Goal: Task Accomplishment & Management: Complete application form

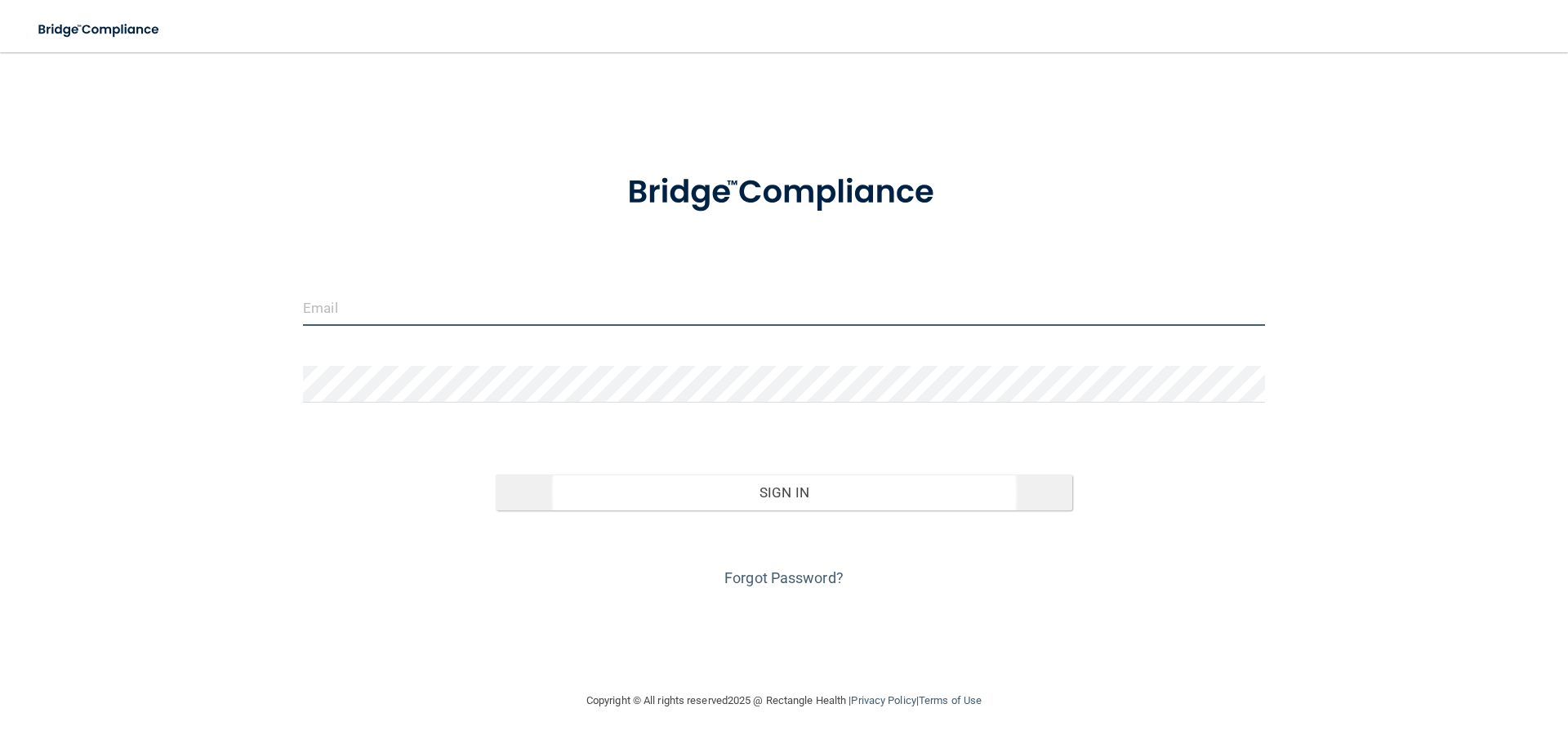
type input "[PERSON_NAME][EMAIL_ADDRESS][DOMAIN_NAME]"
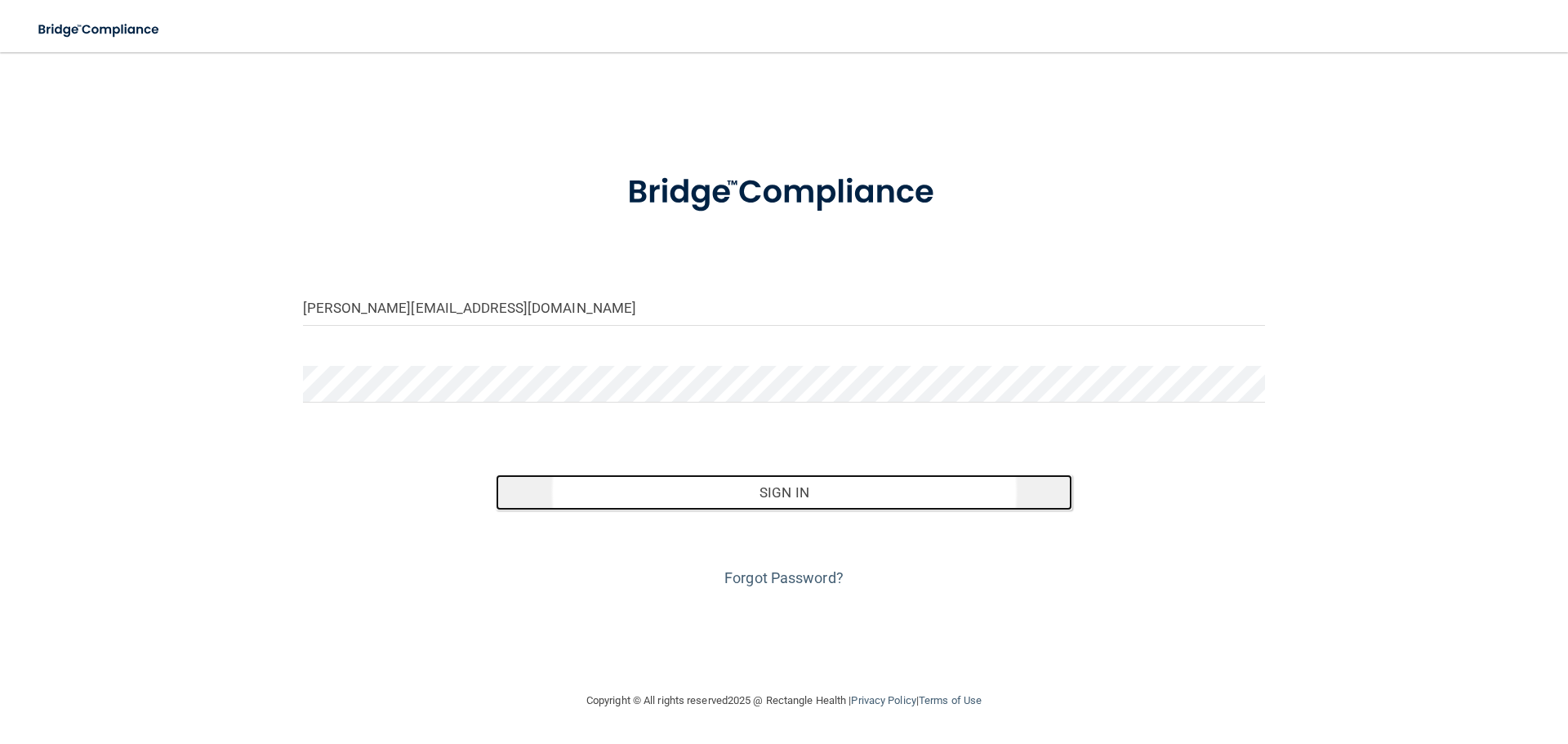
click at [807, 499] on button "Sign In" at bounding box center [784, 493] width 578 height 36
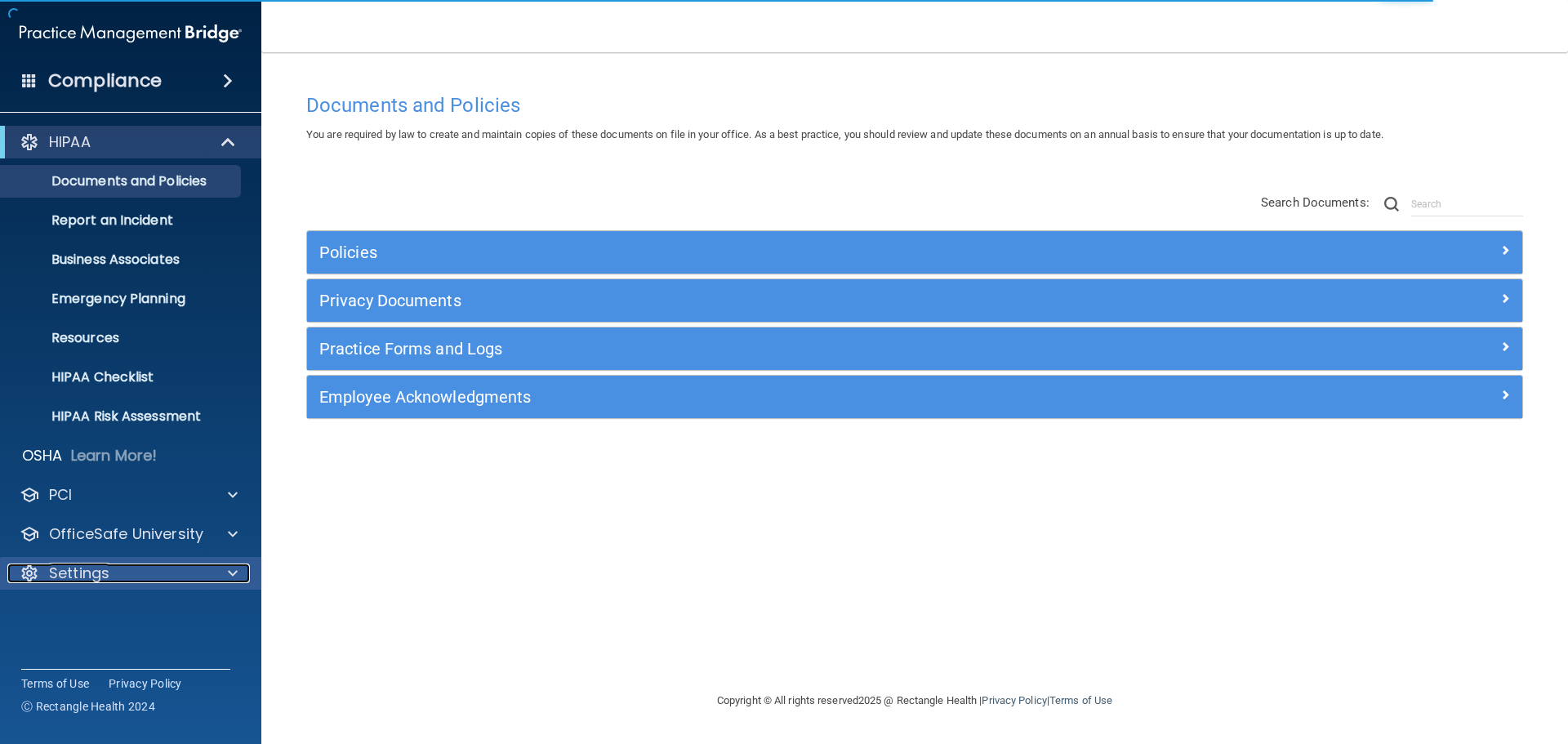
drag, startPoint x: 58, startPoint y: 571, endPoint x: 80, endPoint y: 572, distance: 22.0
click at [58, 571] on p "Settings" at bounding box center [79, 574] width 60 height 20
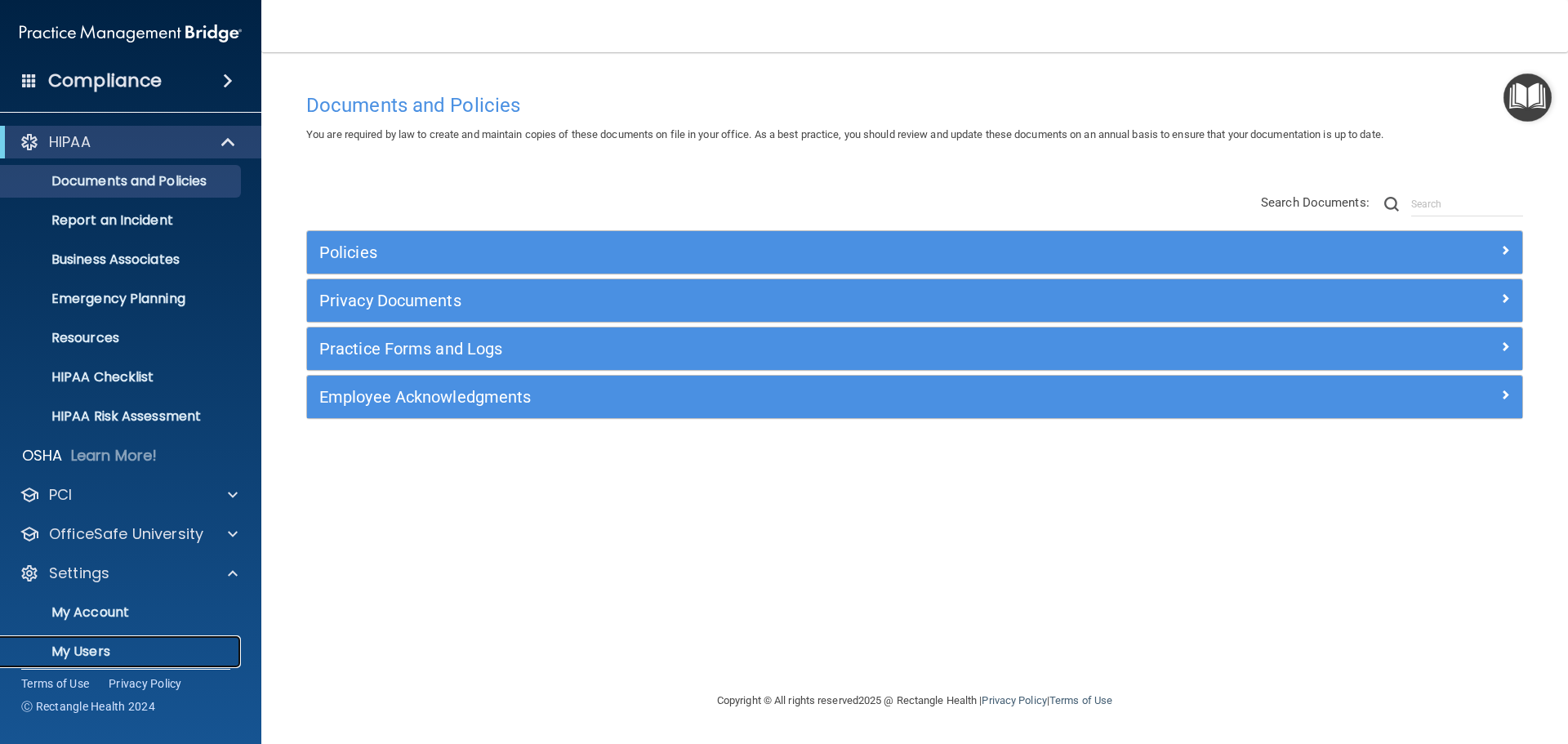
click at [71, 653] on p "My Users" at bounding box center [121, 651] width 223 height 16
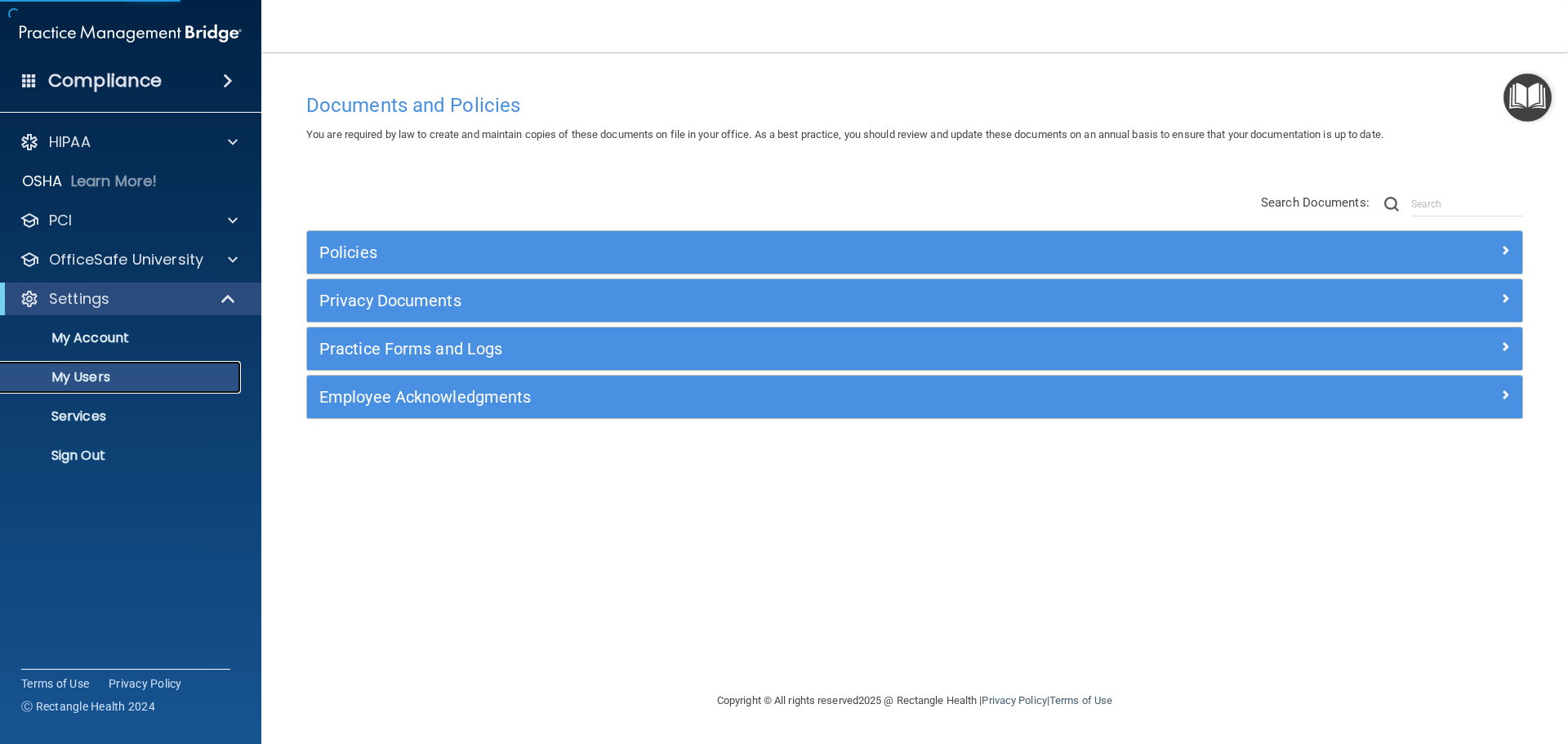
select select "20"
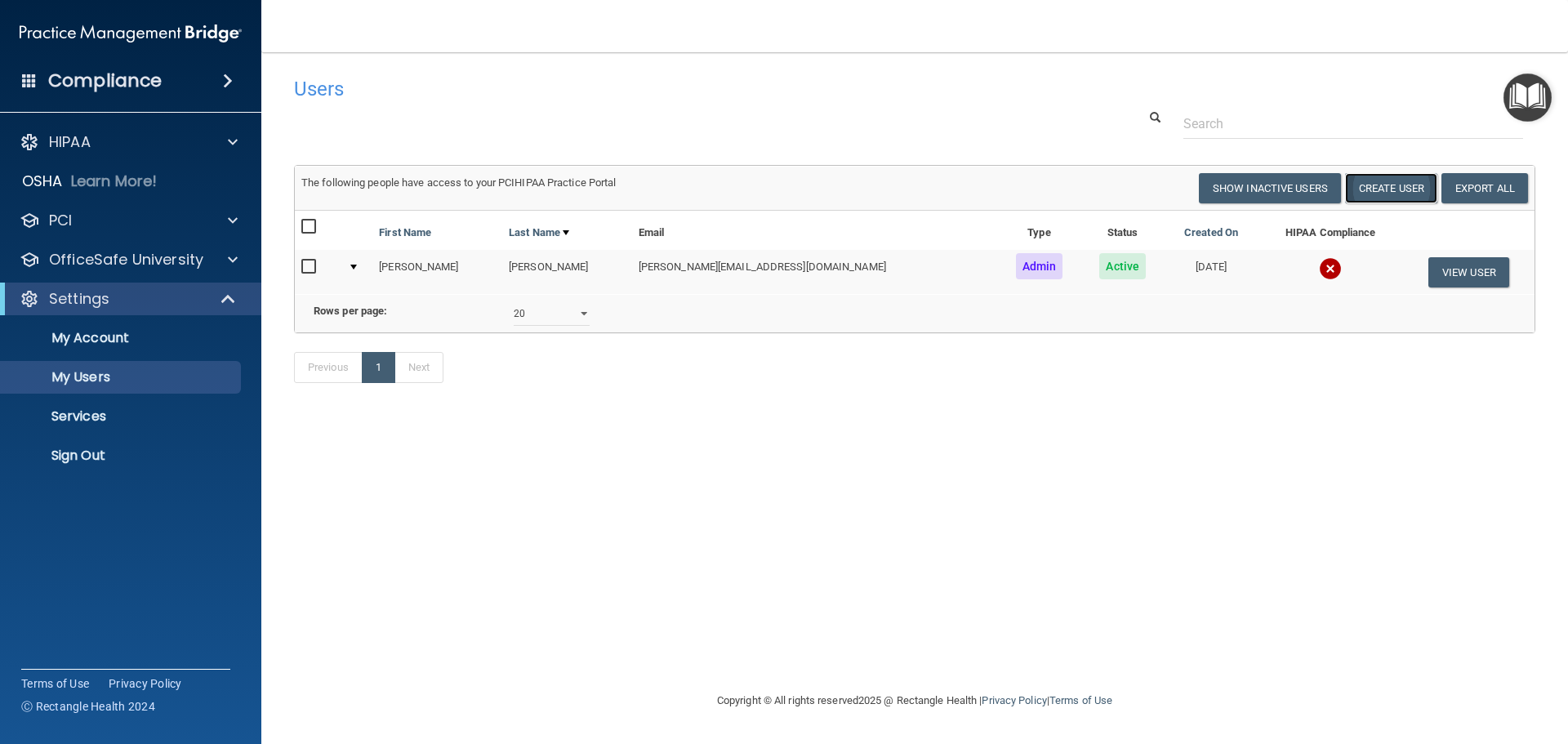
click at [1374, 191] on button "Create User" at bounding box center [1391, 188] width 92 height 30
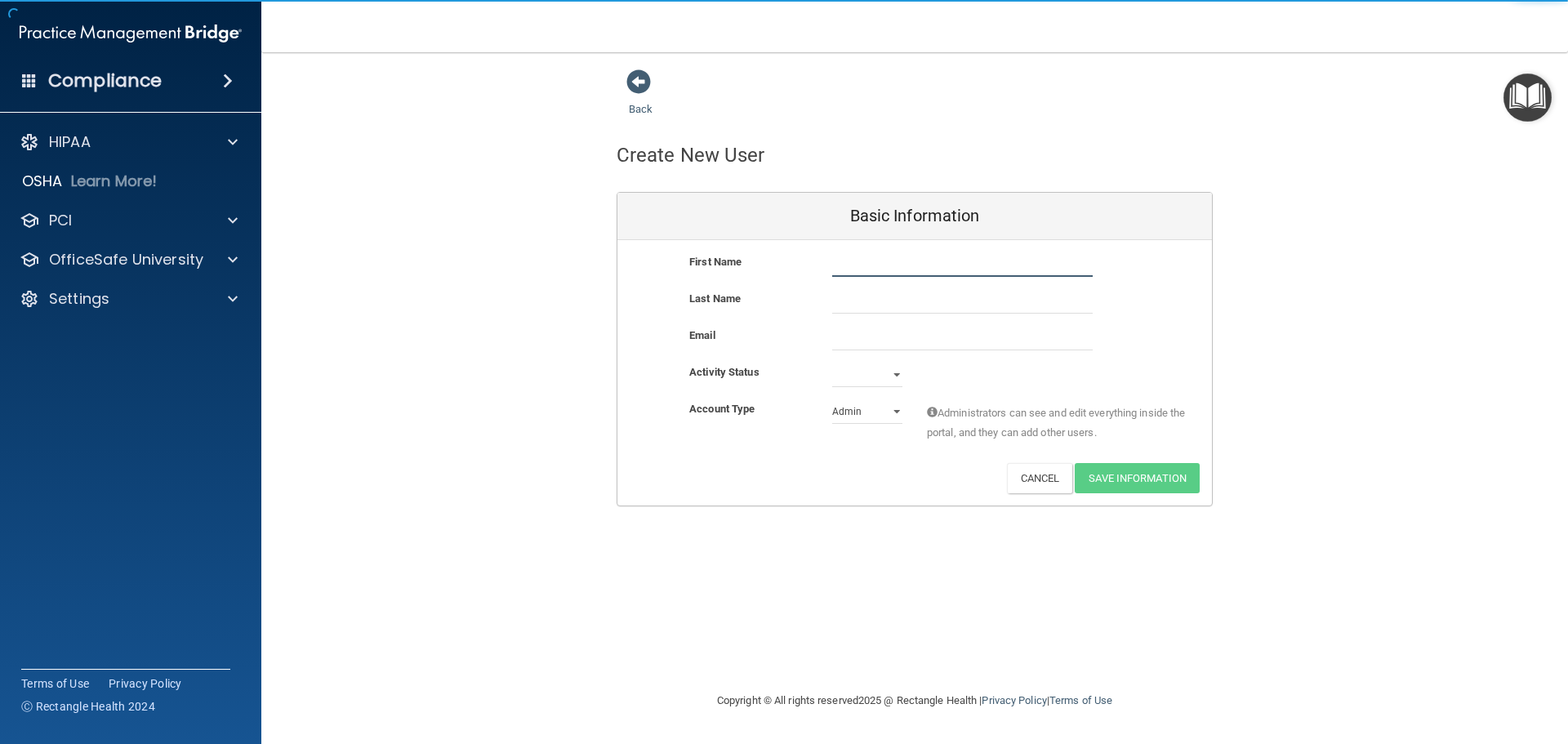
click at [914, 266] on input "text" at bounding box center [963, 264] width 261 height 24
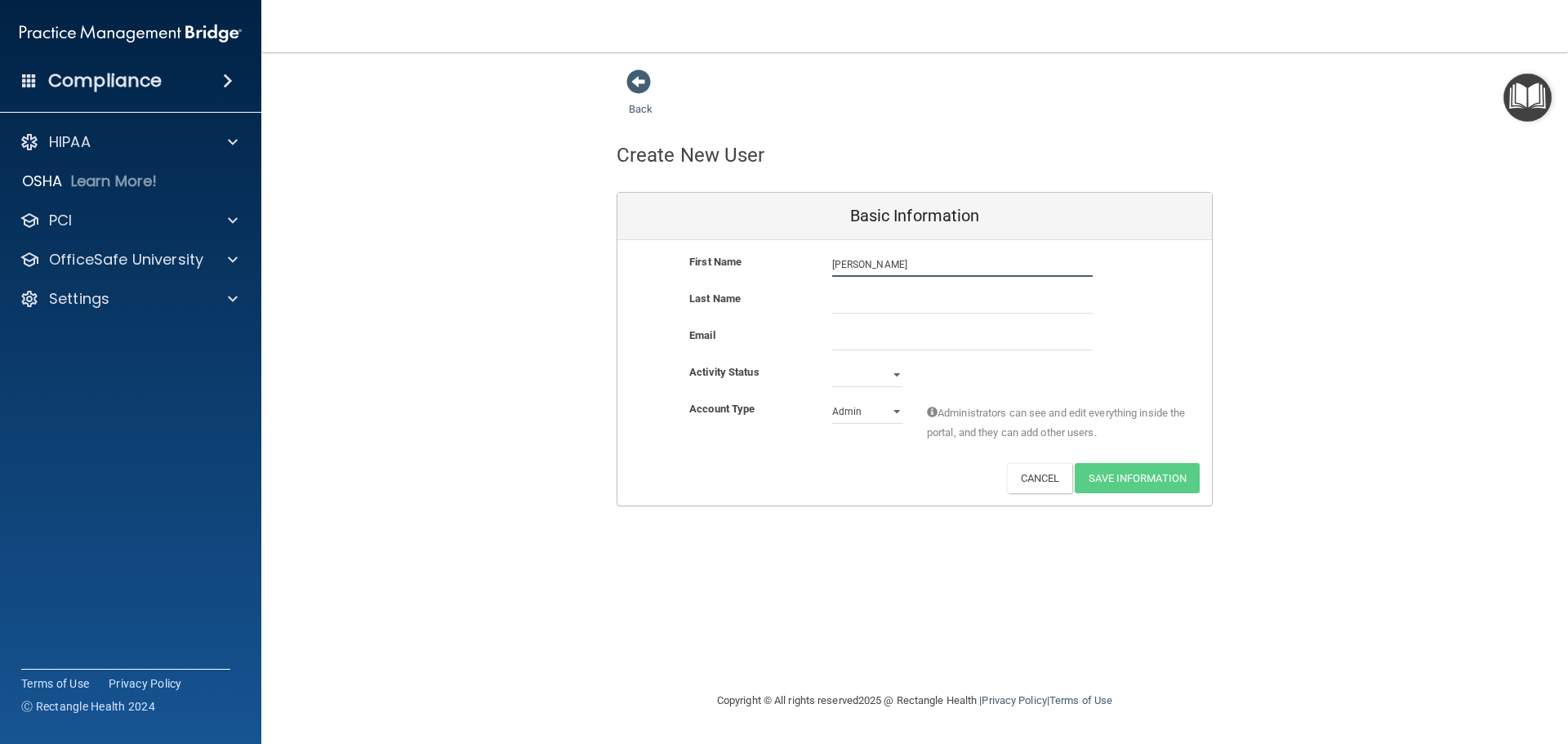
type input "[PERSON_NAME]"
click at [980, 328] on input "email" at bounding box center [963, 338] width 261 height 24
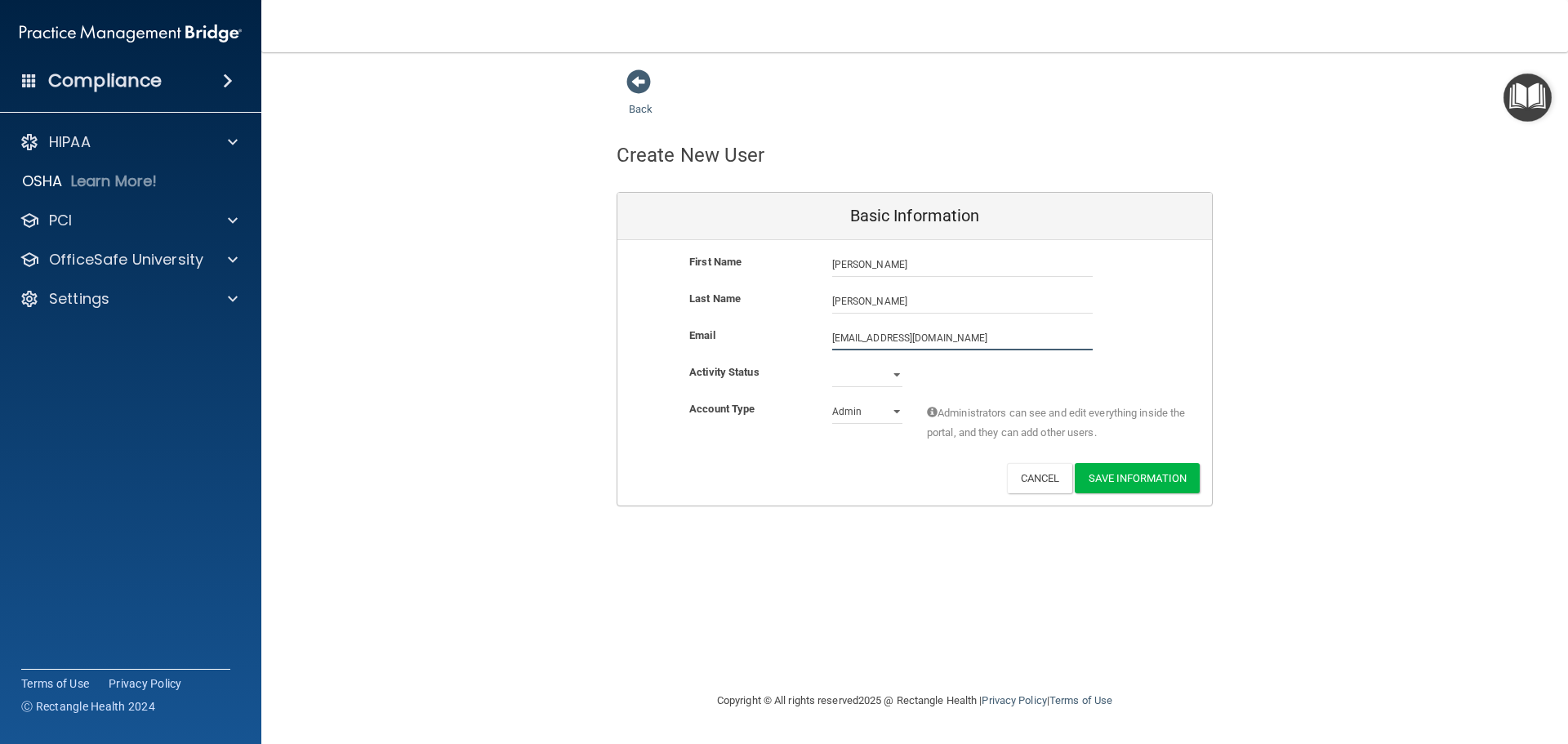
type input "[EMAIL_ADDRESS][DOMAIN_NAME]"
click at [897, 374] on select "Active Inactive" at bounding box center [868, 375] width 71 height 24
select select "active"
click at [833, 363] on select "Active Inactive" at bounding box center [868, 375] width 71 height 24
click at [896, 412] on select "Admin Member" at bounding box center [868, 412] width 71 height 24
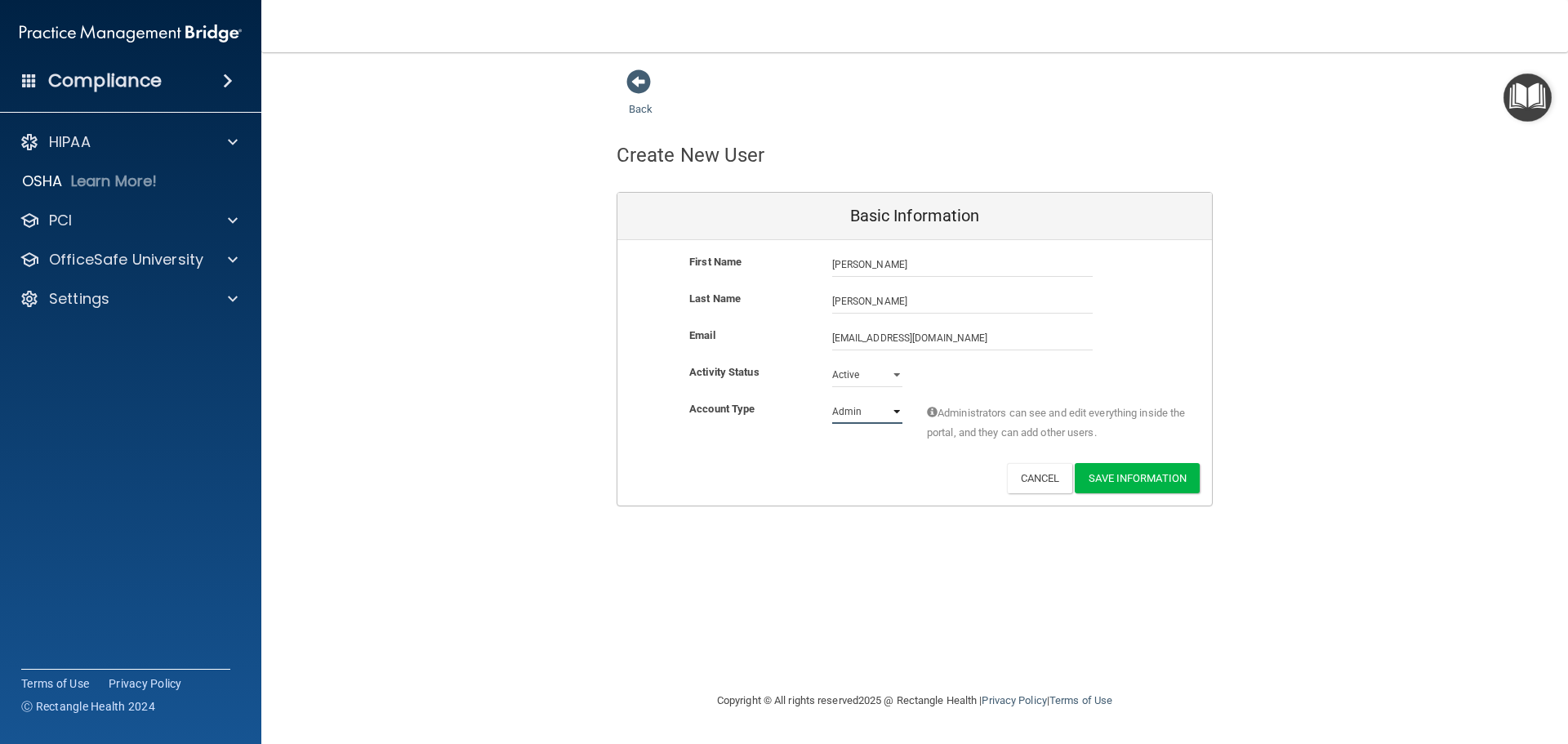
select select "practice_member"
click at [833, 400] on select "Admin Member" at bounding box center [868, 412] width 71 height 24
click at [1140, 480] on button "Save Information" at bounding box center [1137, 478] width 125 height 30
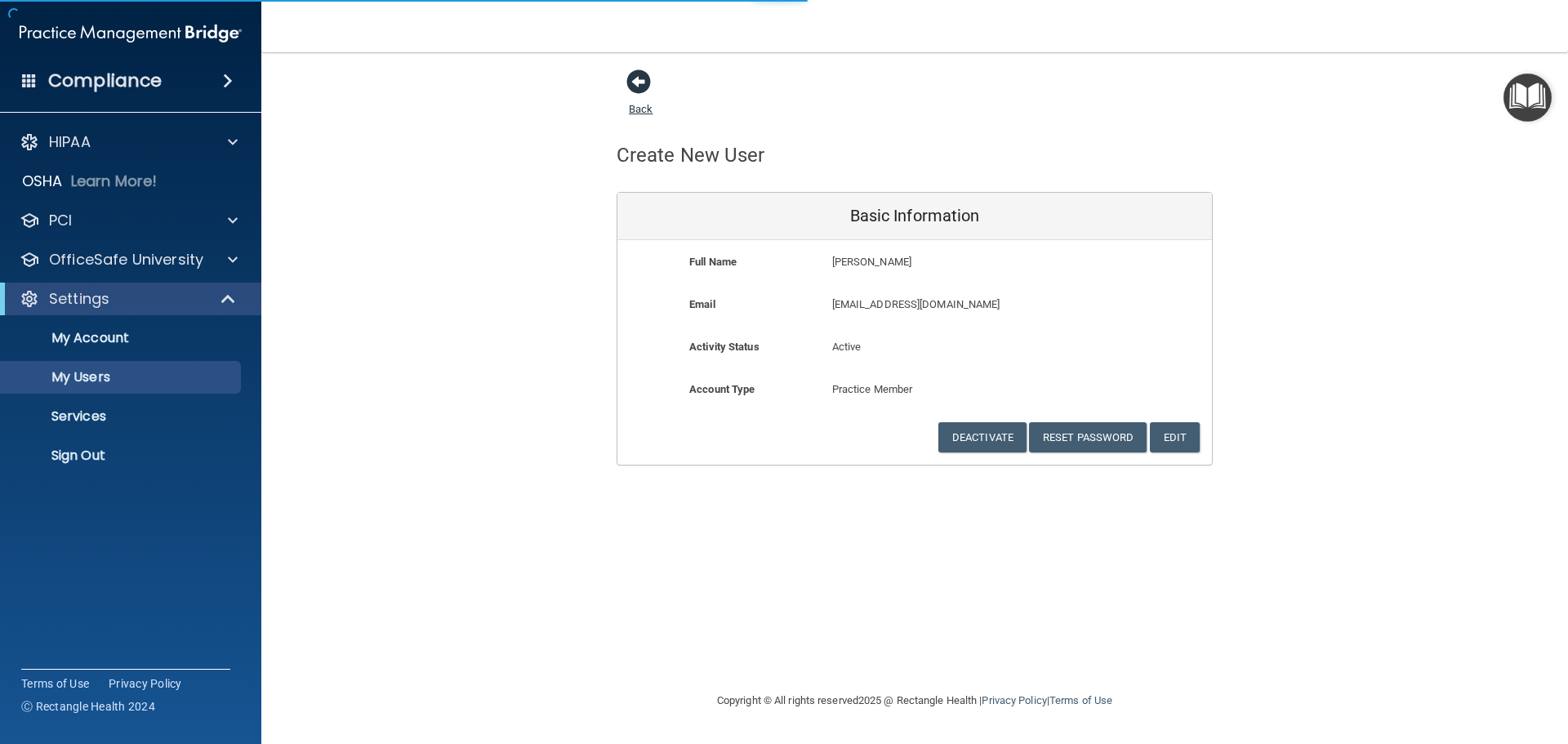
select select "20"
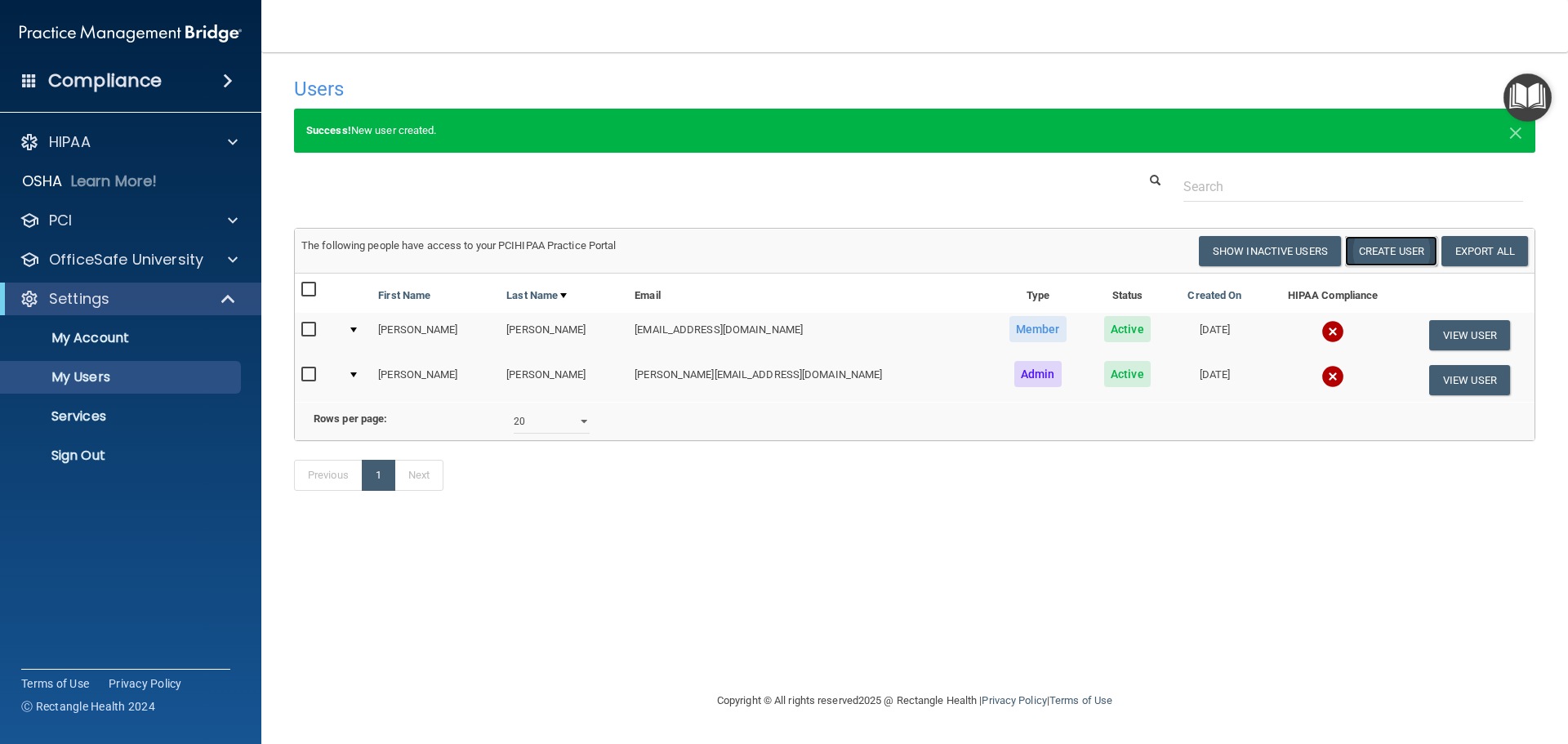
click at [1396, 253] on button "Create User" at bounding box center [1391, 251] width 92 height 30
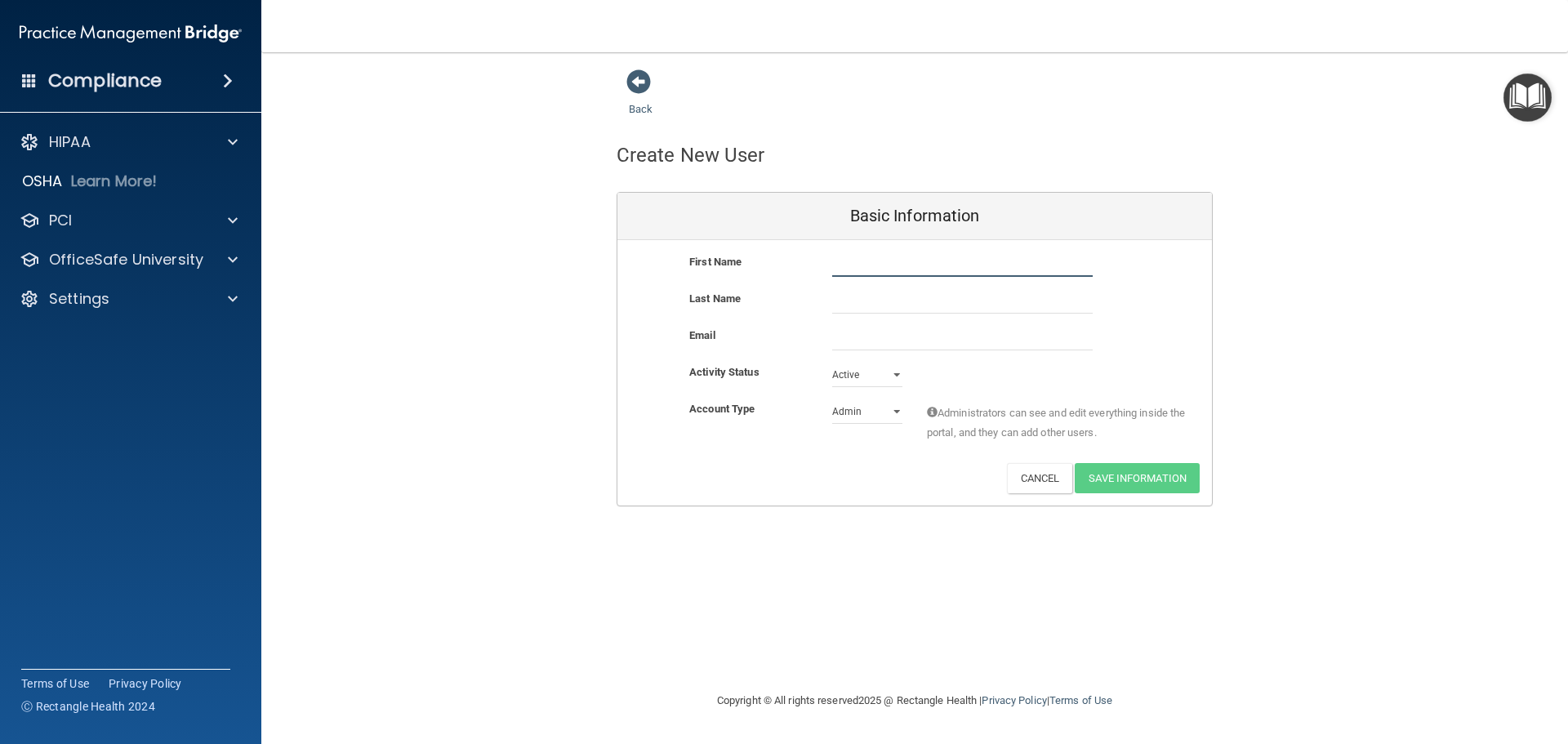
click at [872, 273] on input "text" at bounding box center [963, 264] width 261 height 24
type input "[PERSON_NAME]"
click at [852, 342] on input "email" at bounding box center [963, 338] width 261 height 24
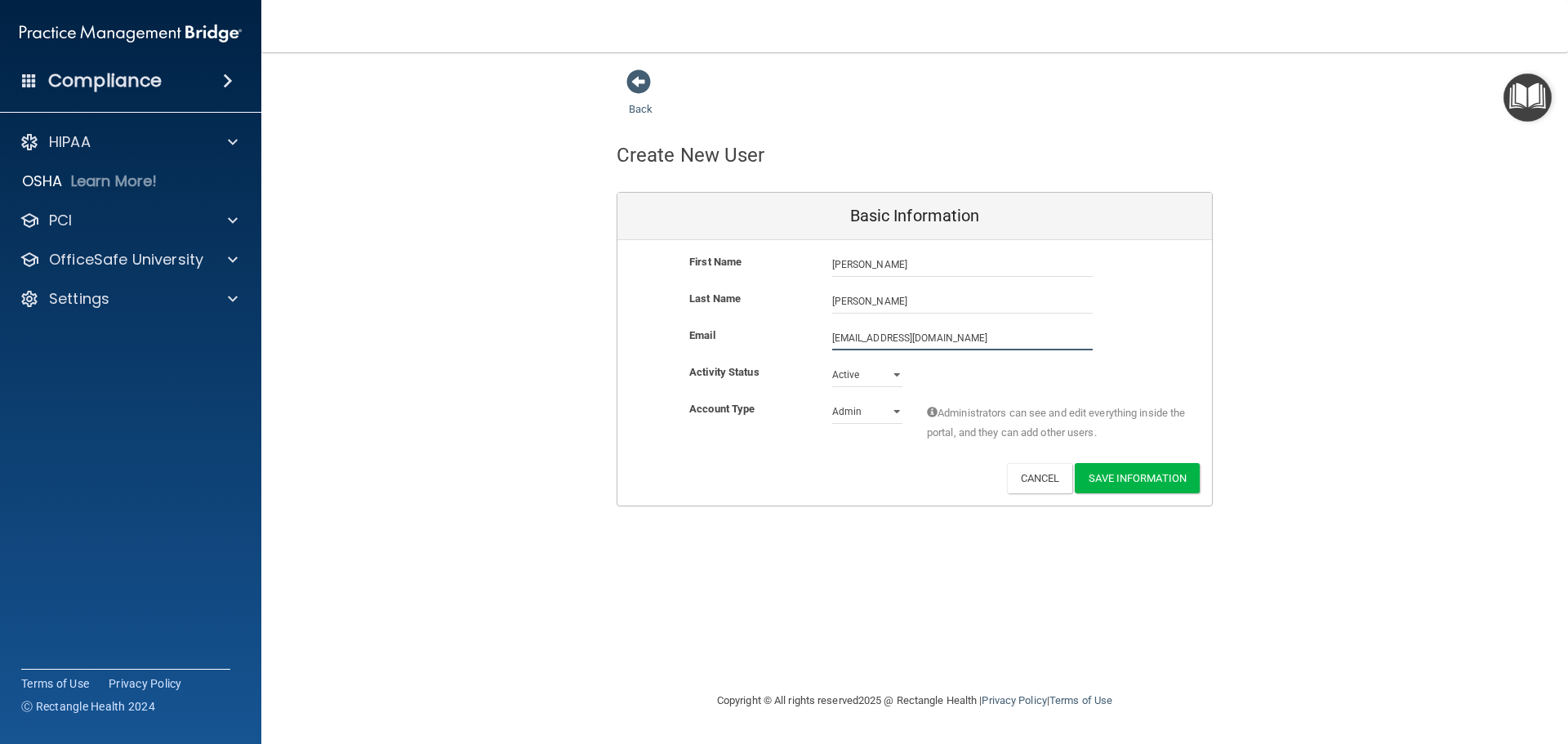
type input "[EMAIL_ADDRESS][DOMAIN_NAME]"
click at [890, 374] on select "Active Inactive" at bounding box center [868, 378] width 71 height 24
click at [833, 363] on select "Active Inactive" at bounding box center [868, 375] width 71 height 24
click at [903, 411] on div "Admin Member" at bounding box center [867, 412] width 95 height 24
click at [896, 411] on select "Admin Member" at bounding box center [868, 412] width 71 height 24
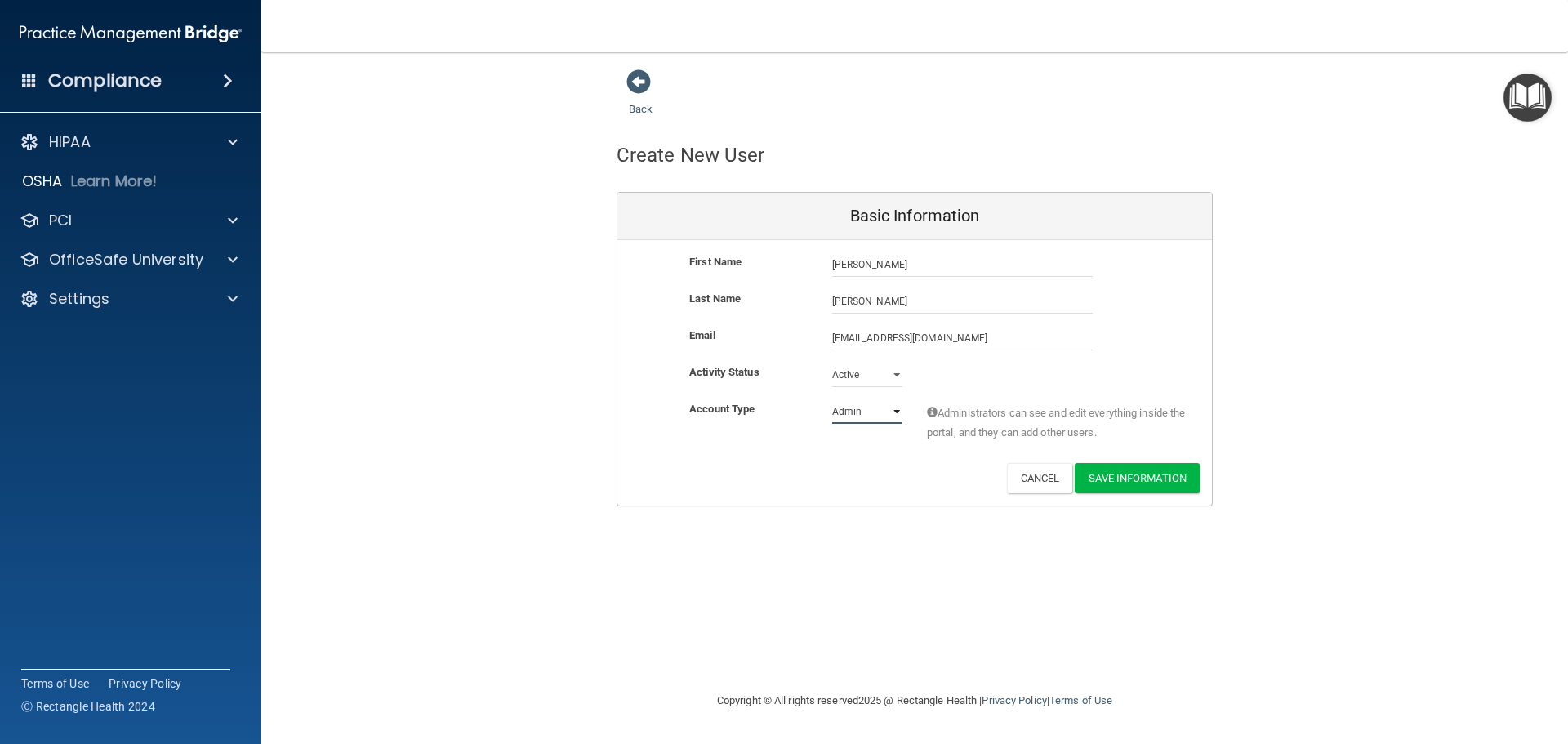
select select "practice_member"
click at [833, 400] on select "Admin Member" at bounding box center [868, 412] width 71 height 24
click at [1136, 479] on button "Save Information" at bounding box center [1137, 478] width 125 height 30
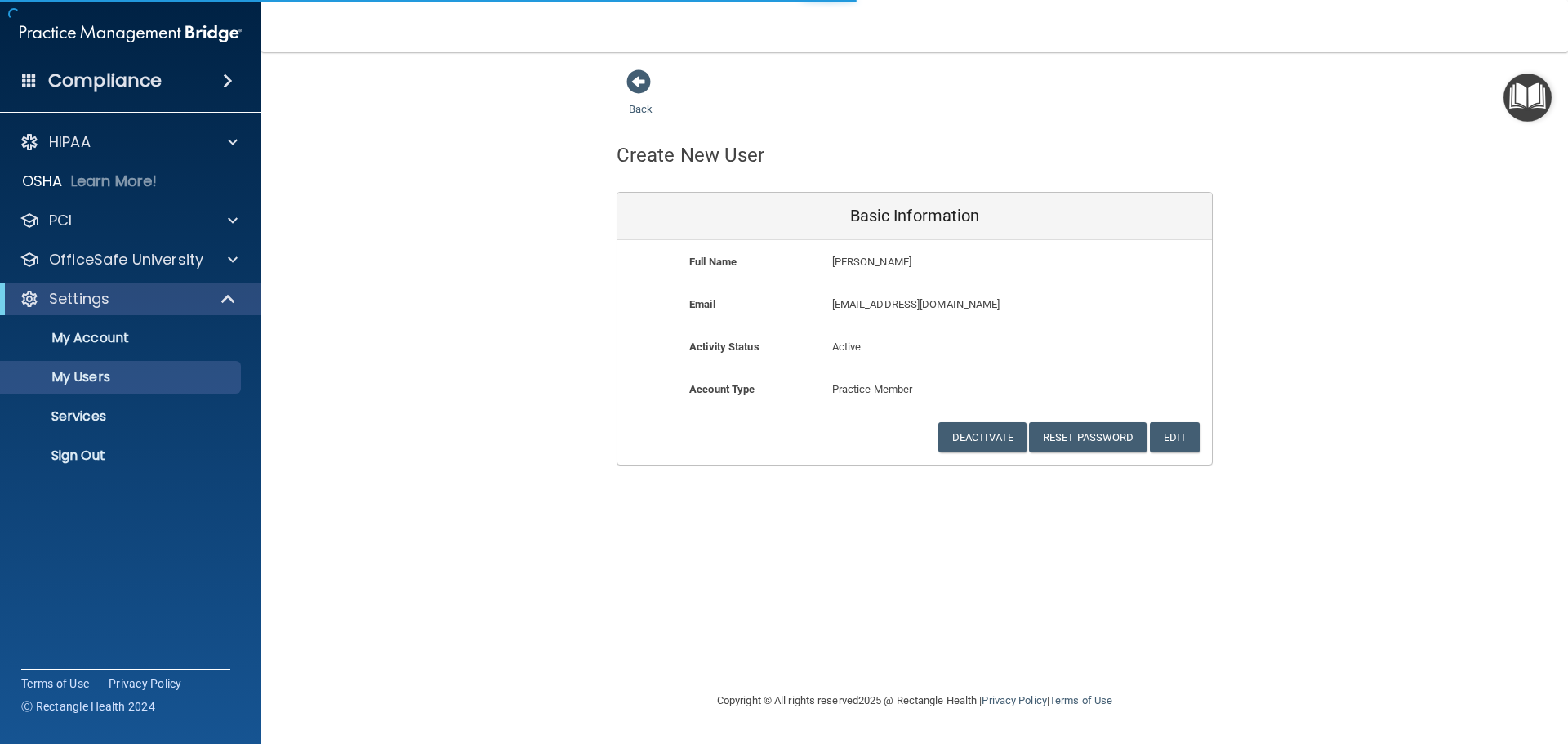
select select "20"
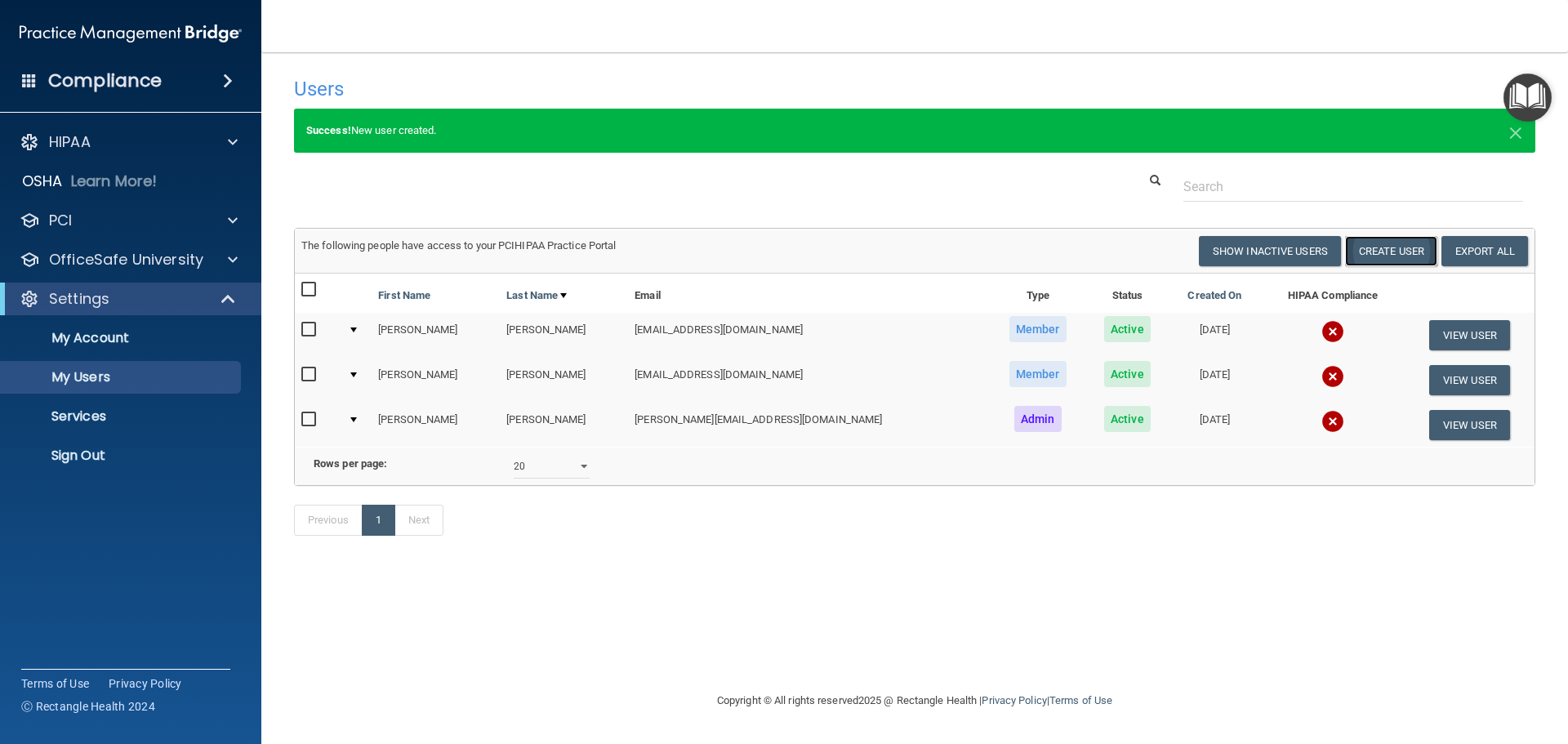
click at [1382, 255] on button "Create User" at bounding box center [1391, 251] width 92 height 30
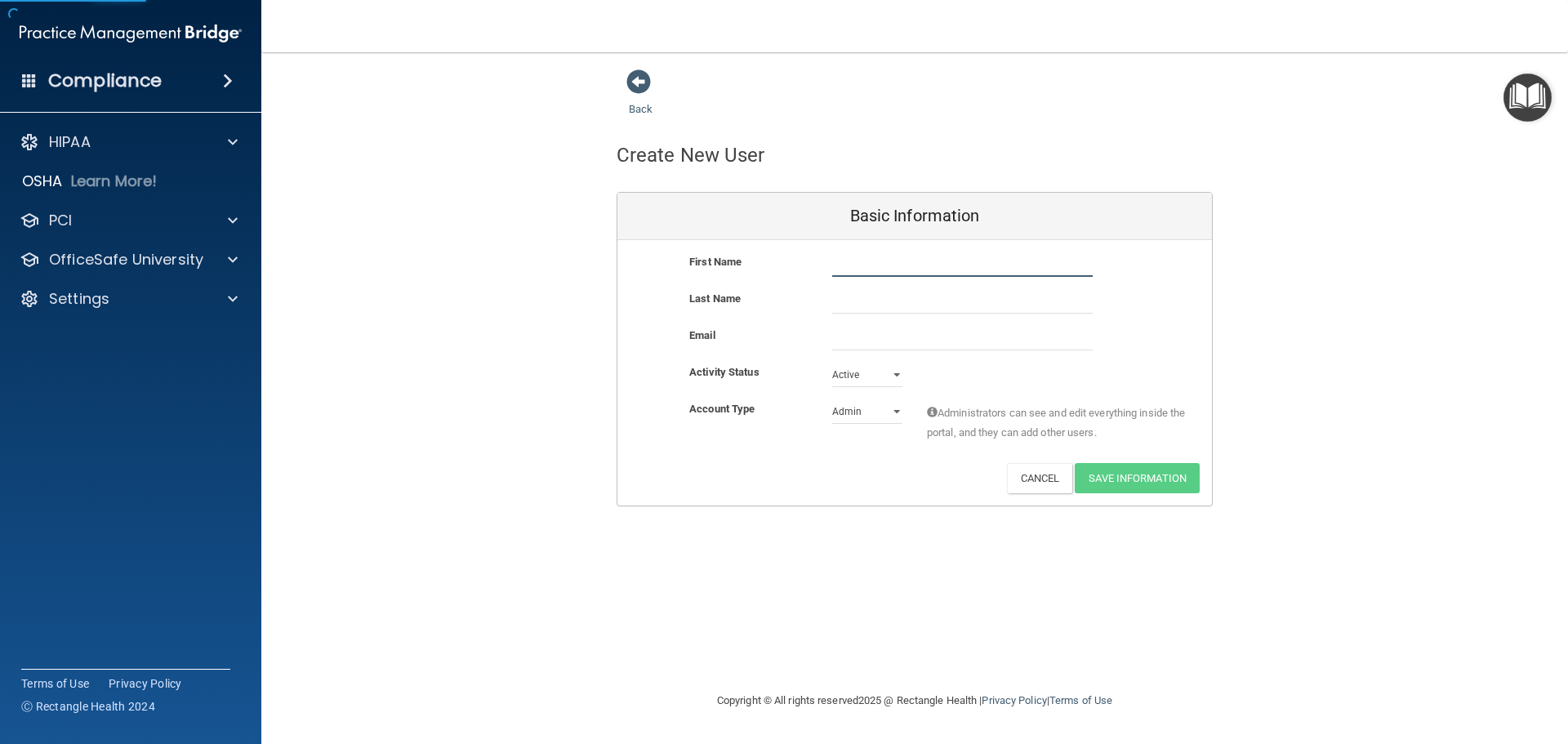
click at [883, 264] on input "text" at bounding box center [963, 264] width 261 height 24
type input "C"
type input "[PERSON_NAME]"
type input "Currah"
click at [862, 342] on input "email" at bounding box center [963, 338] width 261 height 24
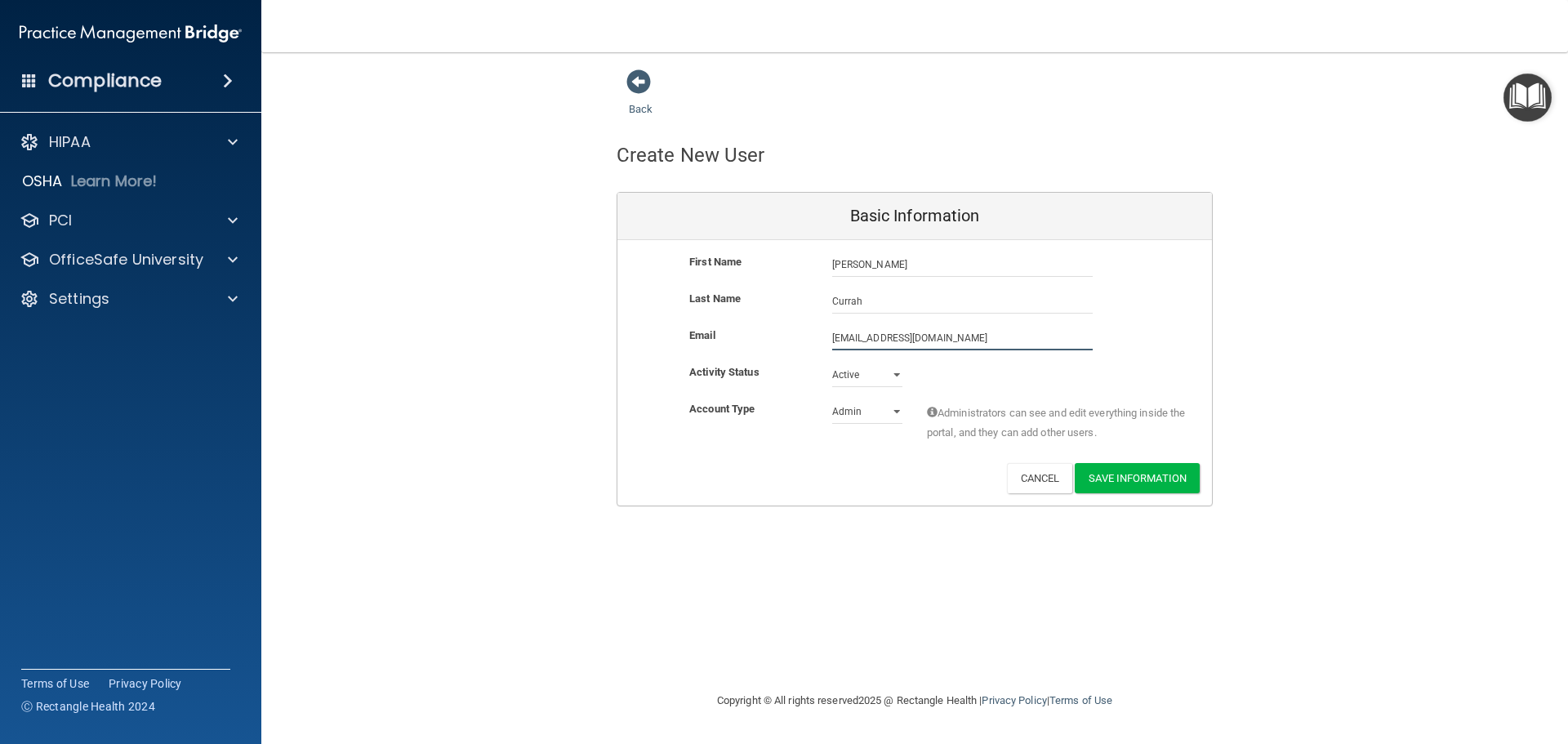
type input "[EMAIL_ADDRESS][DOMAIN_NAME]"
click at [879, 416] on select "Admin Member" at bounding box center [868, 412] width 71 height 24
select select "practice_member"
click at [833, 400] on select "Admin Member" at bounding box center [868, 412] width 71 height 24
click at [1131, 481] on button "Save Information" at bounding box center [1137, 478] width 125 height 30
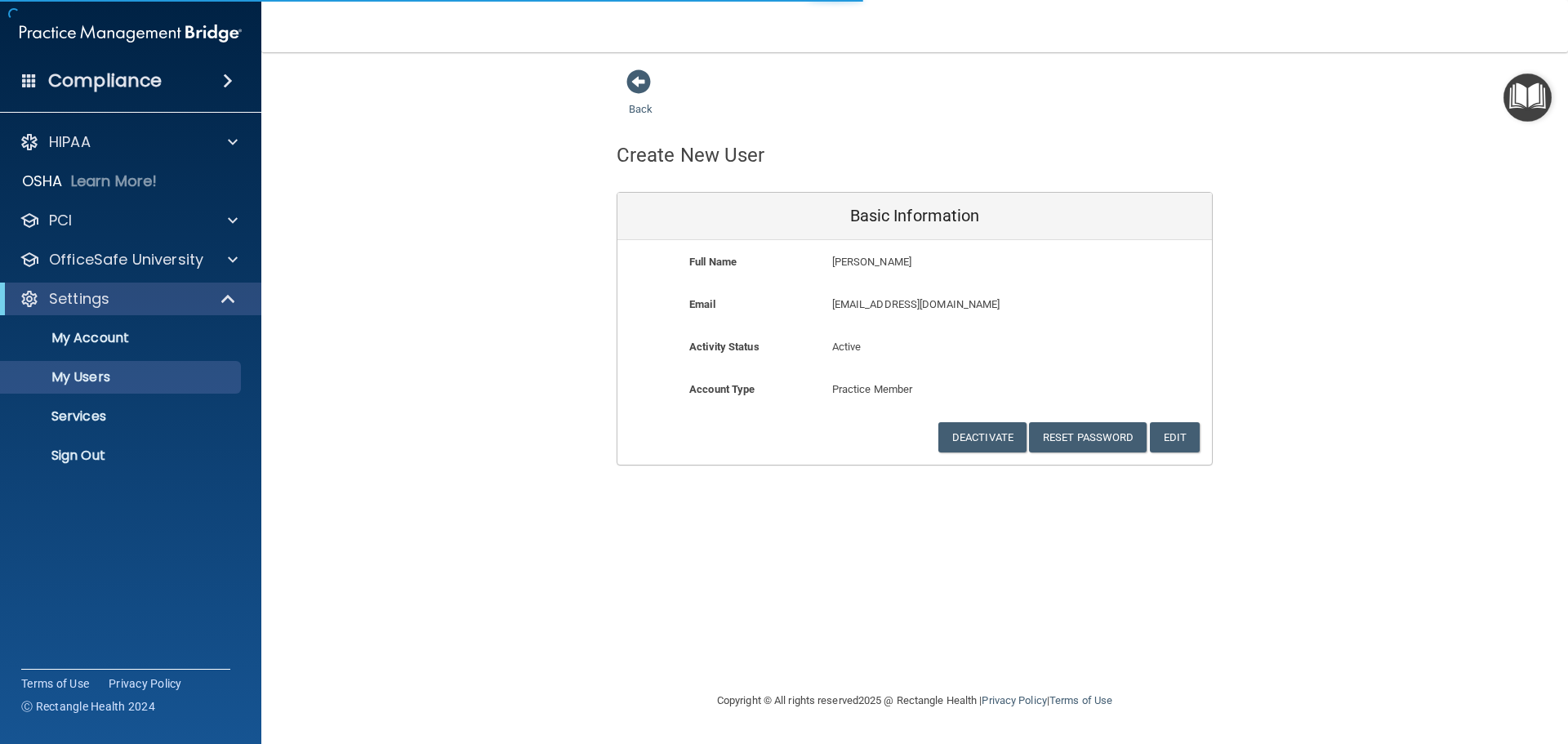
select select "20"
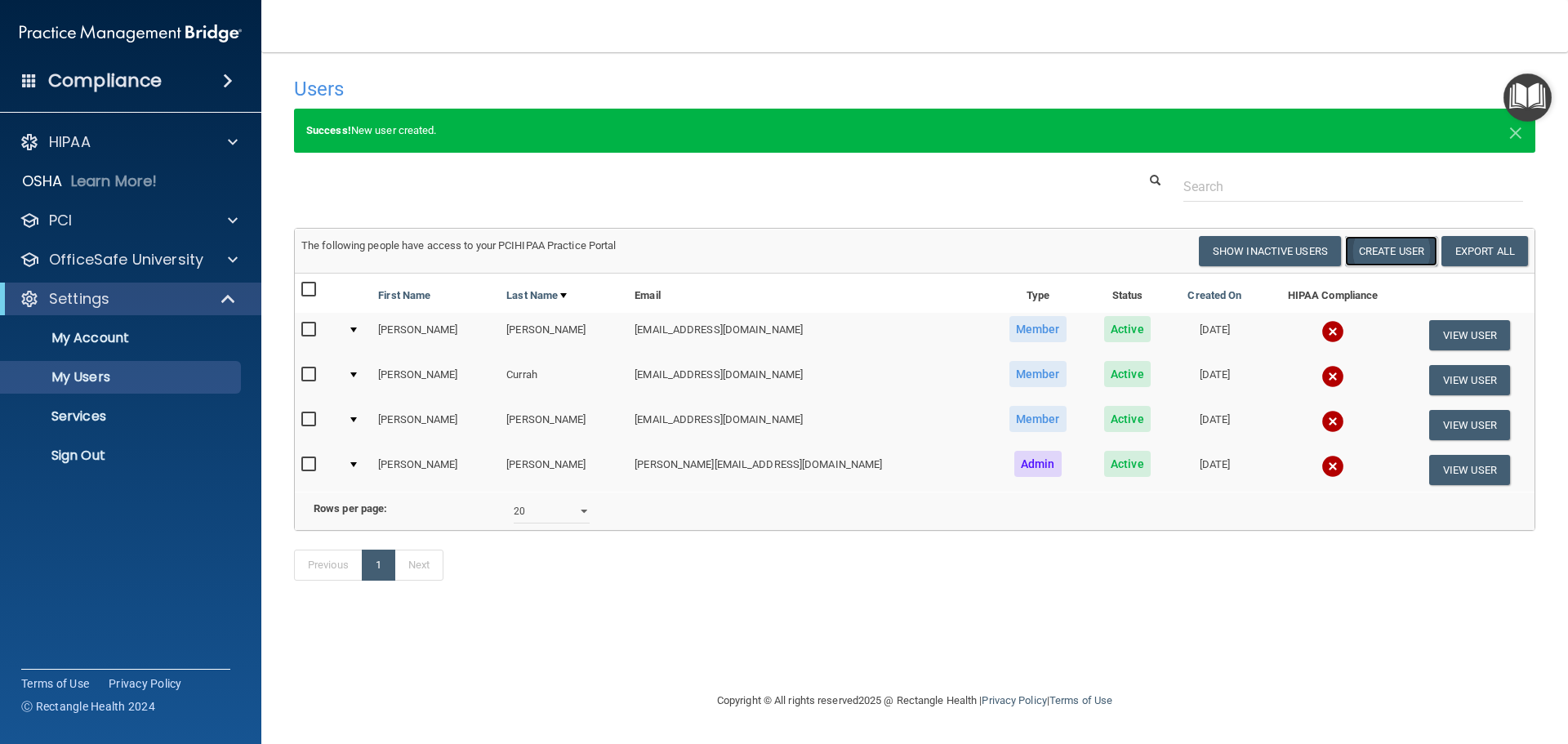
click at [1413, 251] on button "Create User" at bounding box center [1391, 251] width 92 height 30
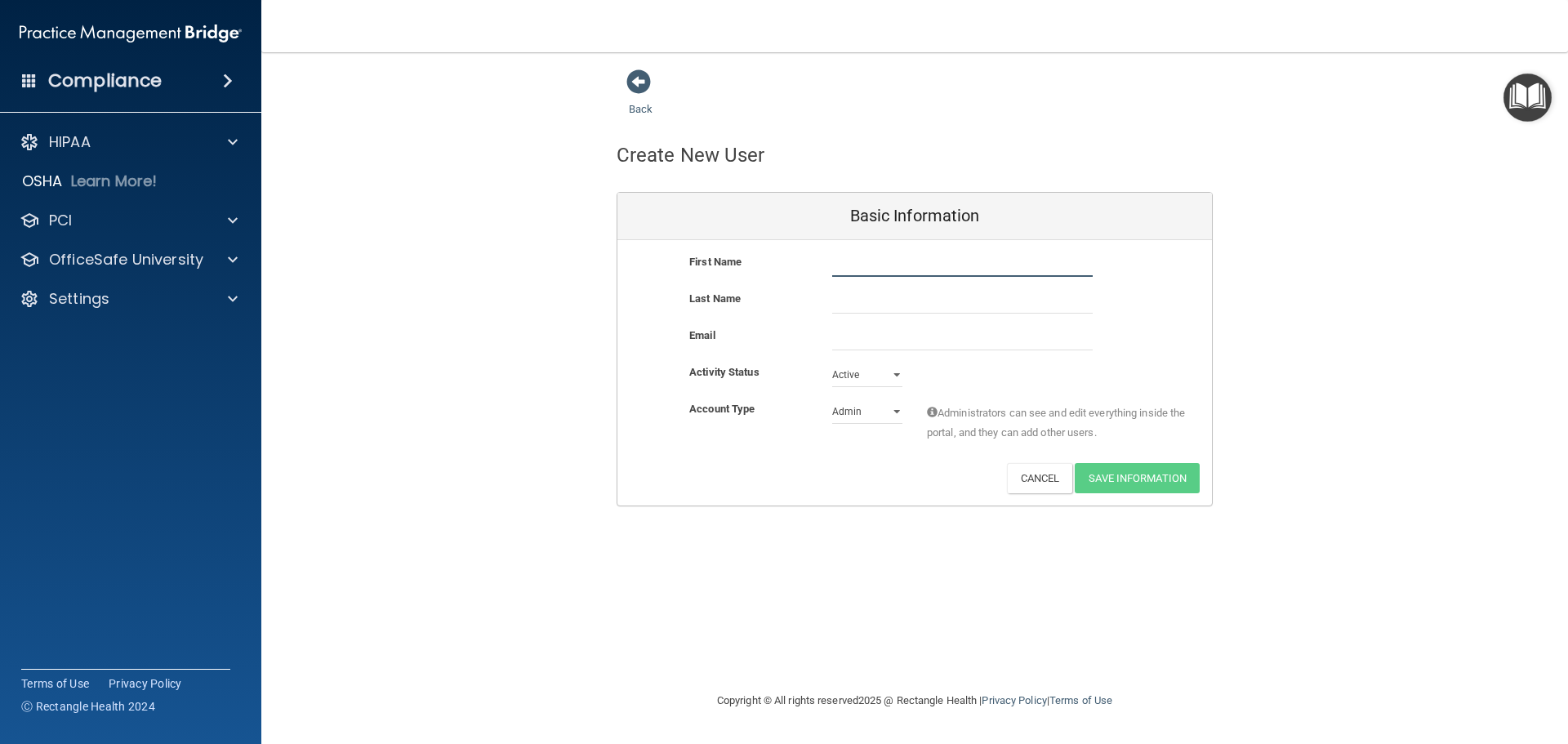
click at [863, 270] on input "text" at bounding box center [963, 264] width 261 height 24
type input "[PERSON_NAME]"
click at [854, 340] on input "email" at bounding box center [963, 338] width 261 height 24
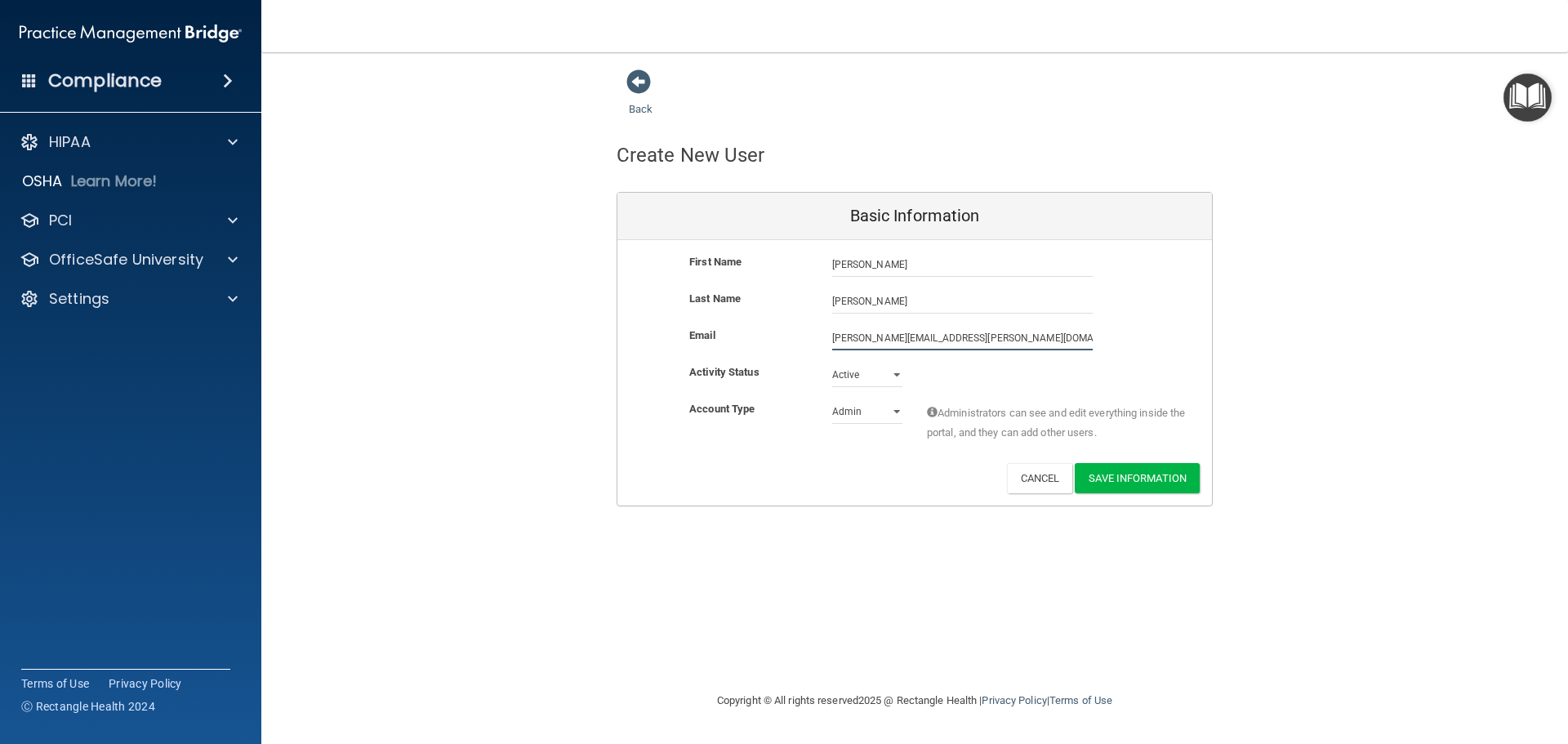
type input "[PERSON_NAME][EMAIL_ADDRESS][PERSON_NAME][DOMAIN_NAME]"
click at [868, 377] on select "Active Inactive" at bounding box center [868, 375] width 71 height 24
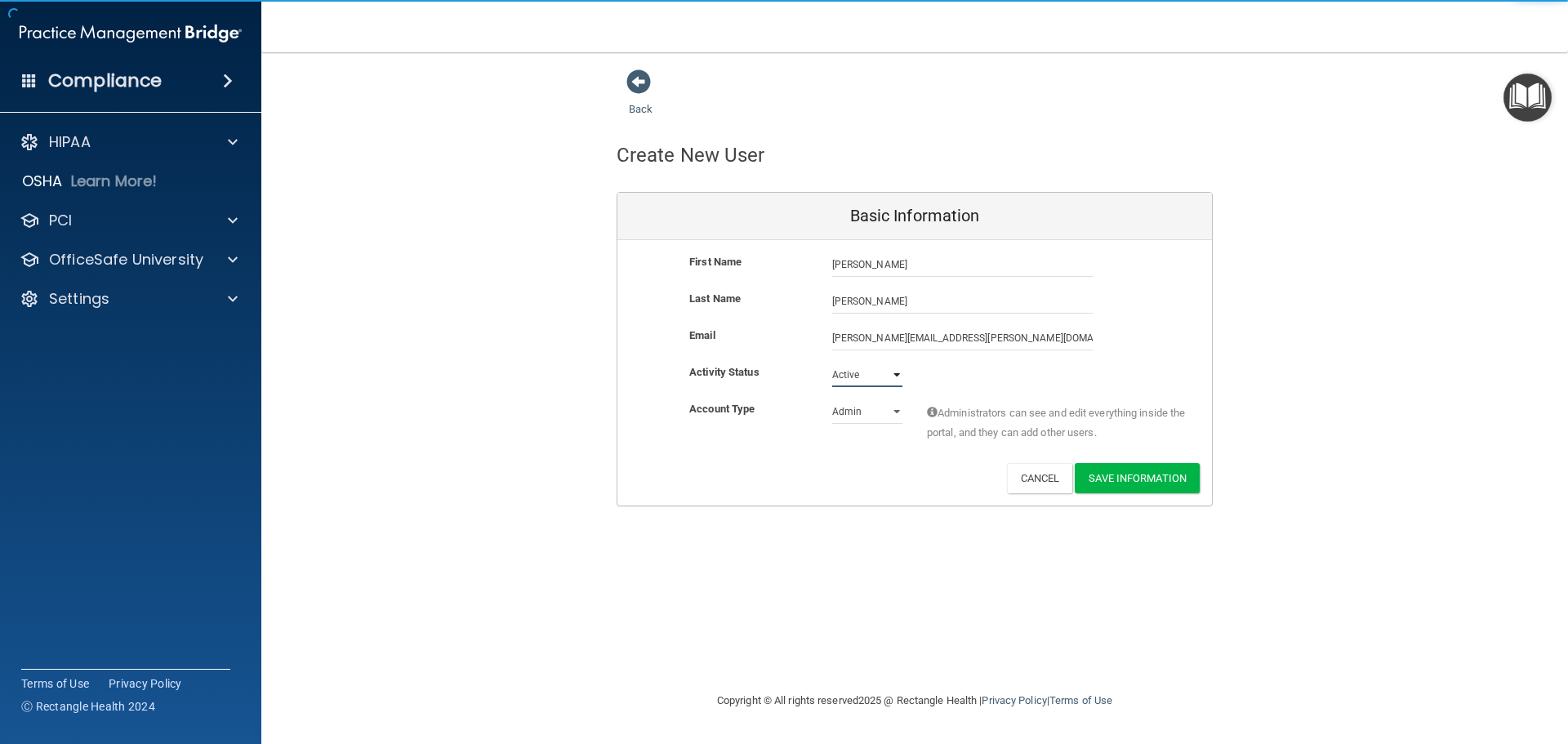
click at [869, 375] on select "Active Inactive" at bounding box center [868, 375] width 71 height 24
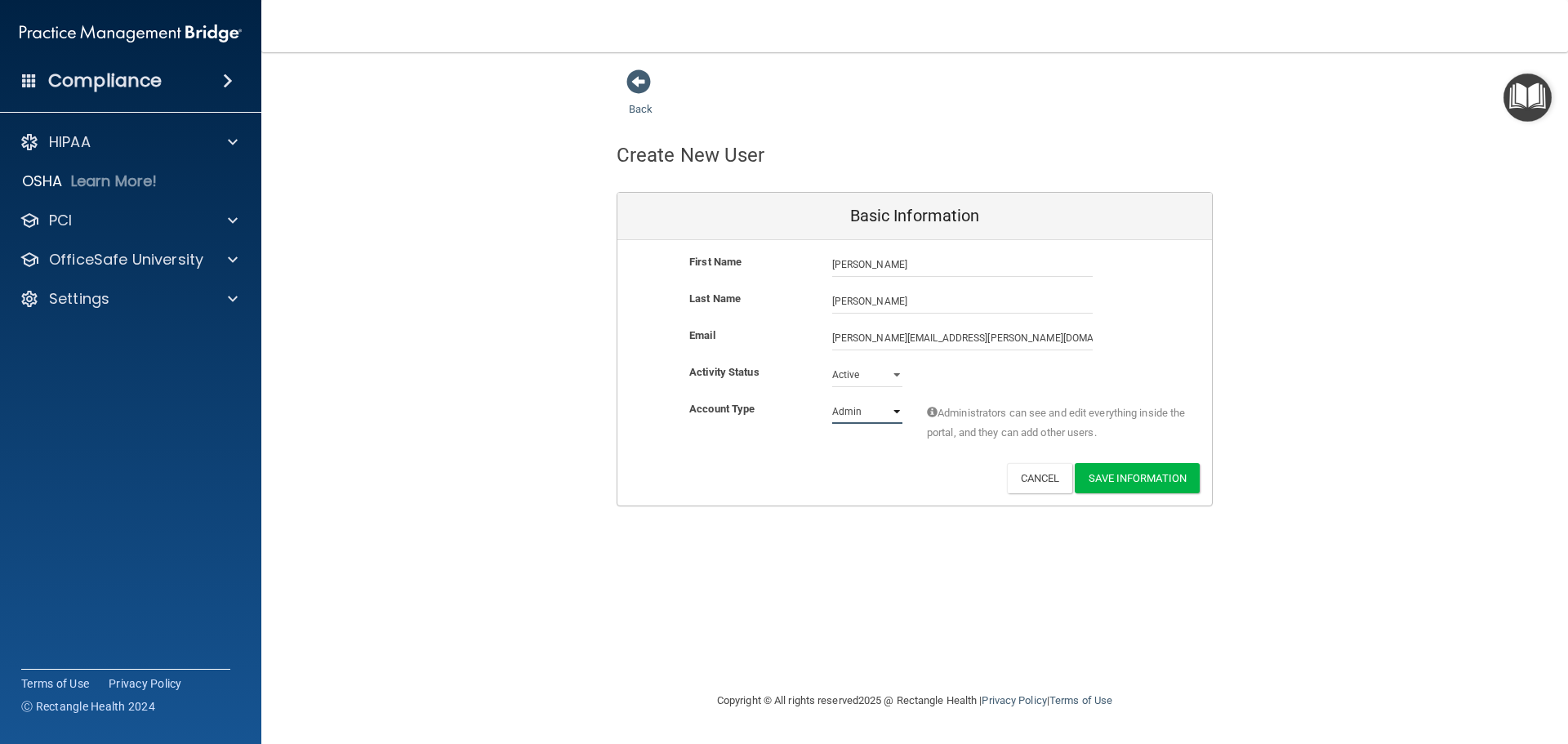
click at [877, 410] on select "Admin Member" at bounding box center [868, 412] width 71 height 24
select select "practice_member"
click at [833, 400] on select "Admin Member" at bounding box center [868, 412] width 71 height 24
click at [1162, 487] on button "Save Information" at bounding box center [1137, 478] width 125 height 30
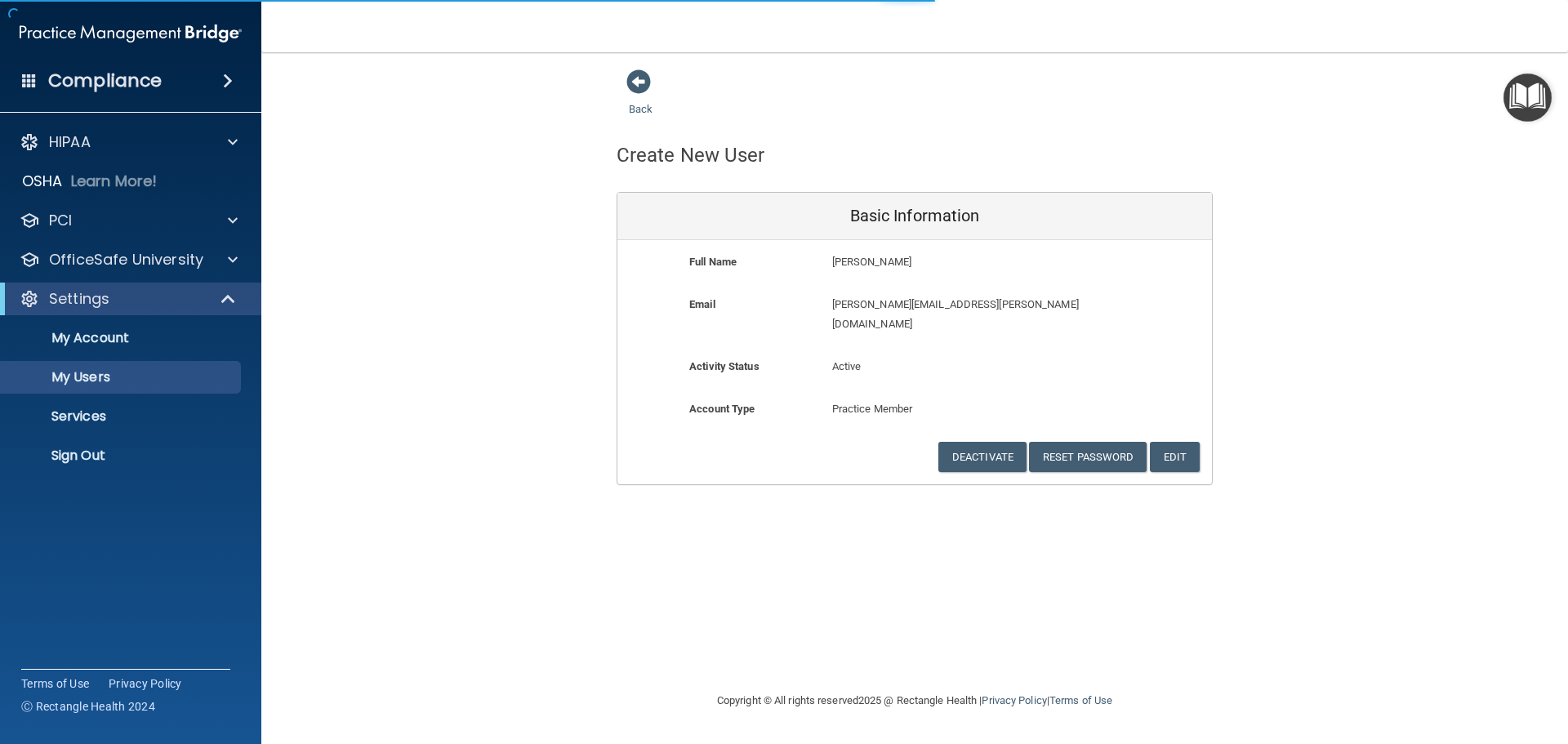
select select "20"
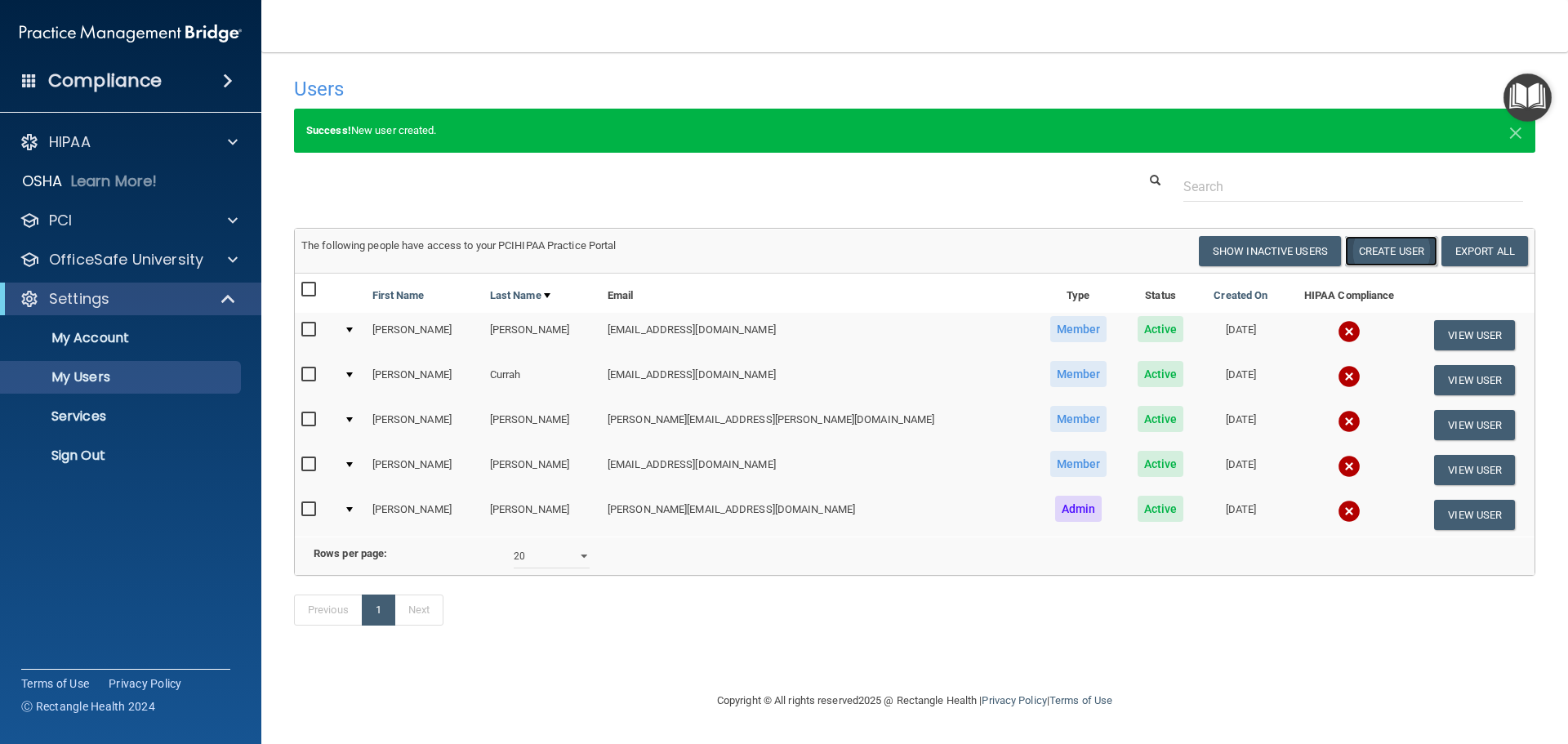
click at [1398, 248] on button "Create User" at bounding box center [1391, 251] width 92 height 30
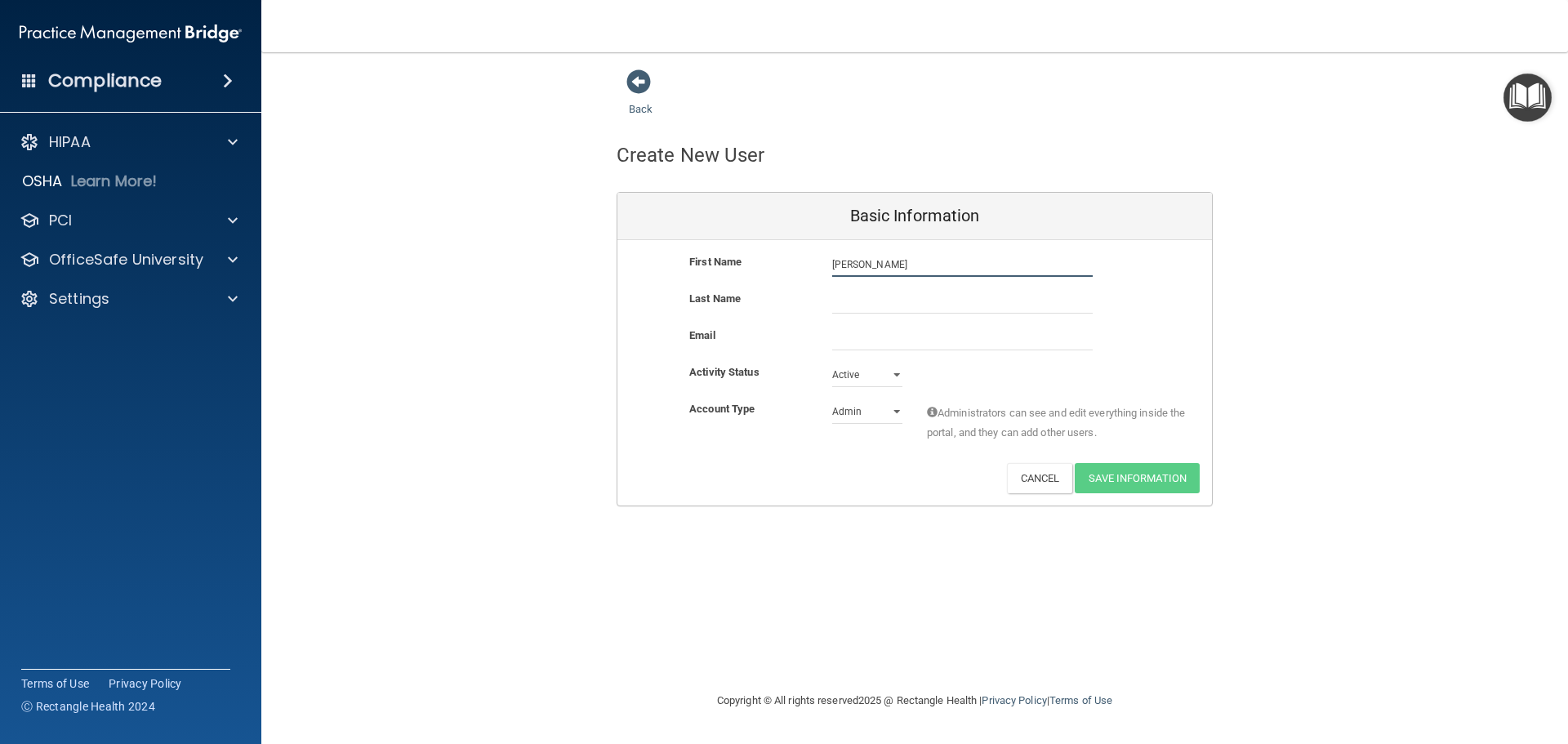
type input "[PERSON_NAME]"
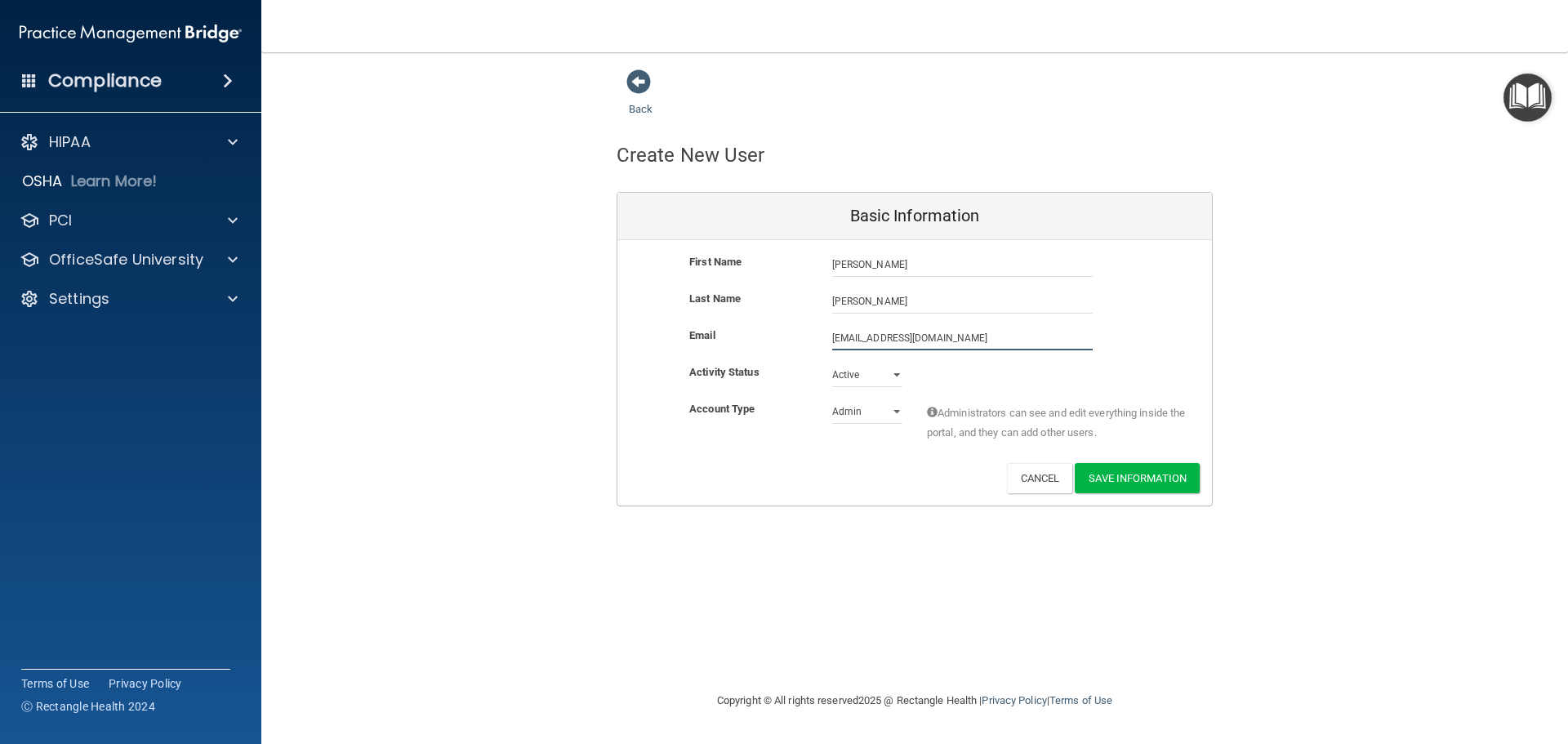
type input "[EMAIL_ADDRESS][DOMAIN_NAME]"
click at [873, 406] on select "Admin Member" at bounding box center [868, 412] width 71 height 24
select select "practice_member"
click at [833, 400] on select "Admin Member" at bounding box center [868, 412] width 71 height 24
click at [1111, 477] on button "Save Information" at bounding box center [1137, 478] width 125 height 30
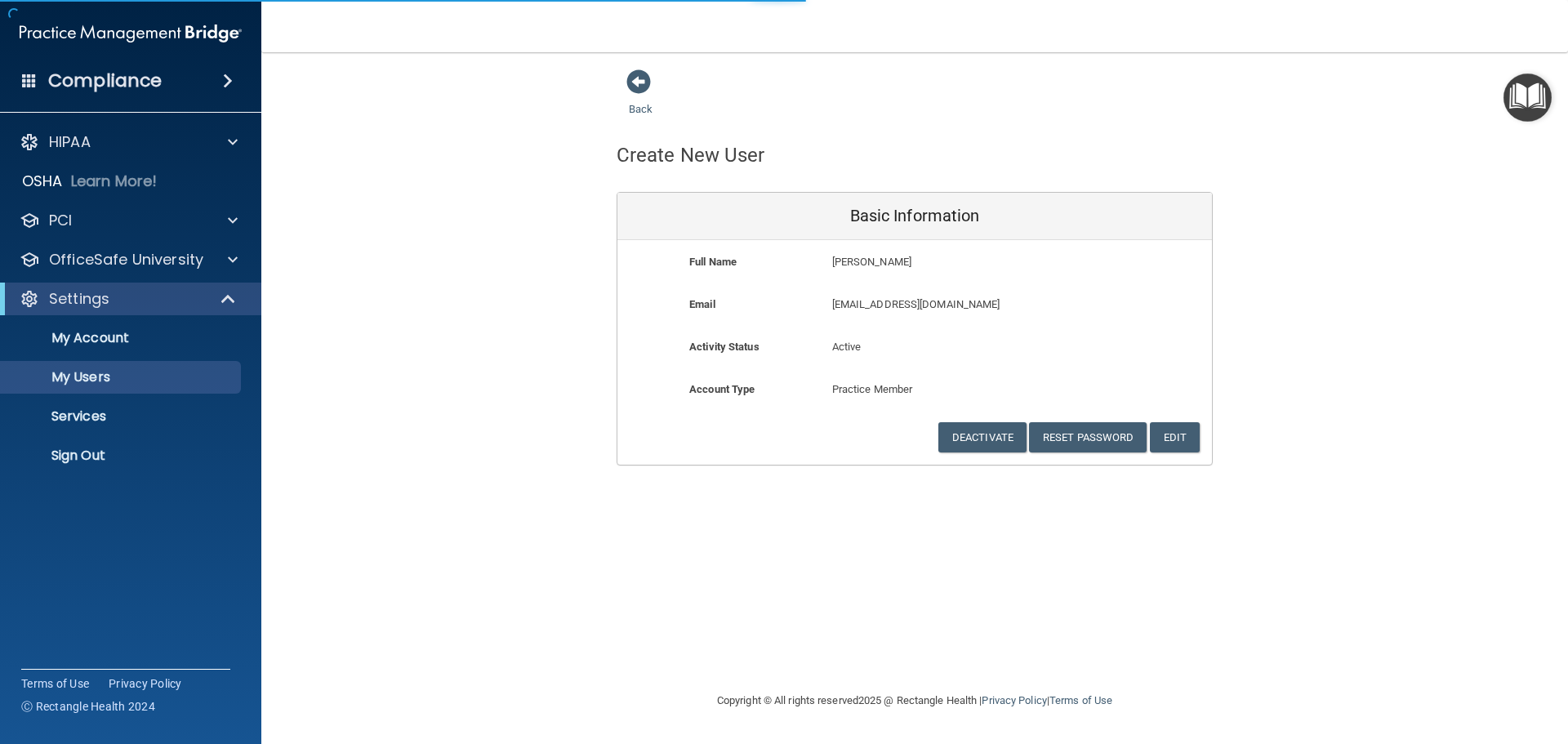
select select "20"
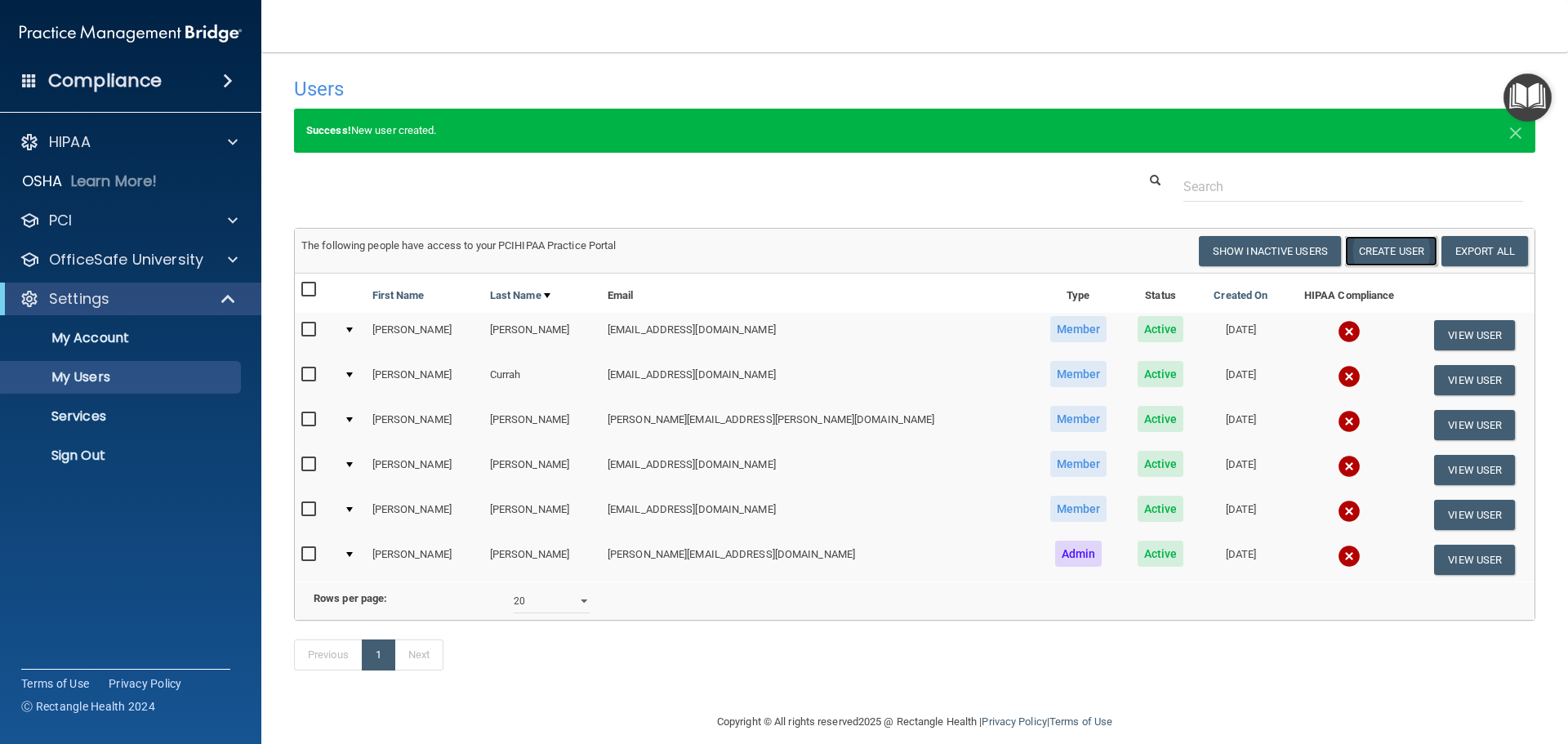
click at [1362, 243] on button "Create User" at bounding box center [1391, 251] width 92 height 30
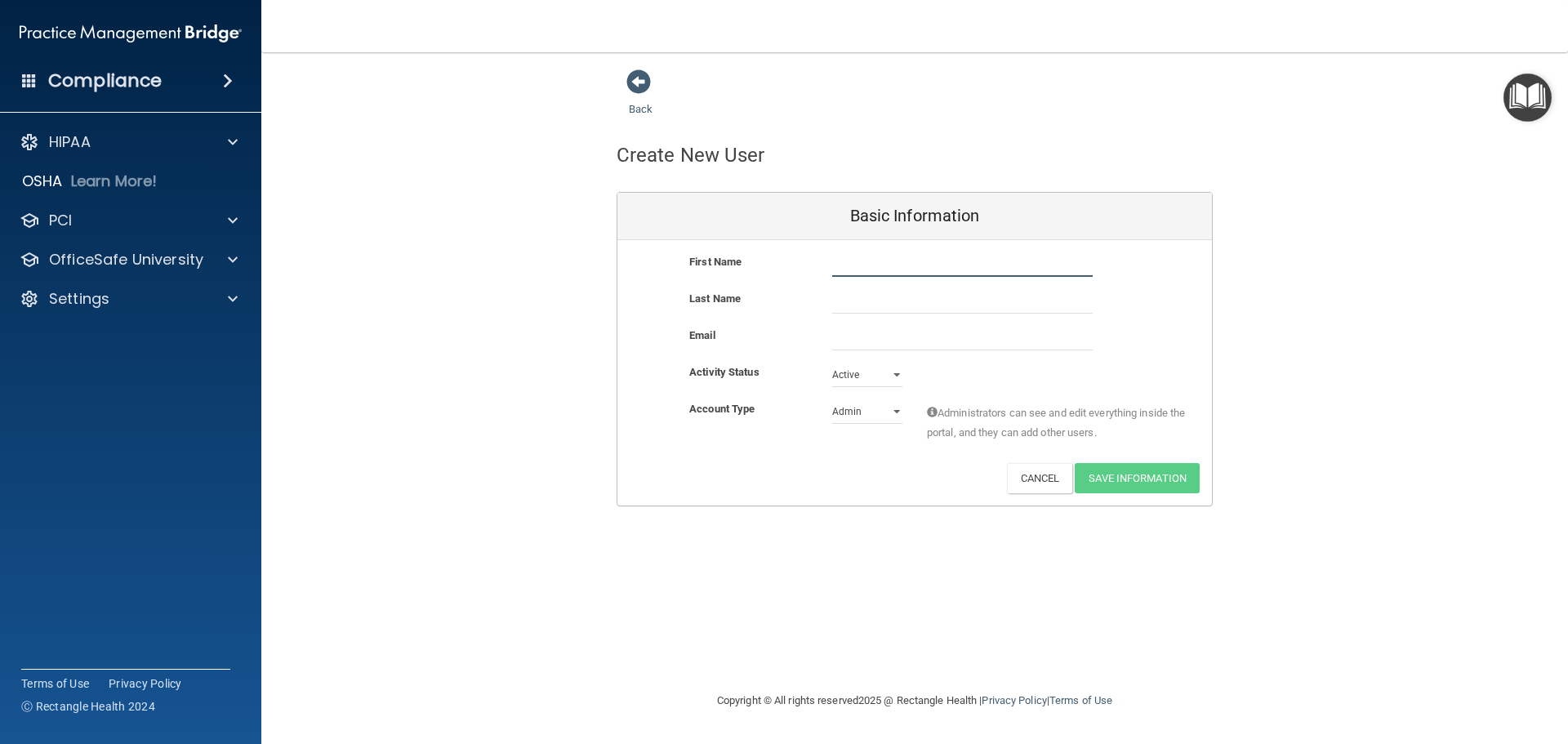
click at [835, 275] on input "text" at bounding box center [963, 264] width 261 height 24
type input "[PERSON_NAME]"
click at [850, 341] on input "email" at bounding box center [963, 338] width 261 height 24
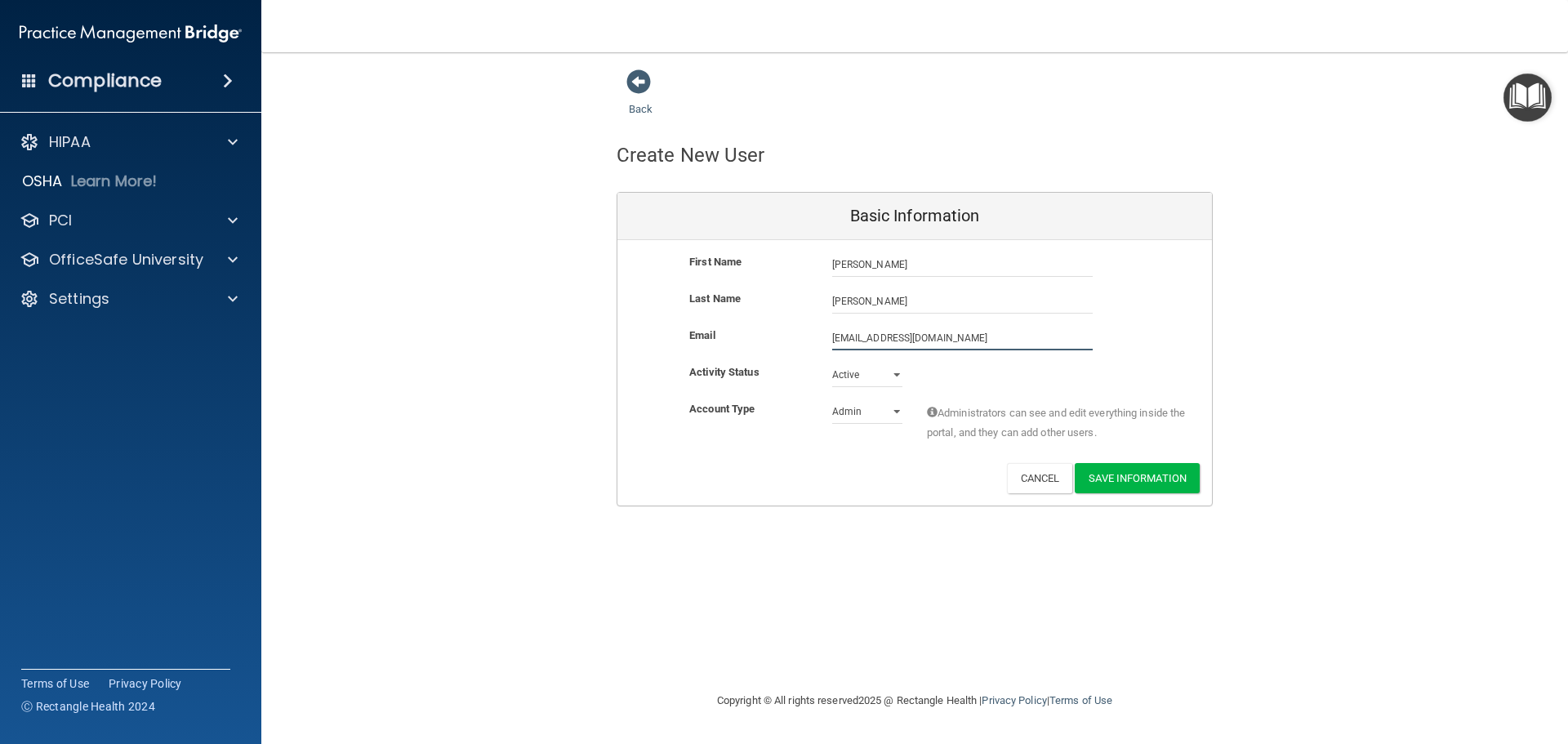
type input "[EMAIL_ADDRESS][DOMAIN_NAME]"
click at [868, 404] on select "Admin Member" at bounding box center [868, 415] width 71 height 24
select select "practice_member"
click at [833, 400] on select "Admin Member" at bounding box center [868, 412] width 71 height 24
click at [1139, 474] on button "Save Information" at bounding box center [1137, 478] width 125 height 30
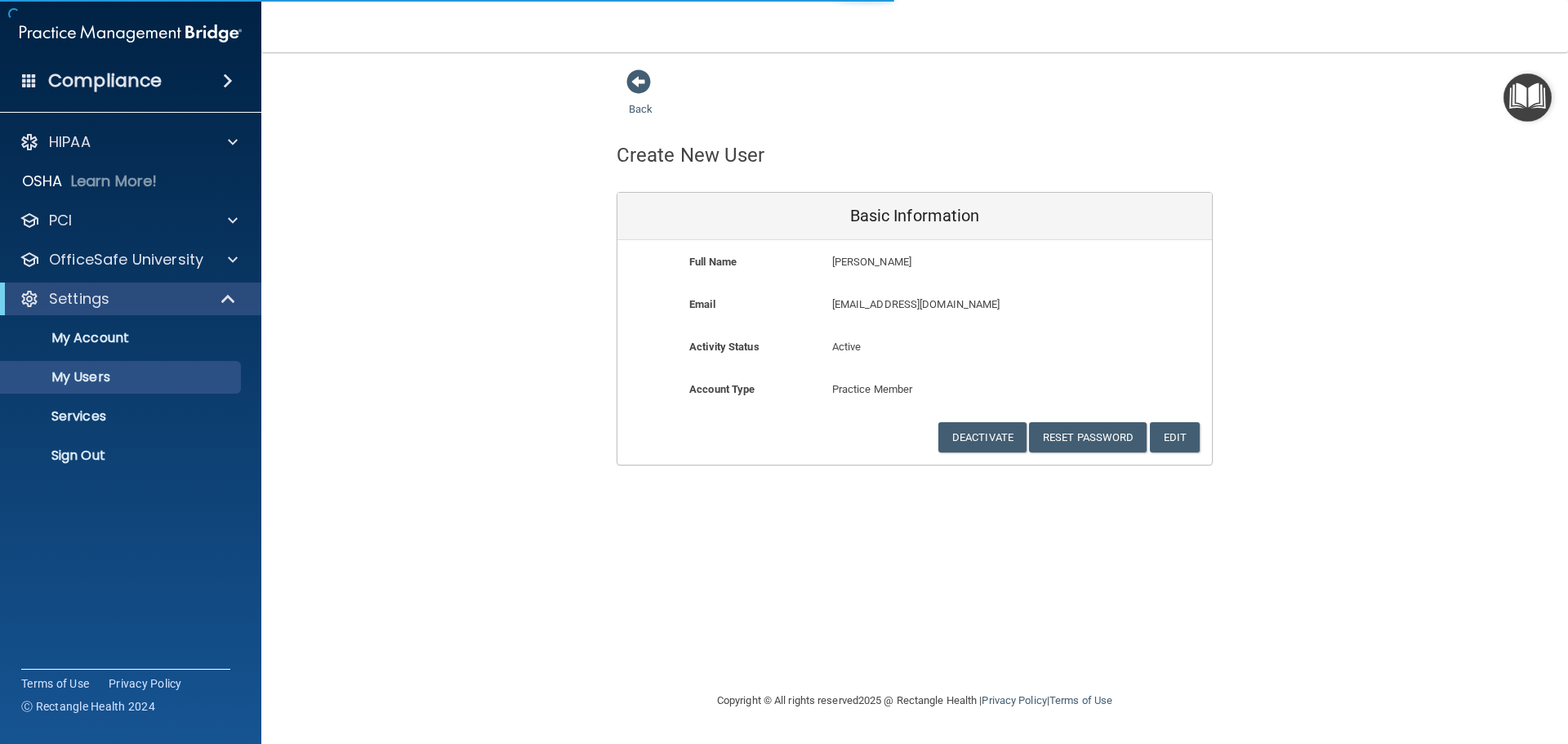
select select "20"
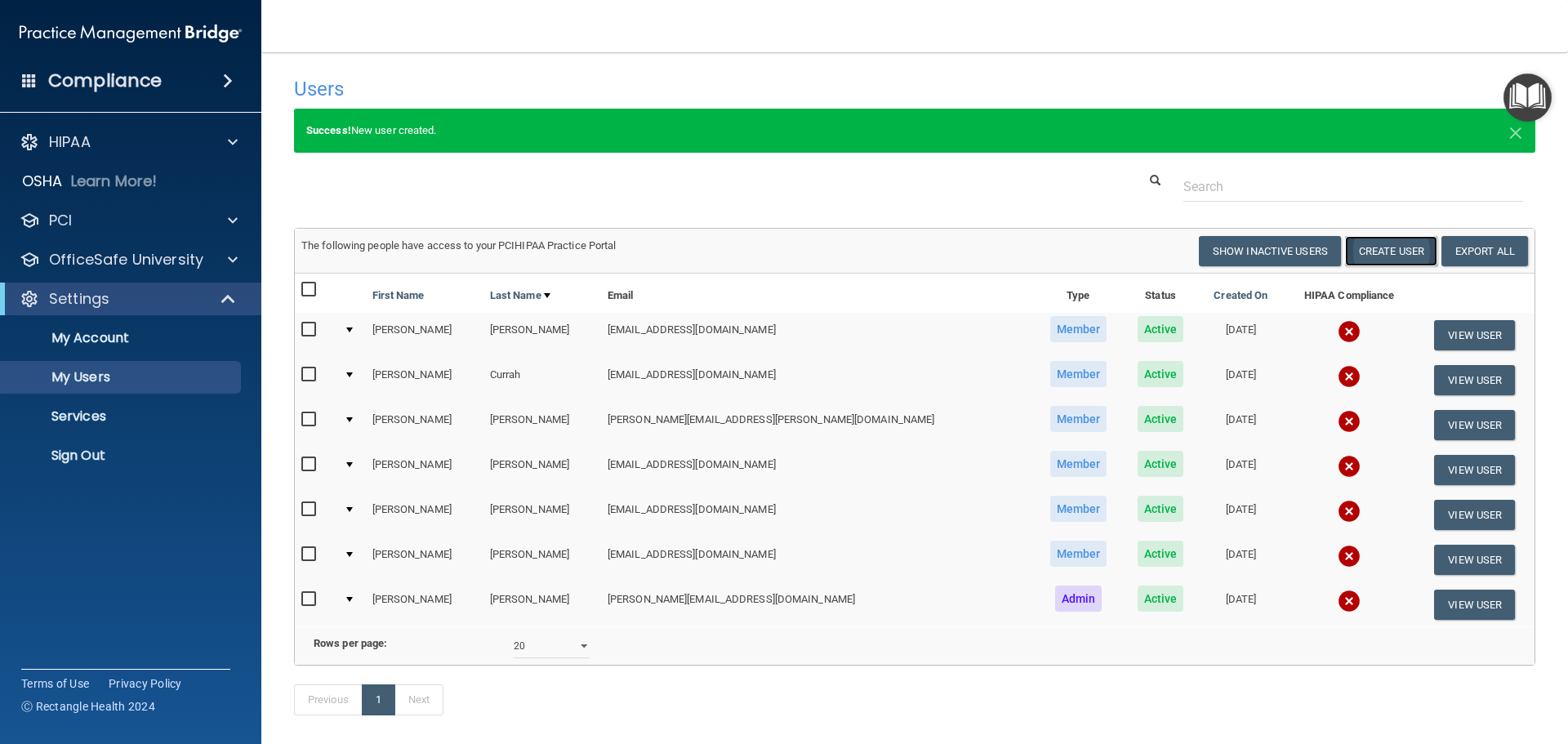
click at [1360, 257] on button "Create User" at bounding box center [1391, 251] width 92 height 30
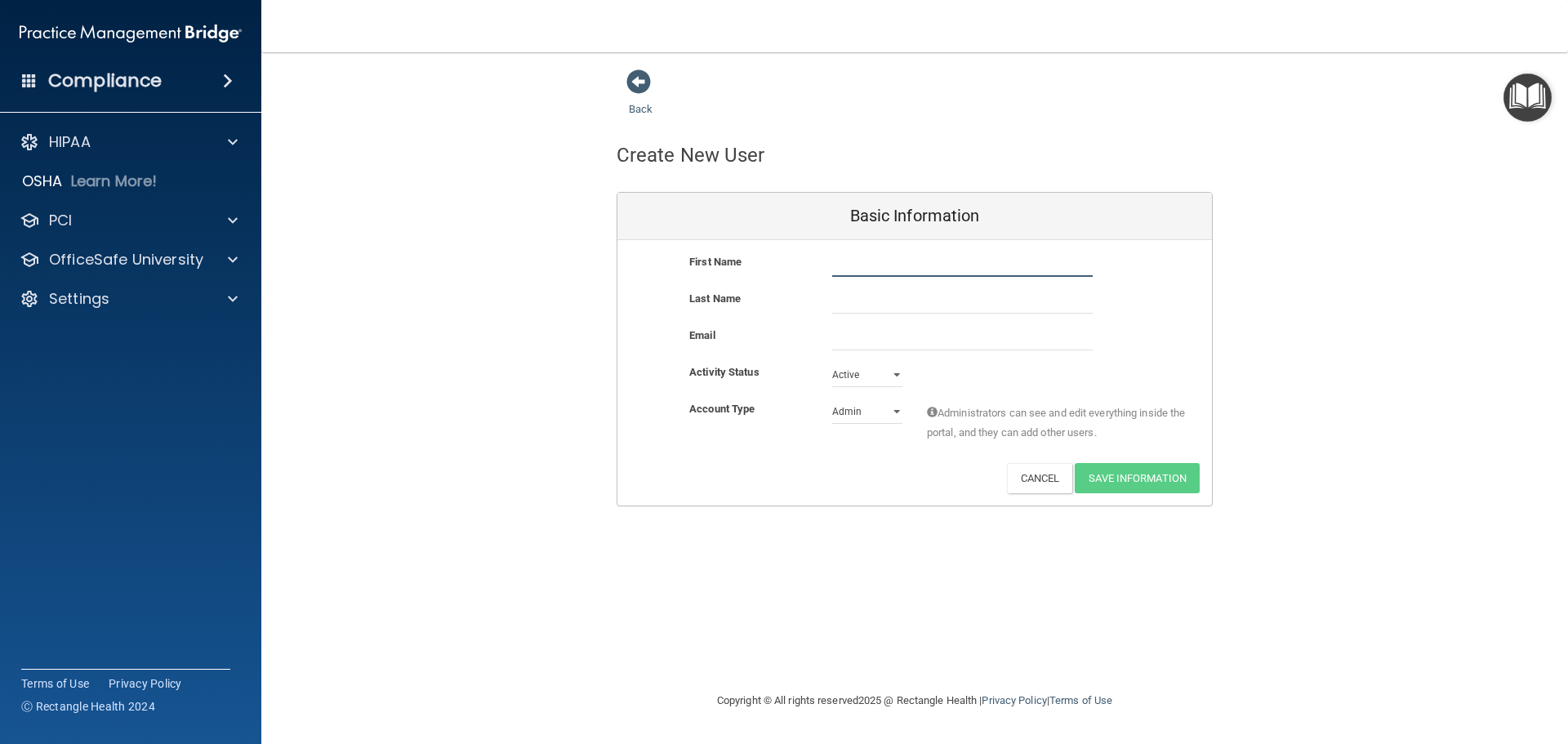
click at [844, 272] on input "text" at bounding box center [963, 264] width 261 height 24
type input "[PERSON_NAME]"
type input "Grove"
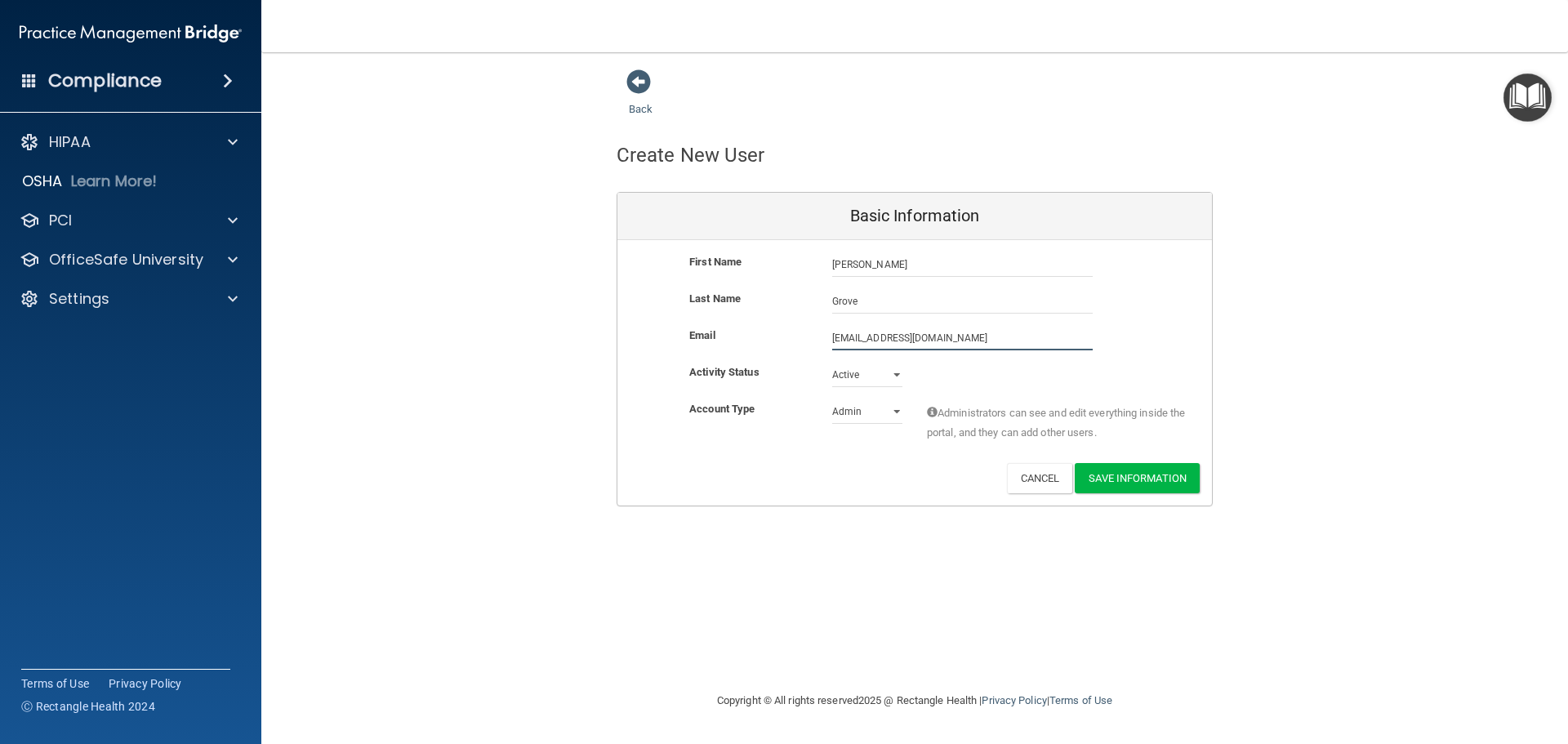
type input "[EMAIL_ADDRESS][DOMAIN_NAME]"
click at [846, 406] on select "Admin Member" at bounding box center [868, 412] width 71 height 24
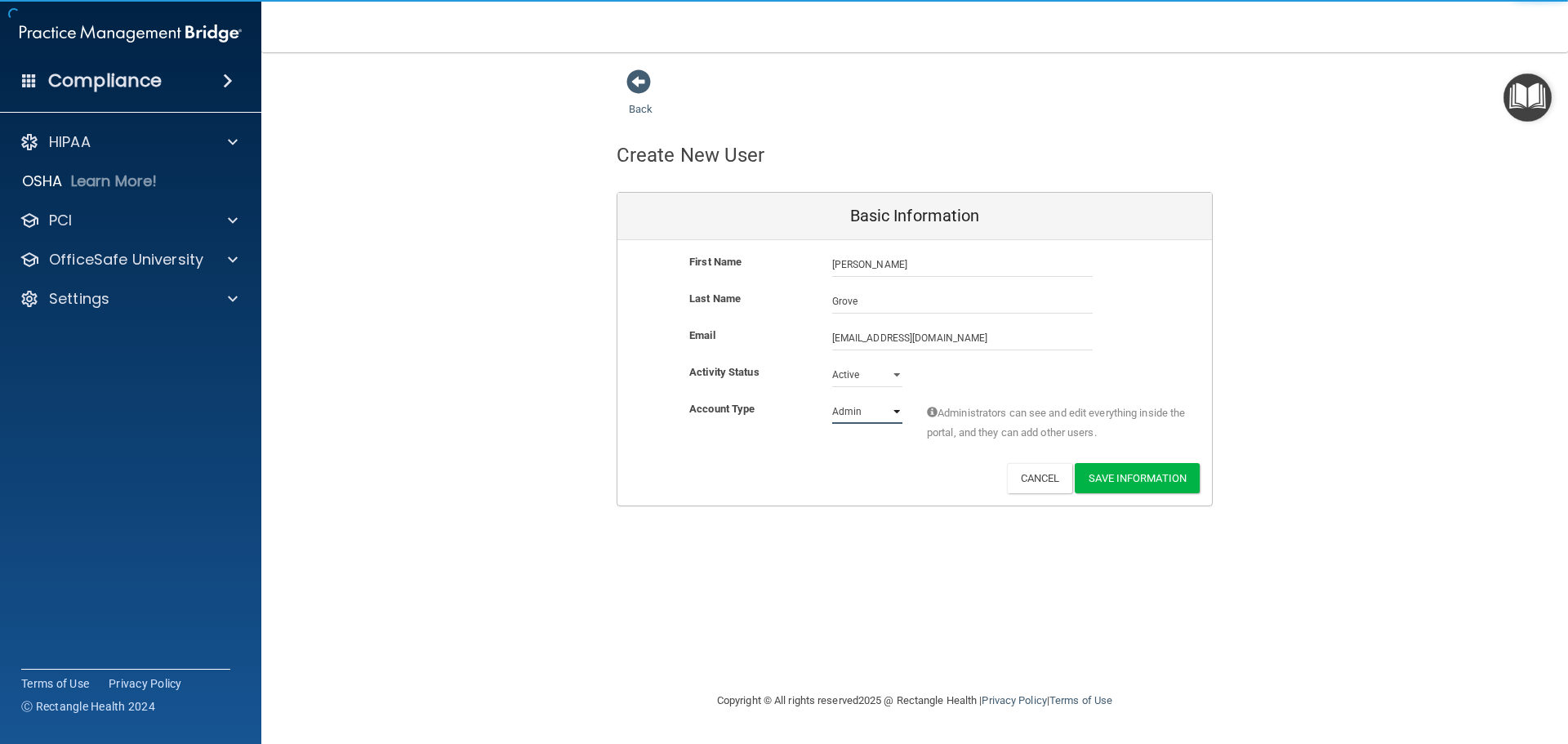
select select "practice_member"
click at [833, 400] on select "Admin Member" at bounding box center [868, 412] width 71 height 24
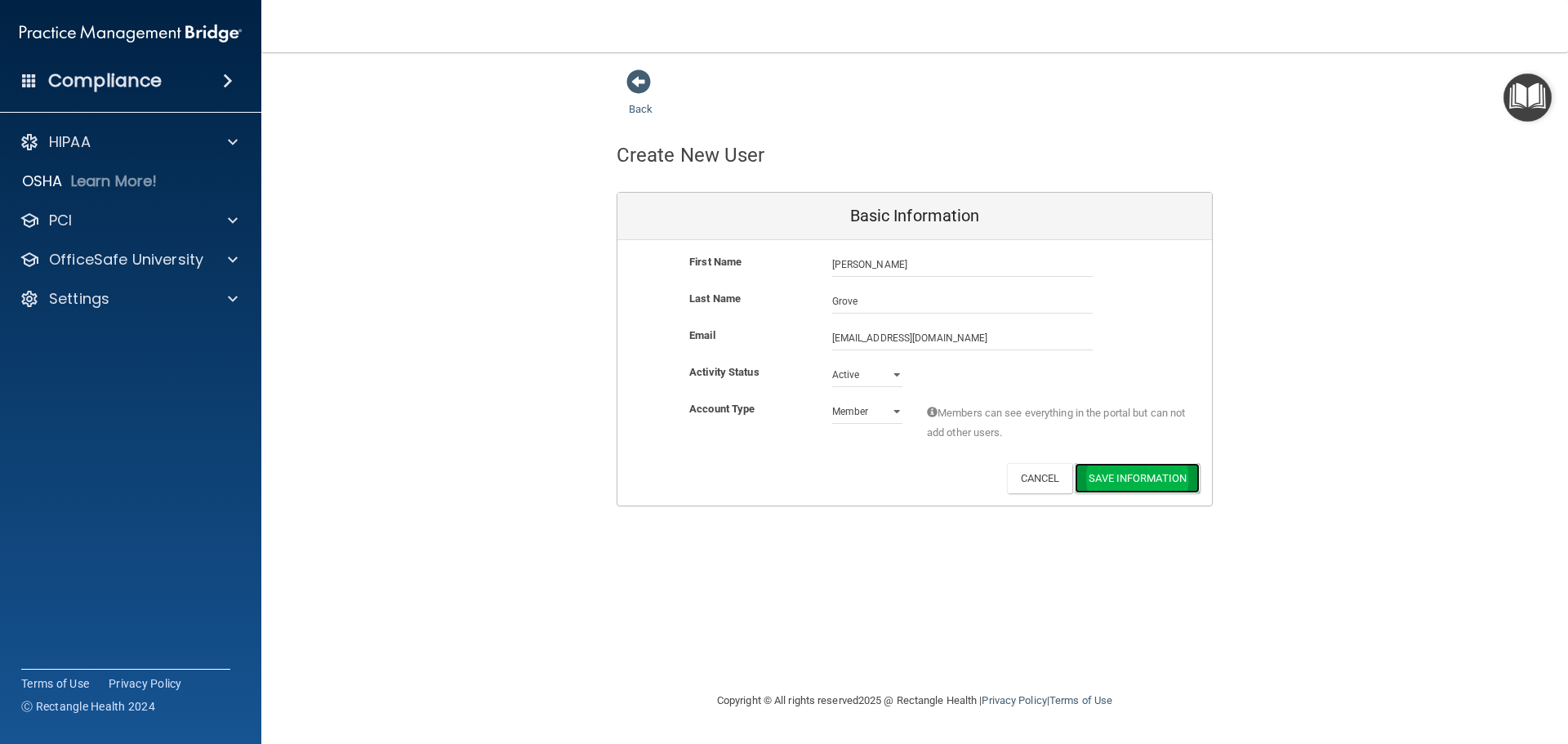
click at [1145, 484] on button "Save Information" at bounding box center [1137, 478] width 125 height 30
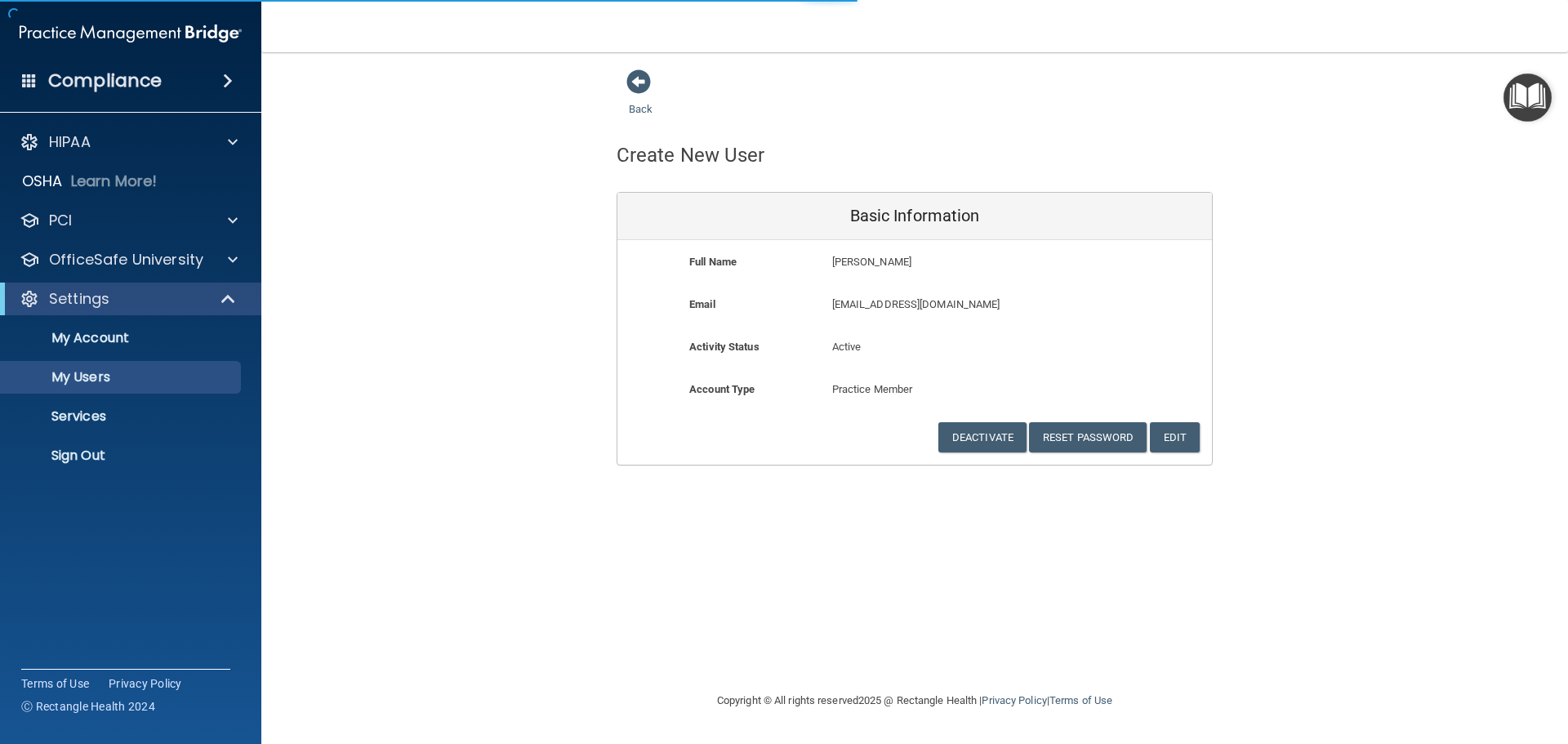
select select "20"
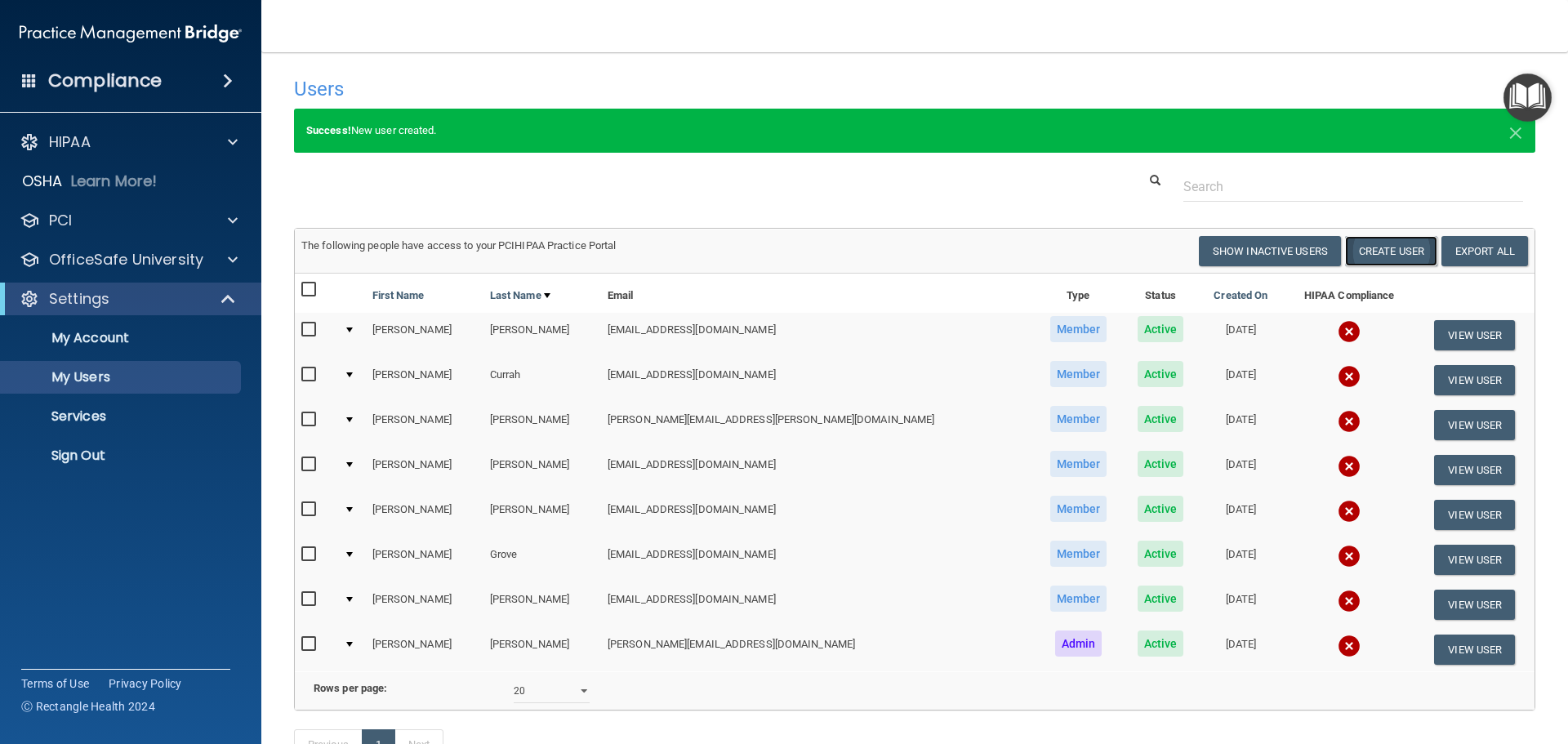
click at [1366, 254] on button "Create User" at bounding box center [1391, 251] width 92 height 30
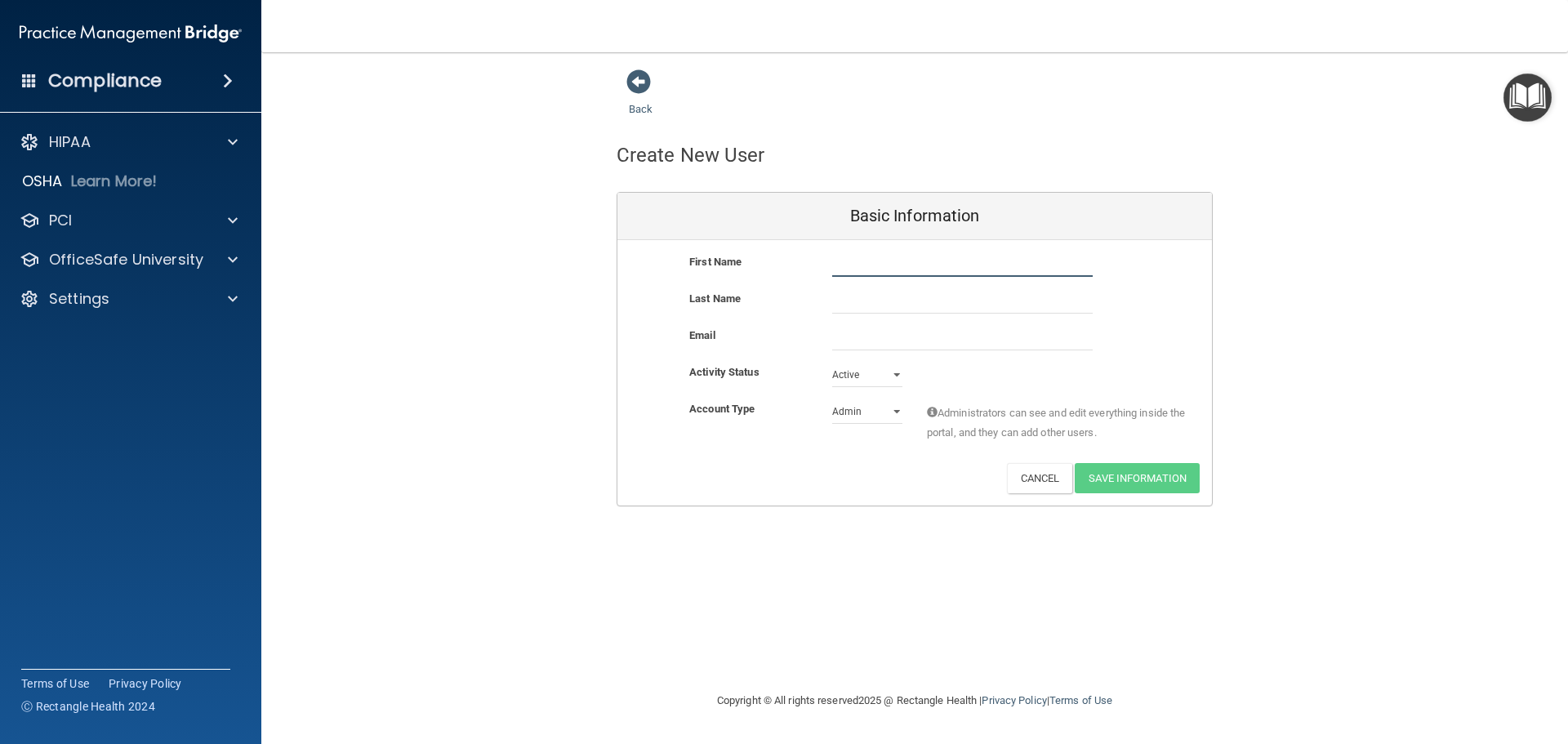
click at [1057, 264] on input "text" at bounding box center [963, 264] width 261 height 24
type input "[PERSON_NAME]"
click at [960, 345] on input "email" at bounding box center [963, 338] width 261 height 24
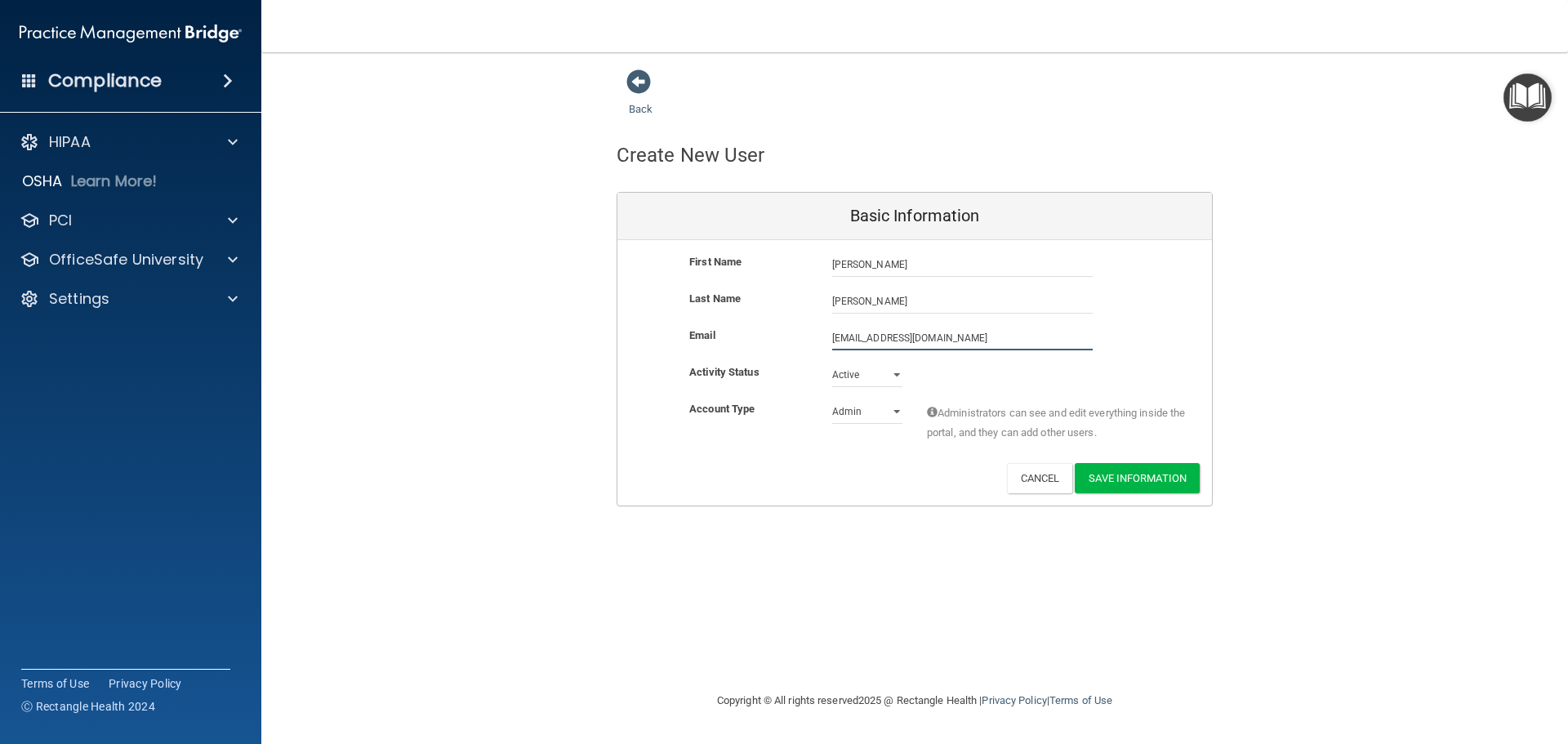
type input "[EMAIL_ADDRESS][DOMAIN_NAME]"
click at [890, 412] on select "Admin Member" at bounding box center [868, 412] width 71 height 24
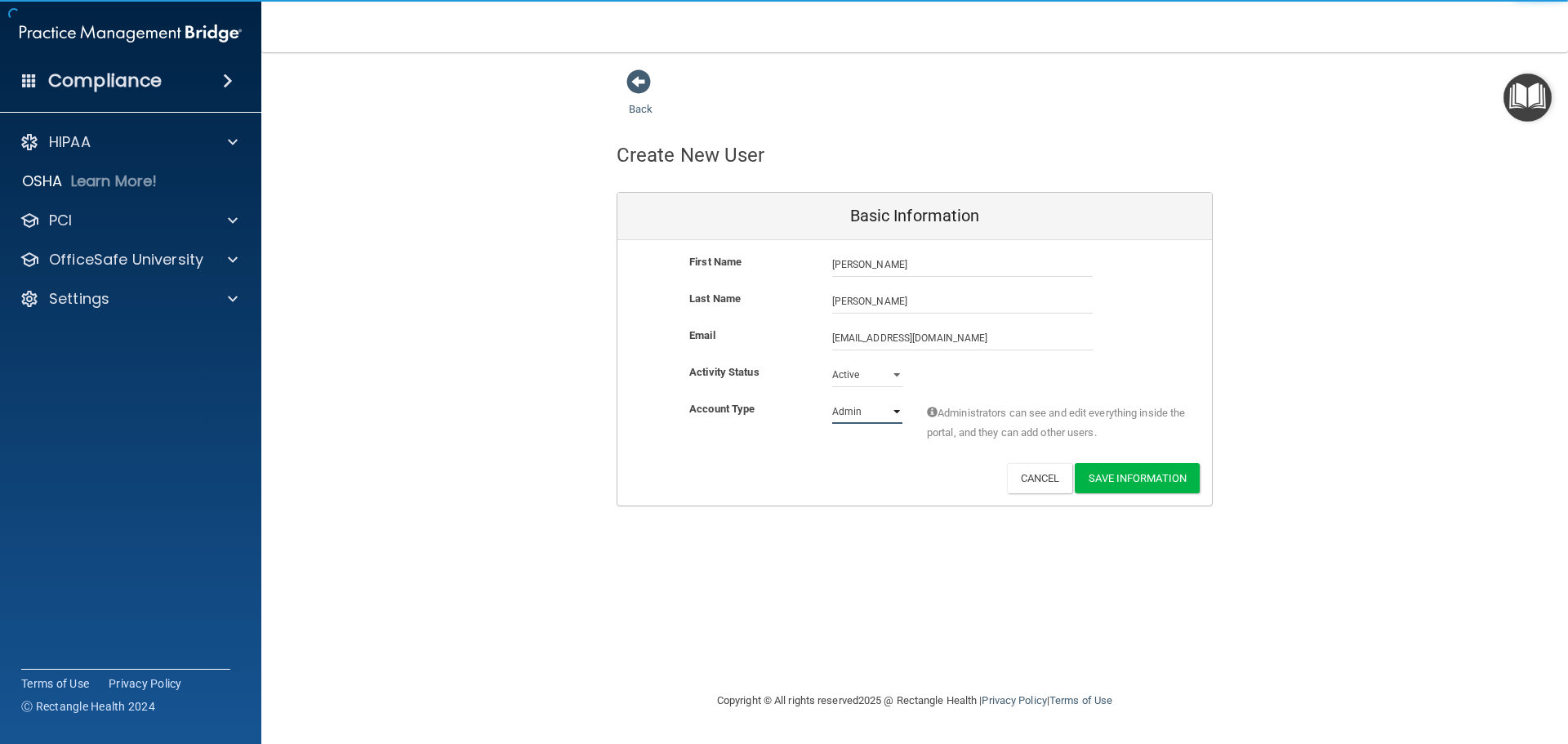
select select "practice_member"
click at [833, 400] on select "Admin Member" at bounding box center [868, 412] width 71 height 24
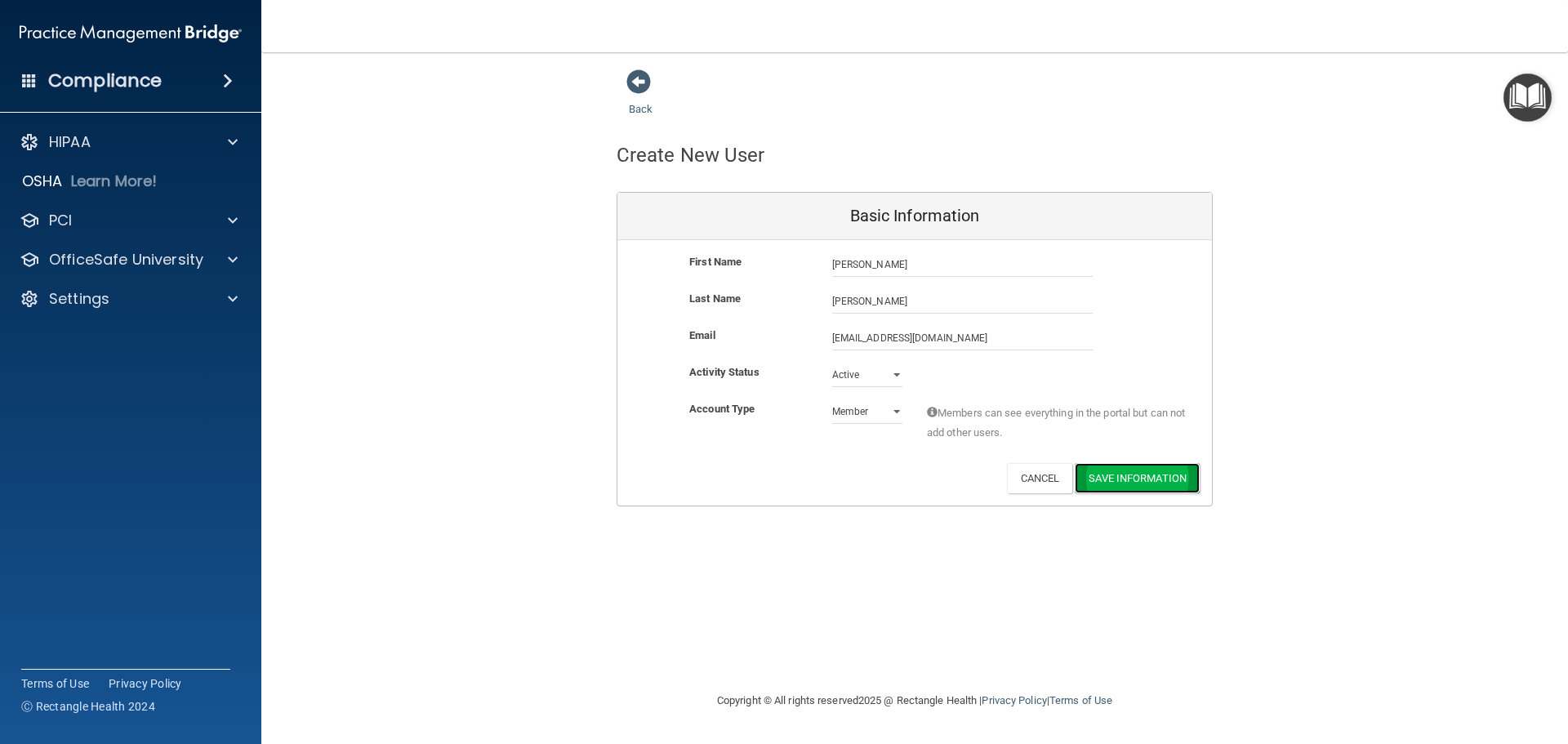
click at [1147, 480] on button "Save Information" at bounding box center [1137, 478] width 125 height 30
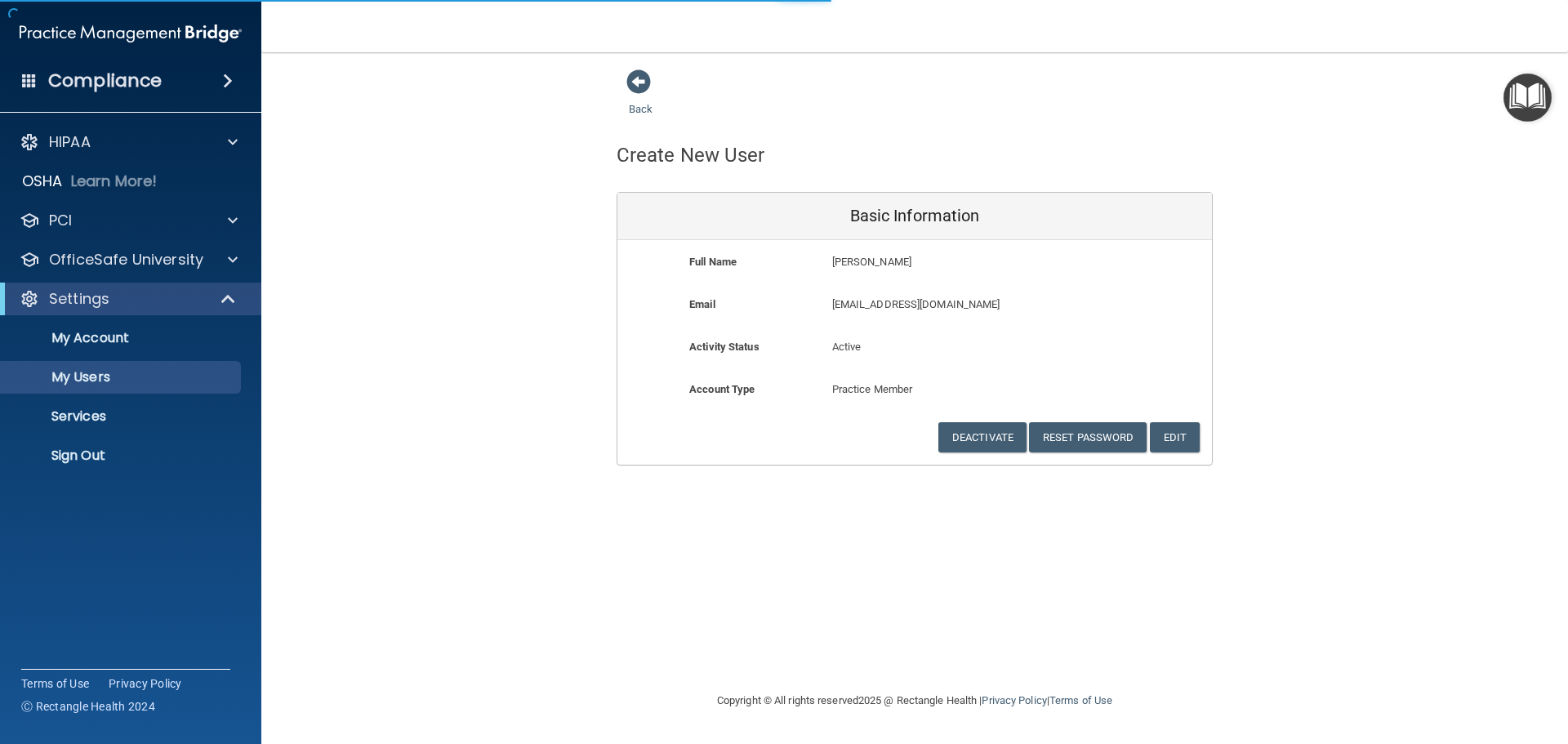
select select "20"
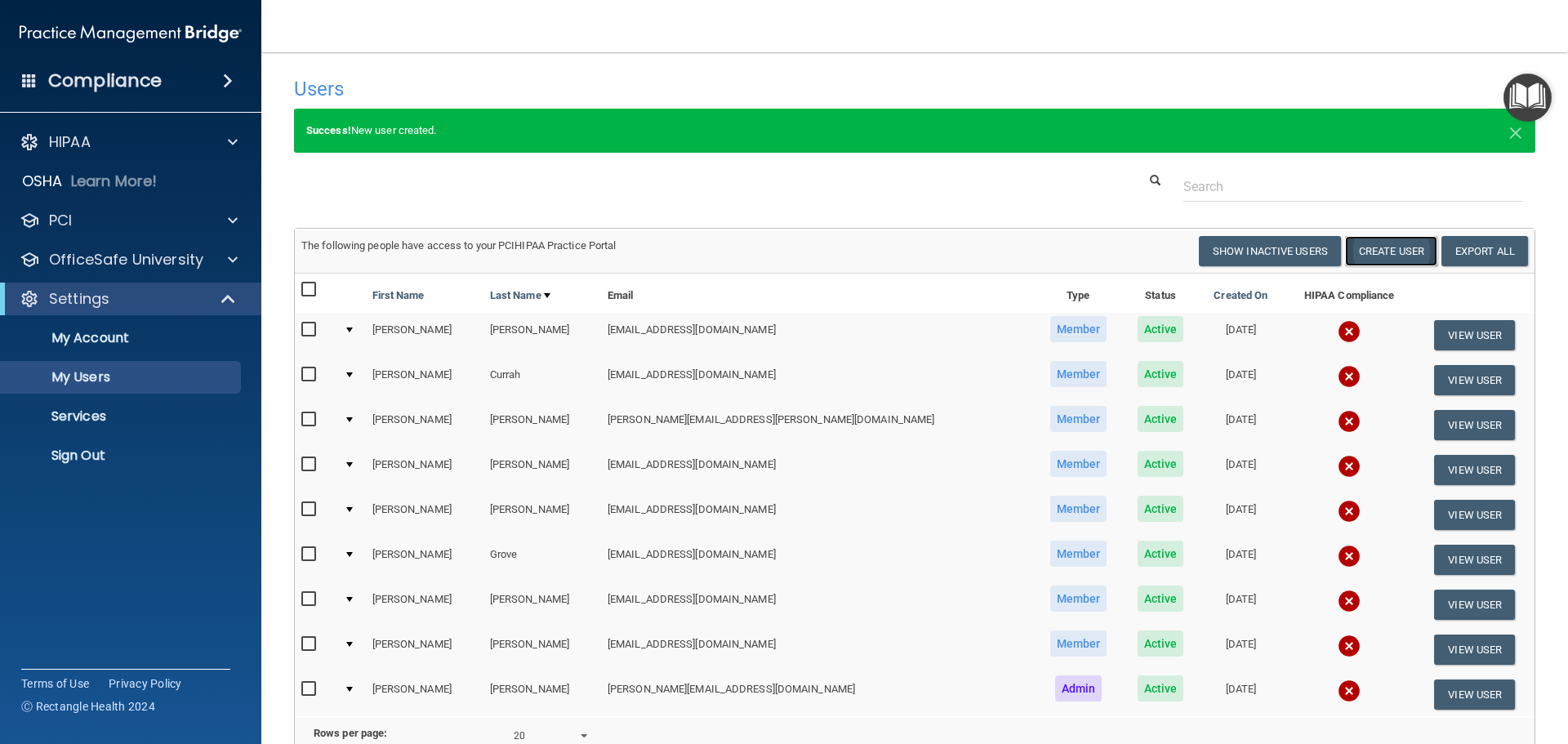
click at [1357, 254] on button "Create User" at bounding box center [1391, 251] width 92 height 30
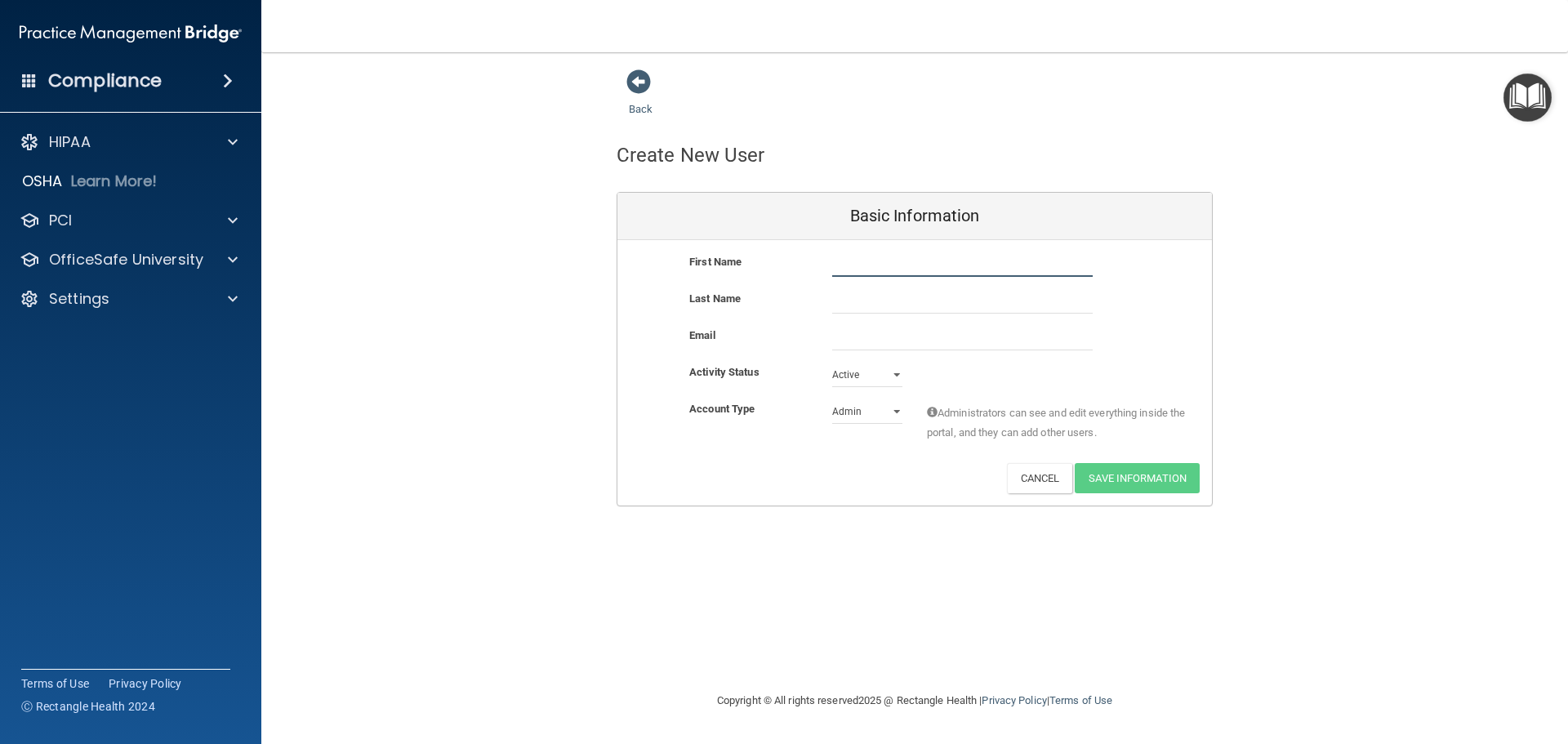
click at [989, 264] on input "text" at bounding box center [963, 264] width 261 height 24
type input "[PERSON_NAME]"
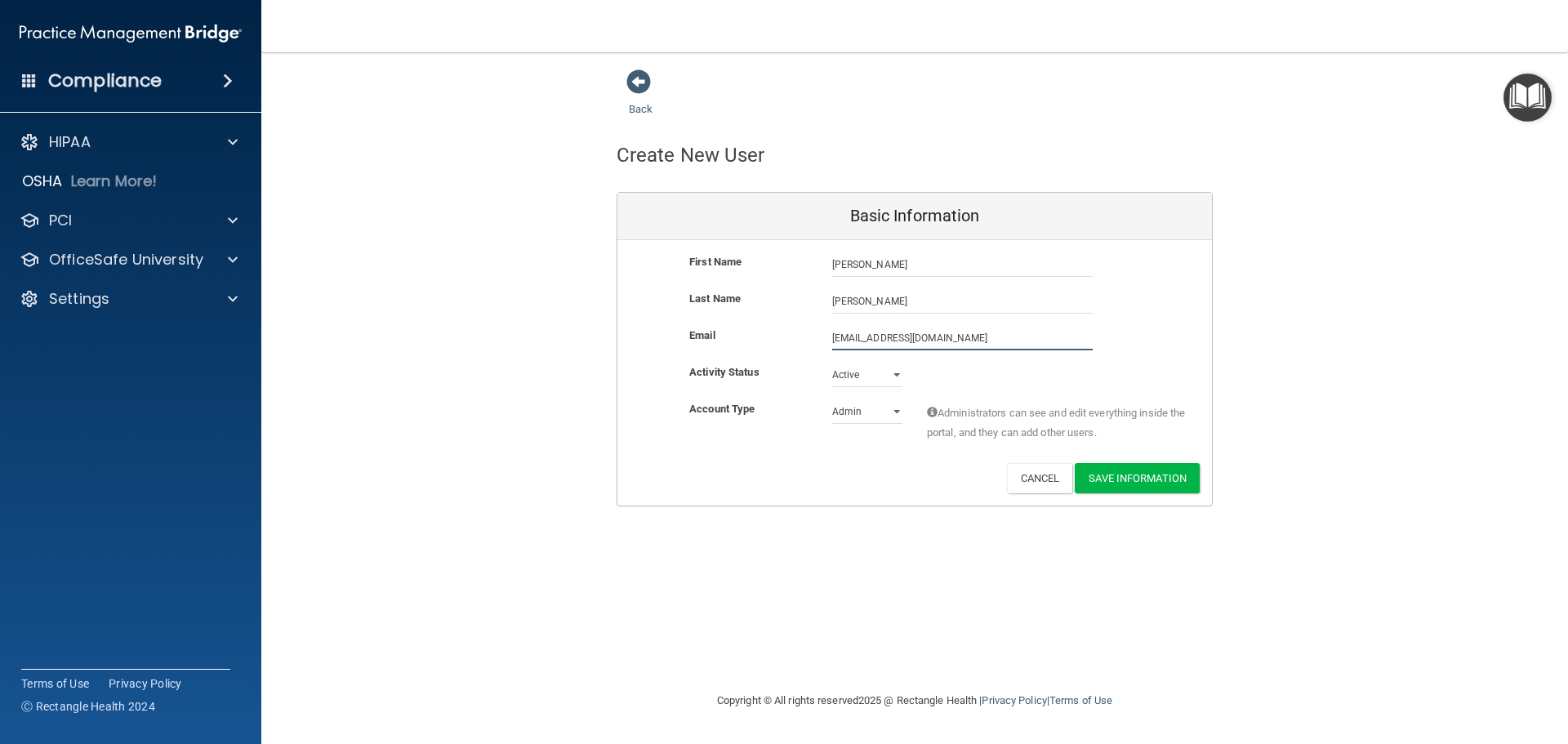
type input "[EMAIL_ADDRESS][DOMAIN_NAME]"
click at [899, 412] on select "Admin Member" at bounding box center [868, 415] width 71 height 24
select select "practice_member"
click at [833, 400] on select "Admin Member" at bounding box center [868, 412] width 71 height 24
click at [1110, 468] on button "Save Information" at bounding box center [1137, 478] width 125 height 30
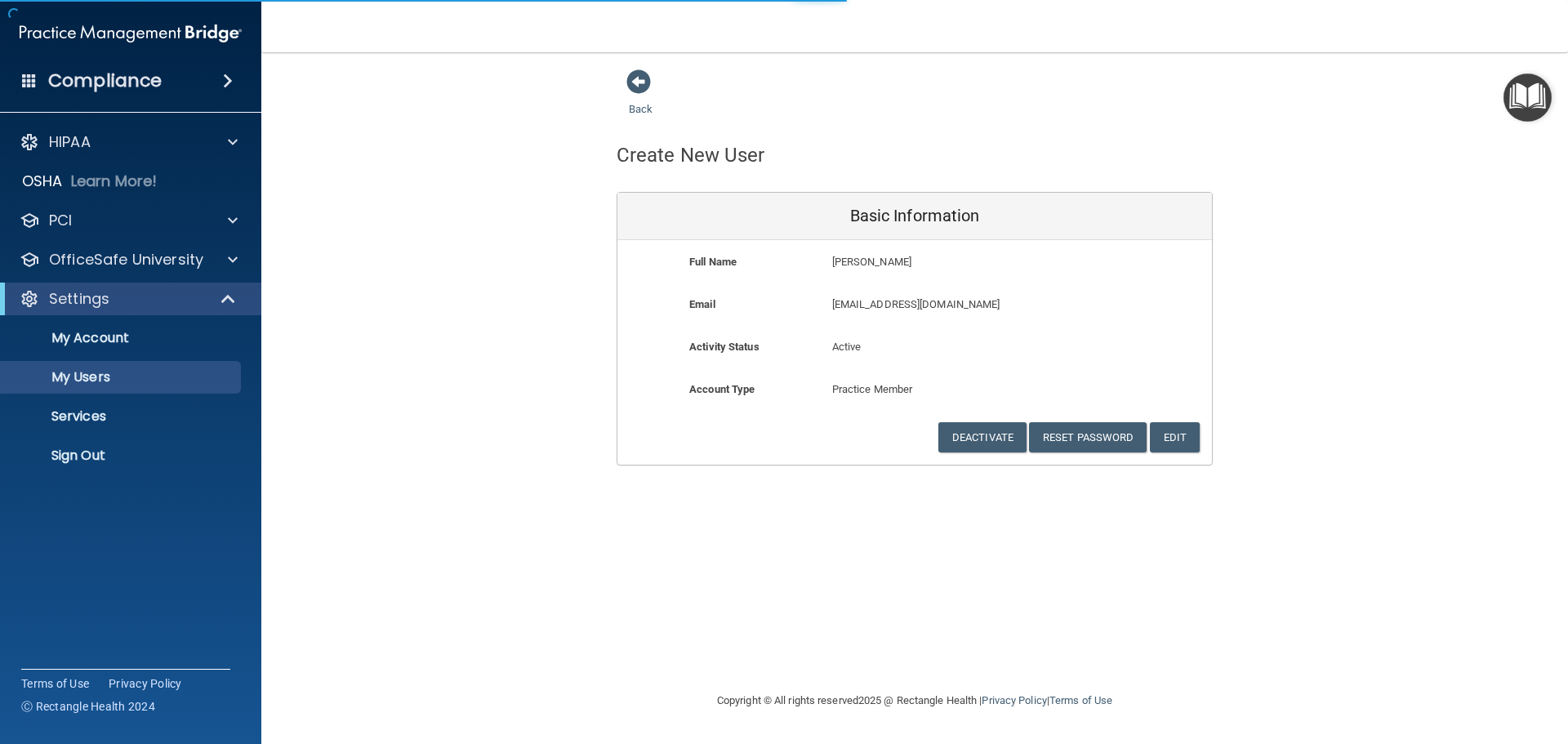
select select "20"
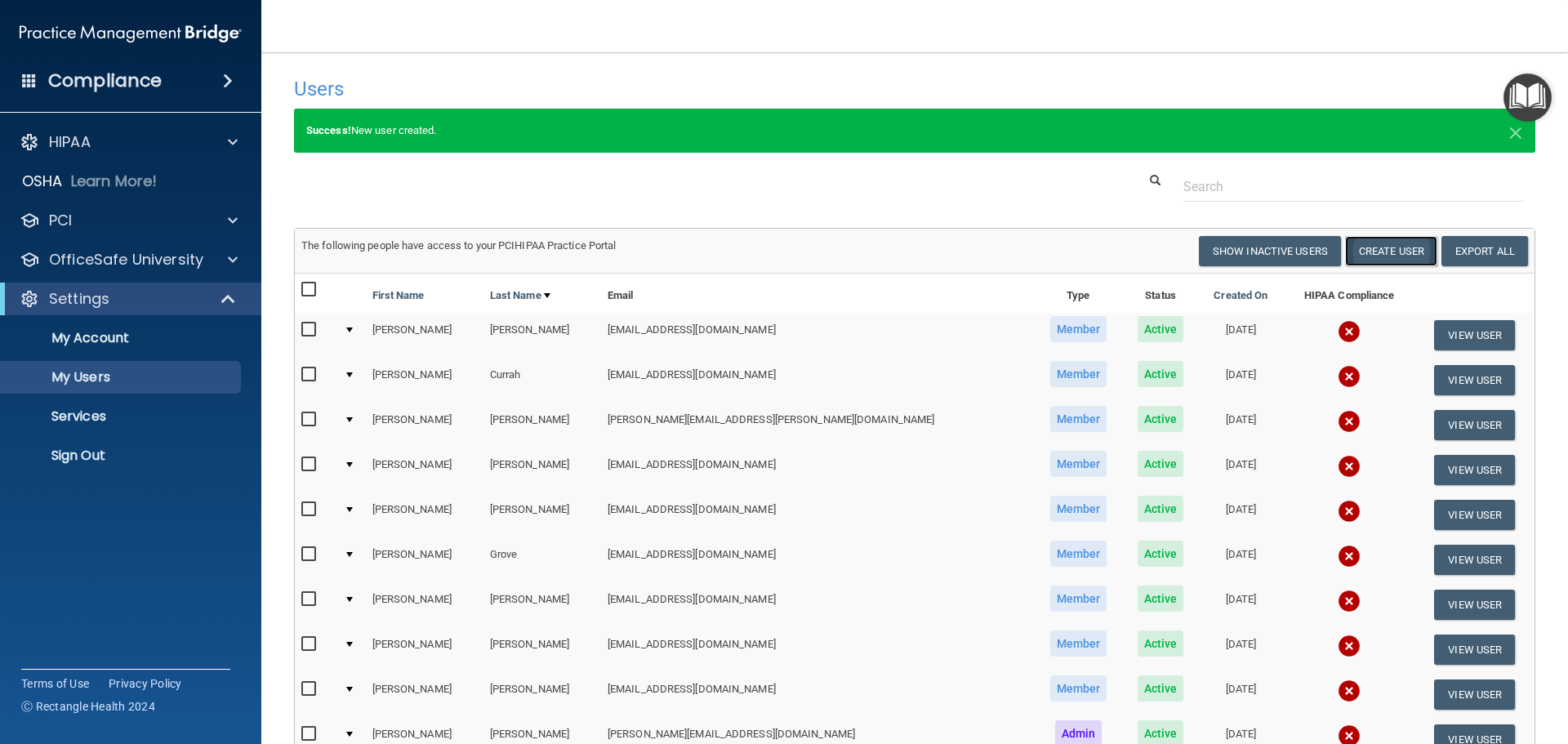
click at [1375, 246] on button "Create User" at bounding box center [1391, 251] width 92 height 30
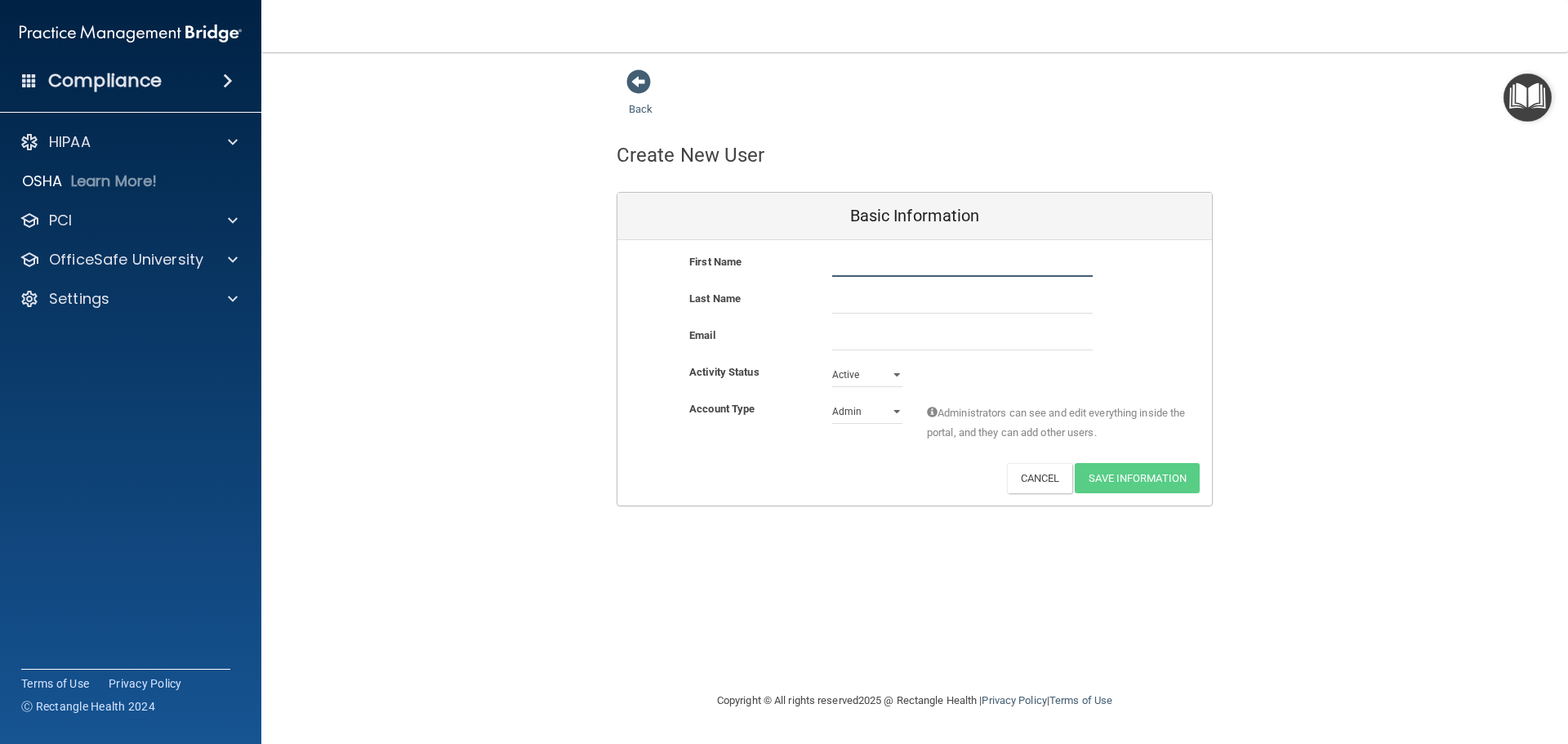
click at [940, 262] on input "text" at bounding box center [963, 264] width 261 height 24
type input "[PERSON_NAME]"
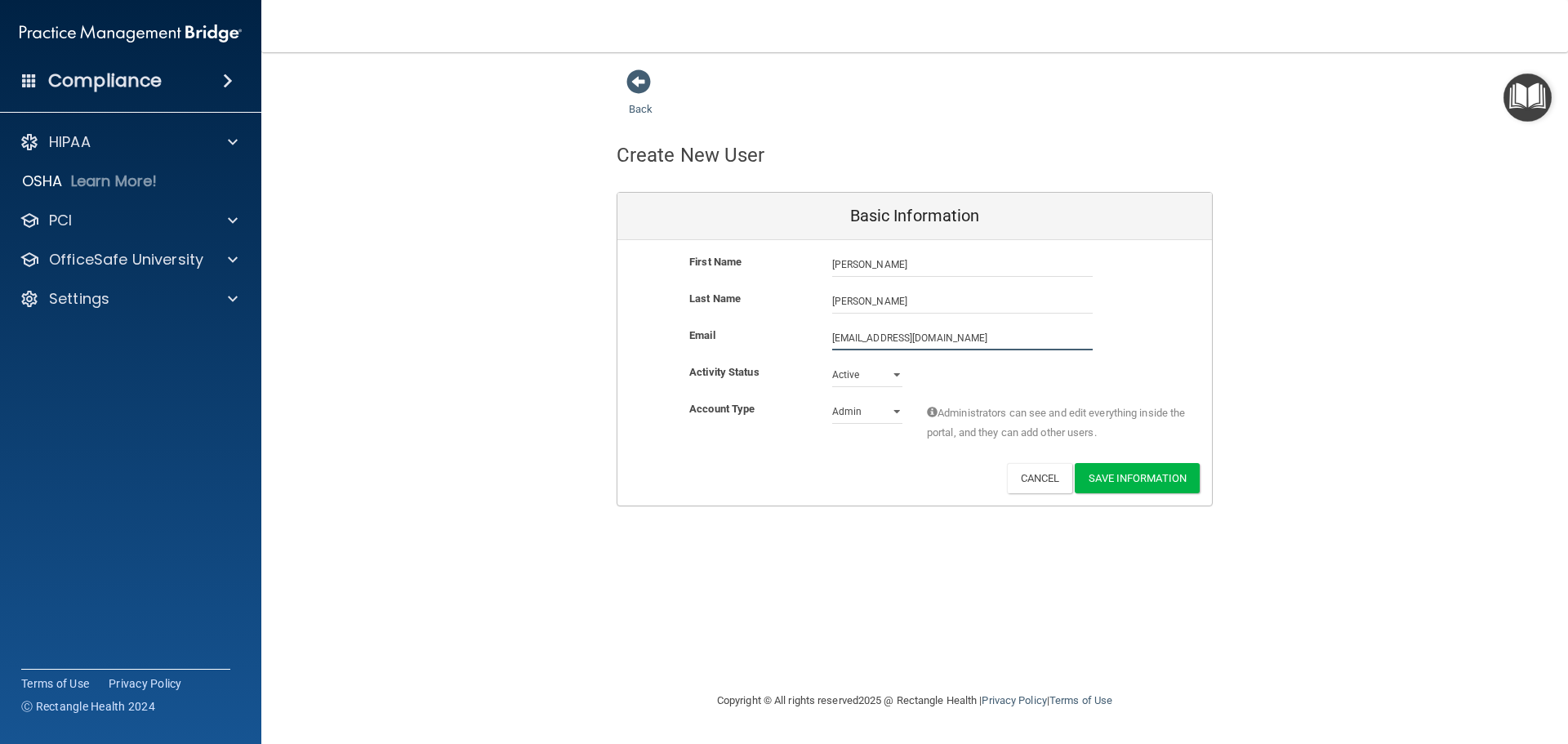
type input "[EMAIL_ADDRESS][DOMAIN_NAME]"
click at [853, 408] on select "Admin Member" at bounding box center [868, 415] width 71 height 24
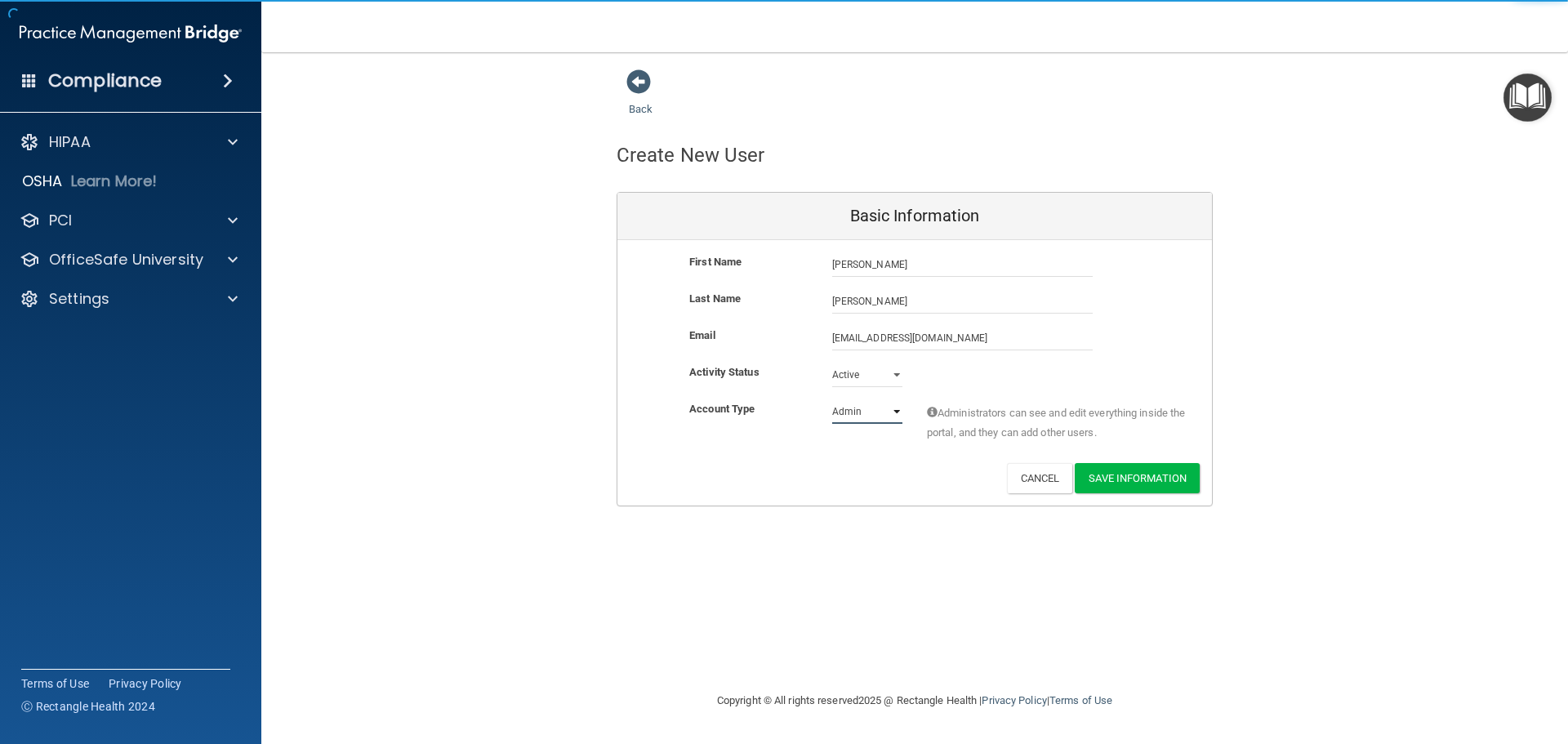
select select "practice_member"
click at [833, 400] on select "Admin Member" at bounding box center [868, 412] width 71 height 24
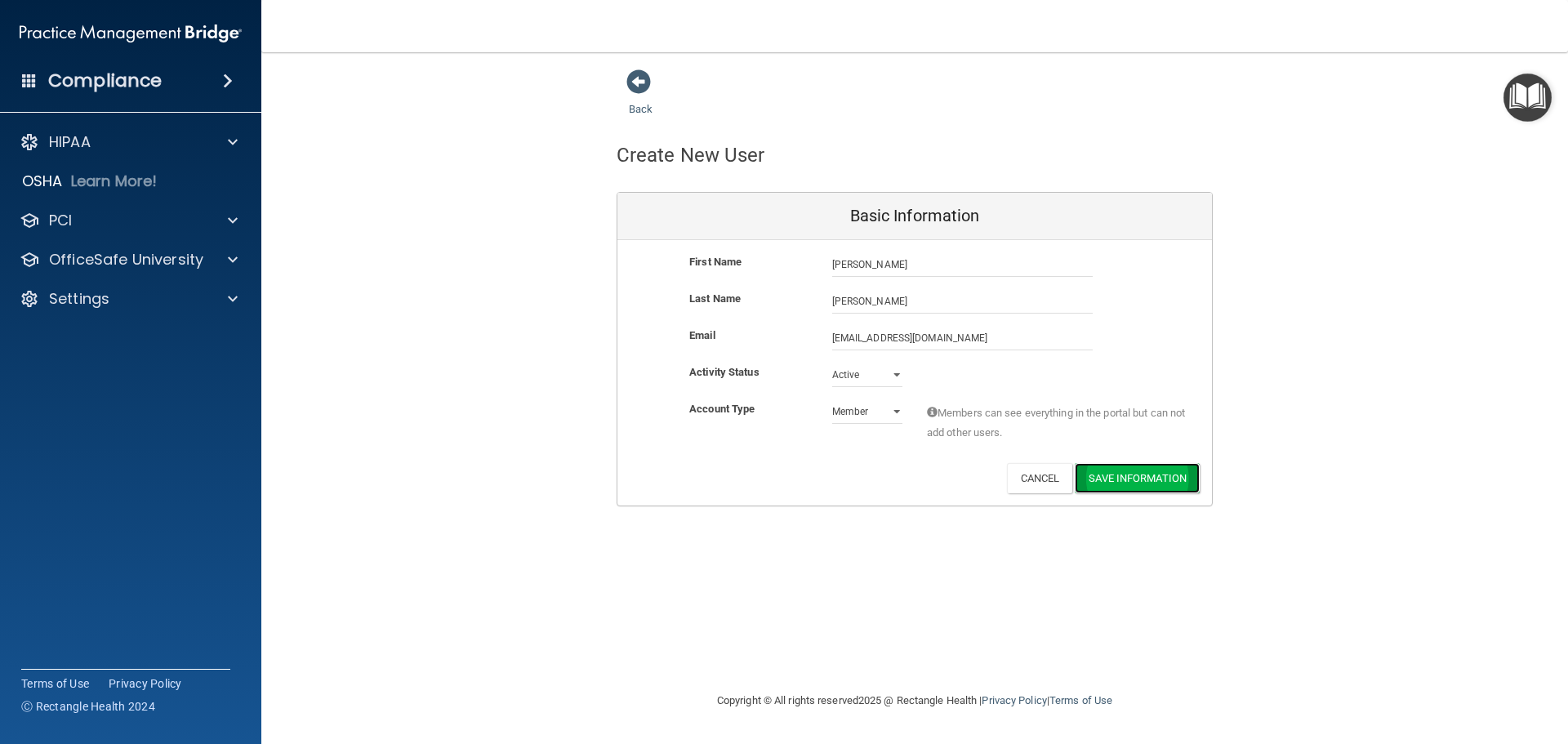
click at [1140, 480] on button "Save Information" at bounding box center [1137, 478] width 125 height 30
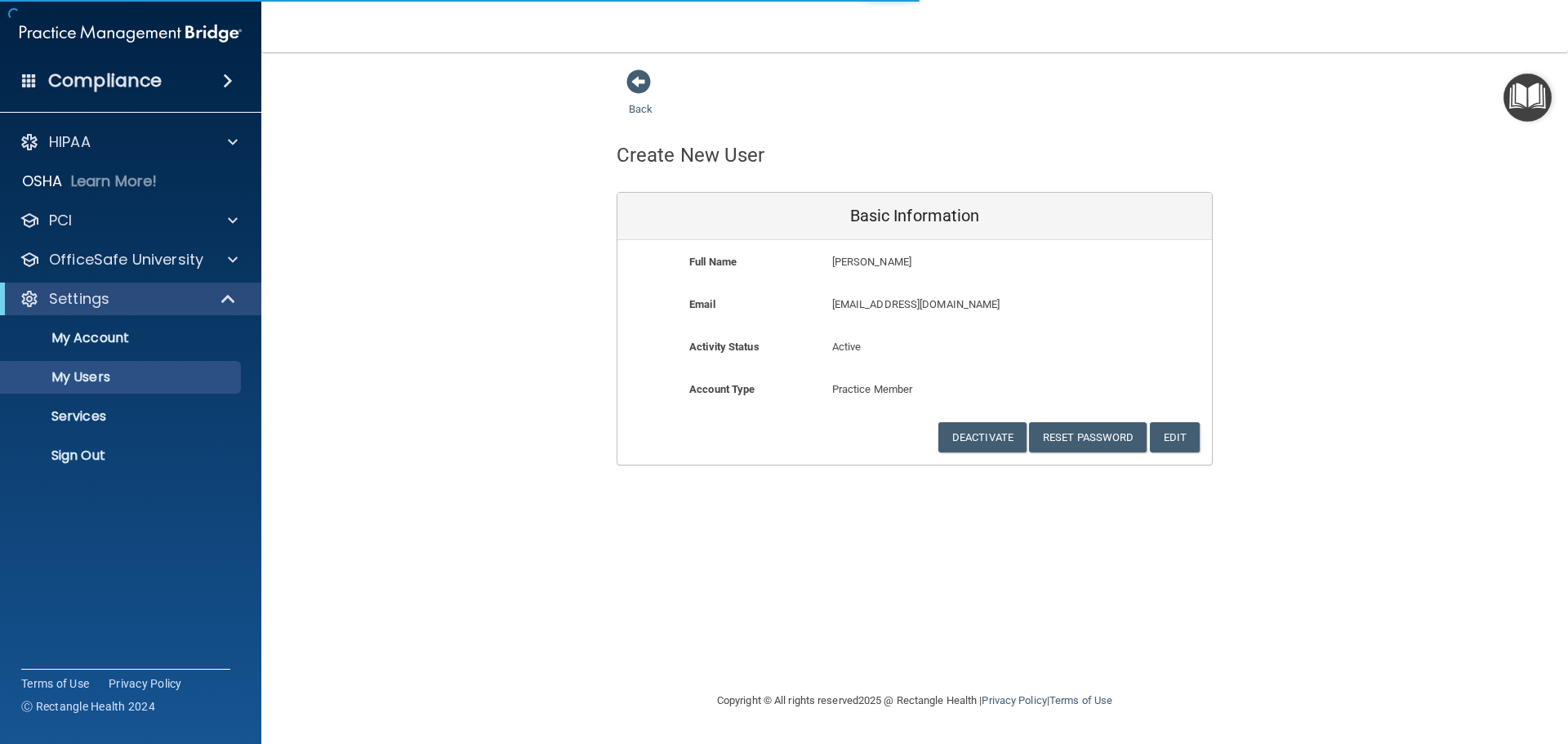
select select "20"
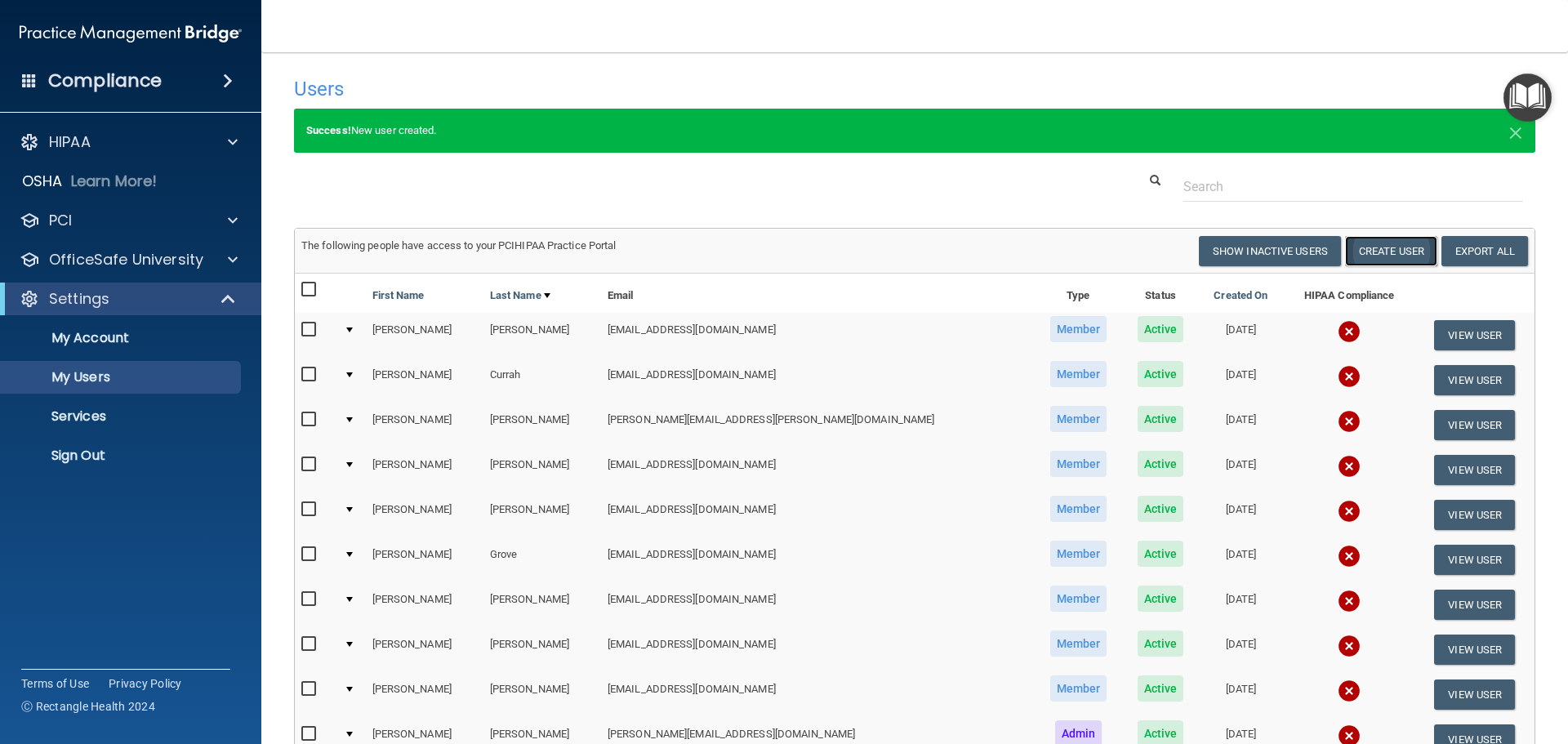
click at [1356, 250] on button "Create User" at bounding box center [1391, 251] width 92 height 30
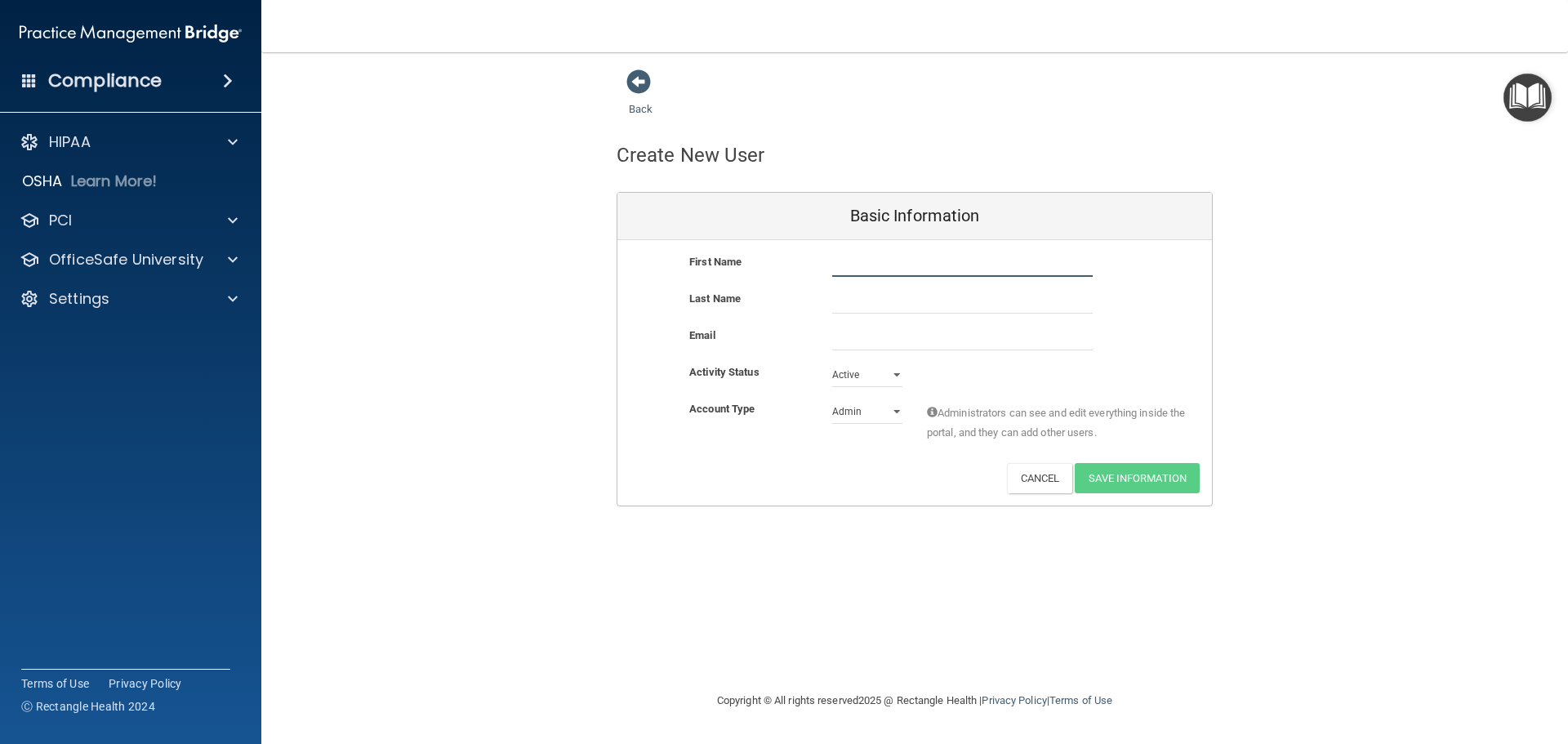
click at [889, 263] on input "text" at bounding box center [963, 264] width 261 height 24
type input "[PERSON_NAME]"
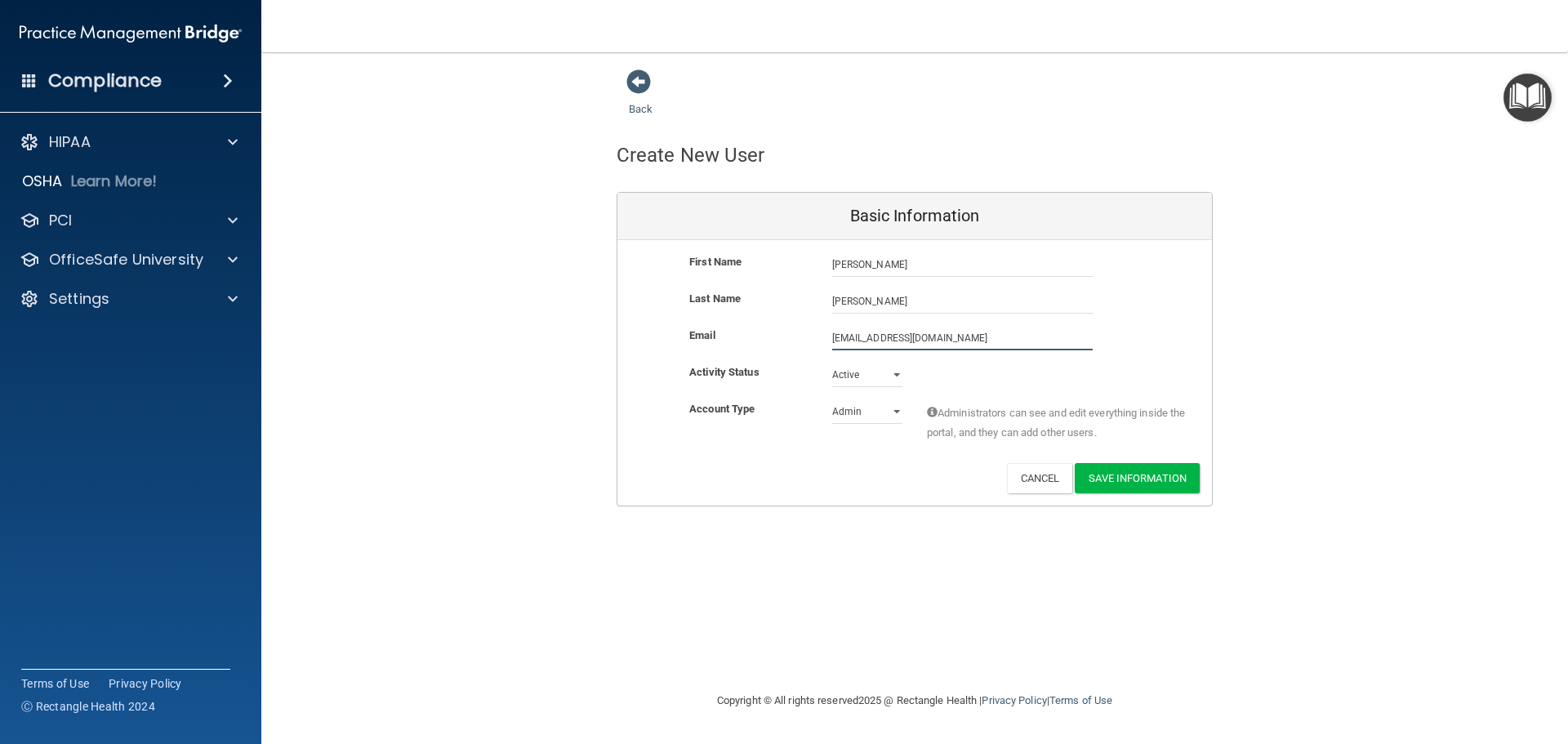
type input "[EMAIL_ADDRESS][DOMAIN_NAME]"
click at [865, 416] on select "Admin Member" at bounding box center [868, 415] width 71 height 24
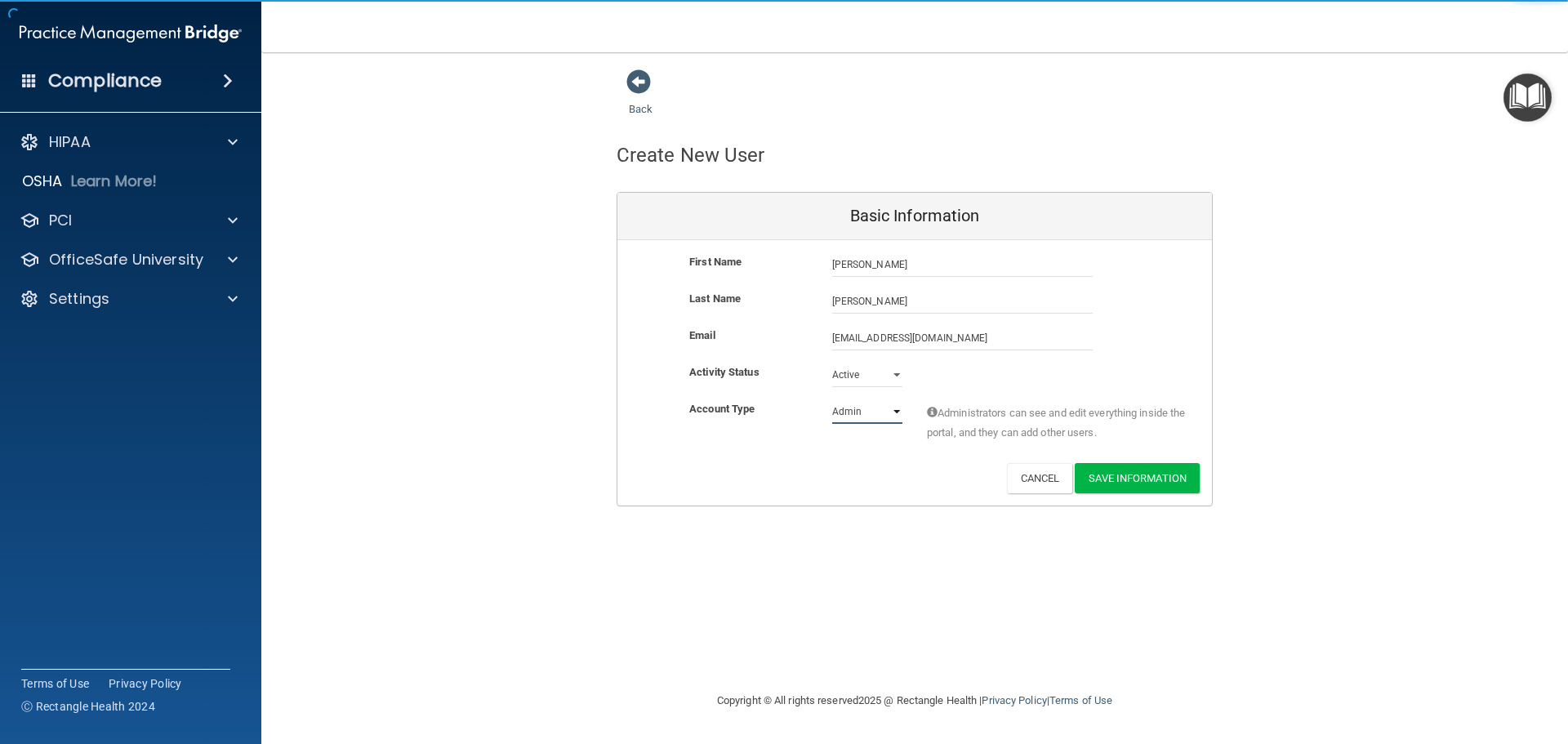
select select "practice_member"
click at [833, 400] on select "Admin Member" at bounding box center [868, 412] width 71 height 24
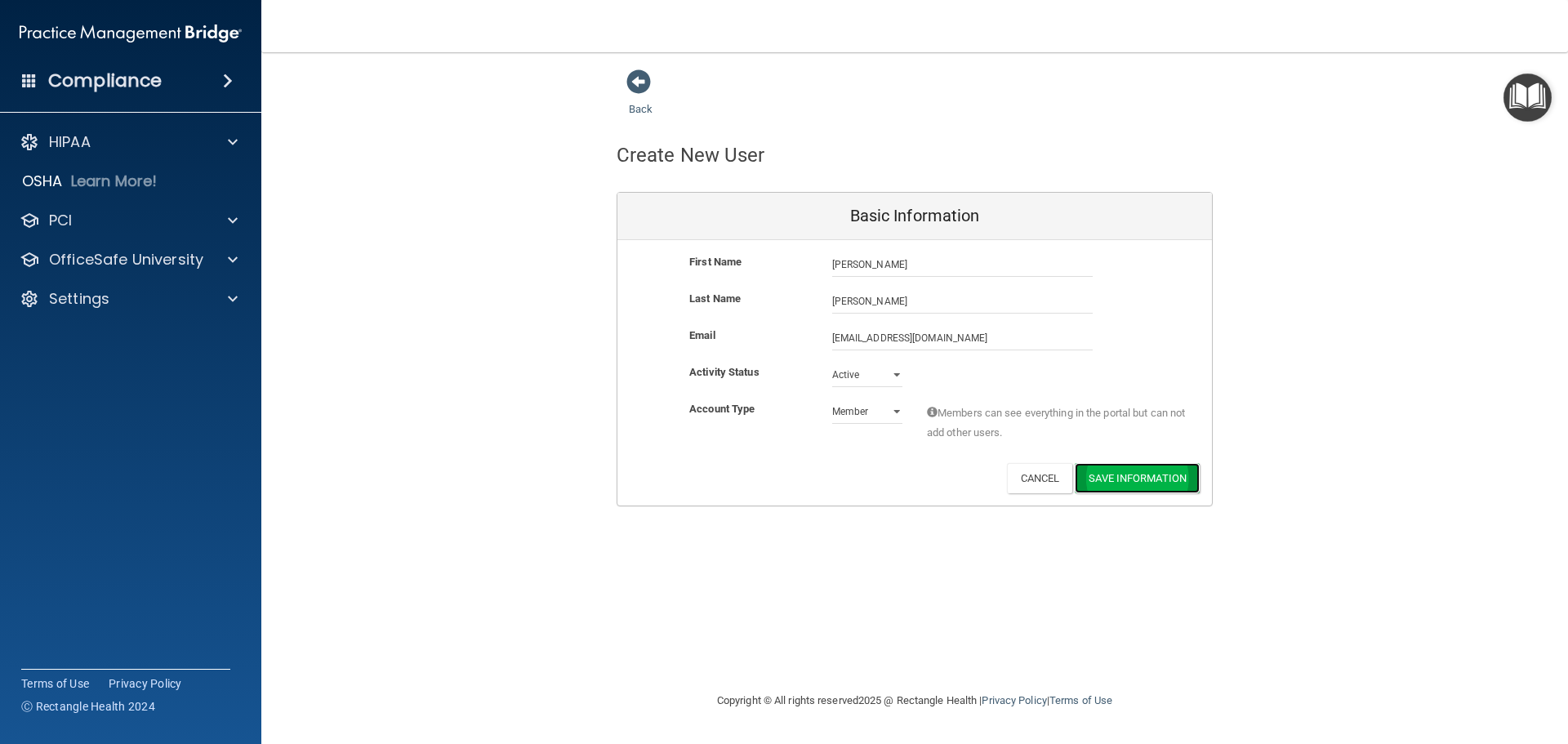
click at [1137, 480] on button "Save Information" at bounding box center [1137, 478] width 125 height 30
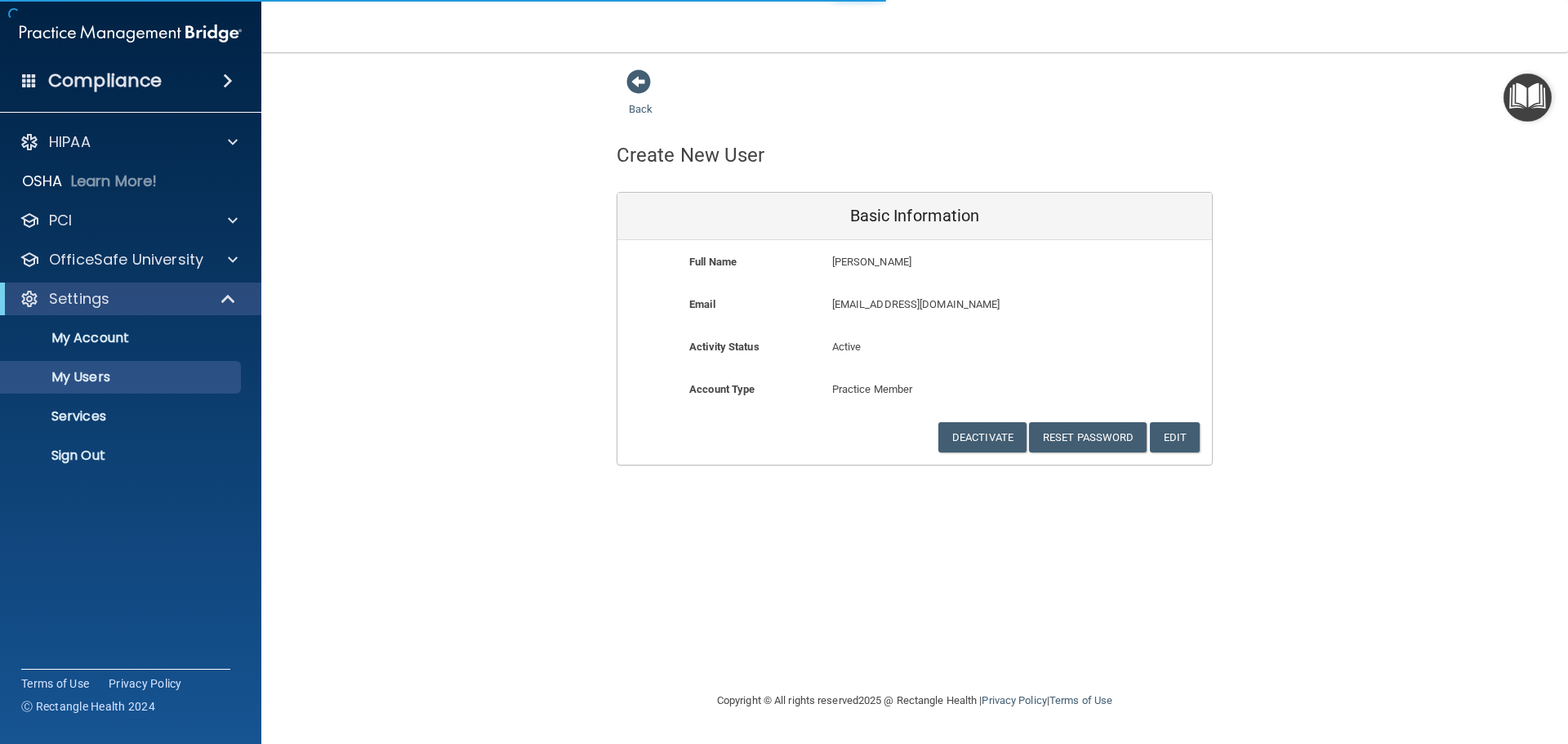
select select "20"
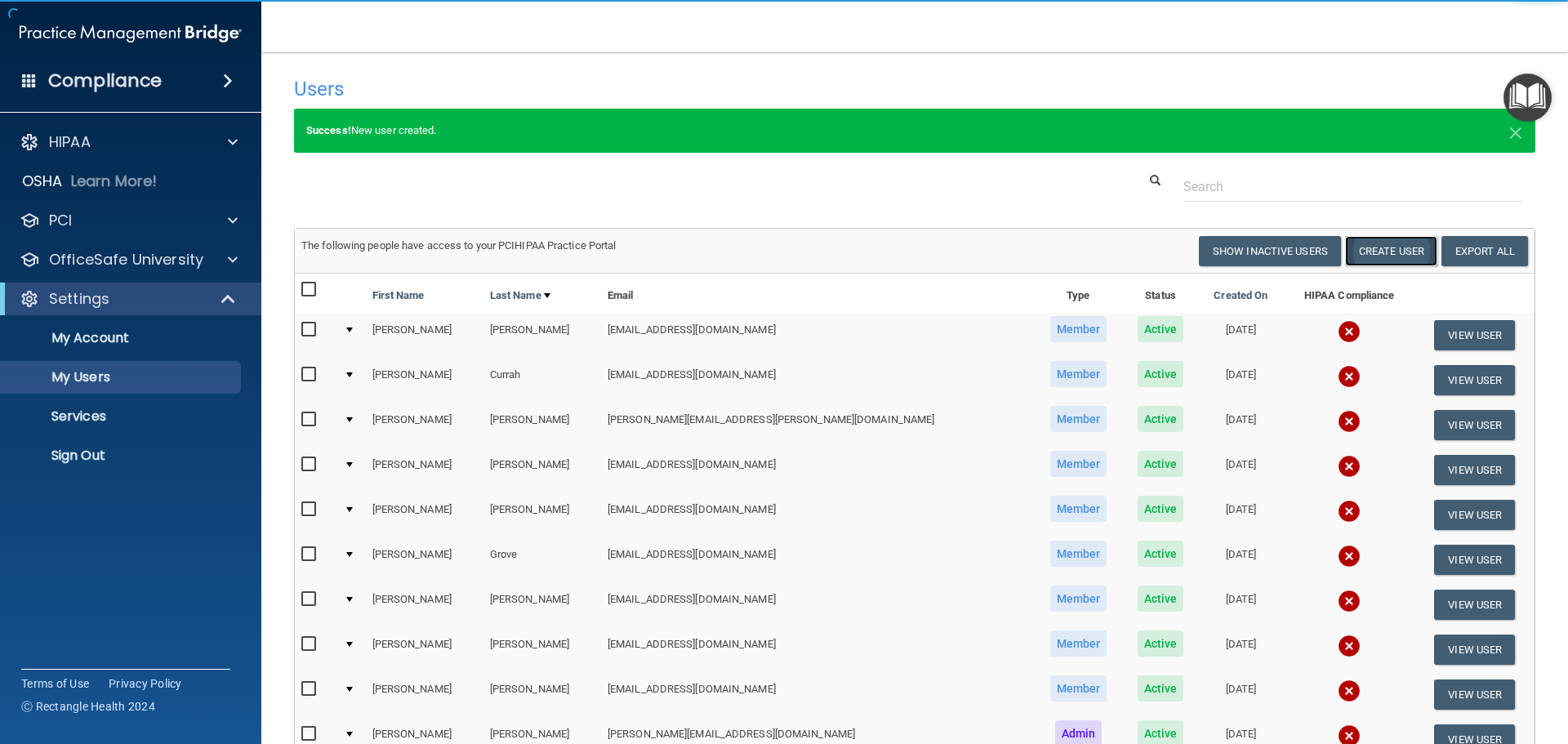
click at [1362, 249] on button "Create User" at bounding box center [1391, 251] width 92 height 30
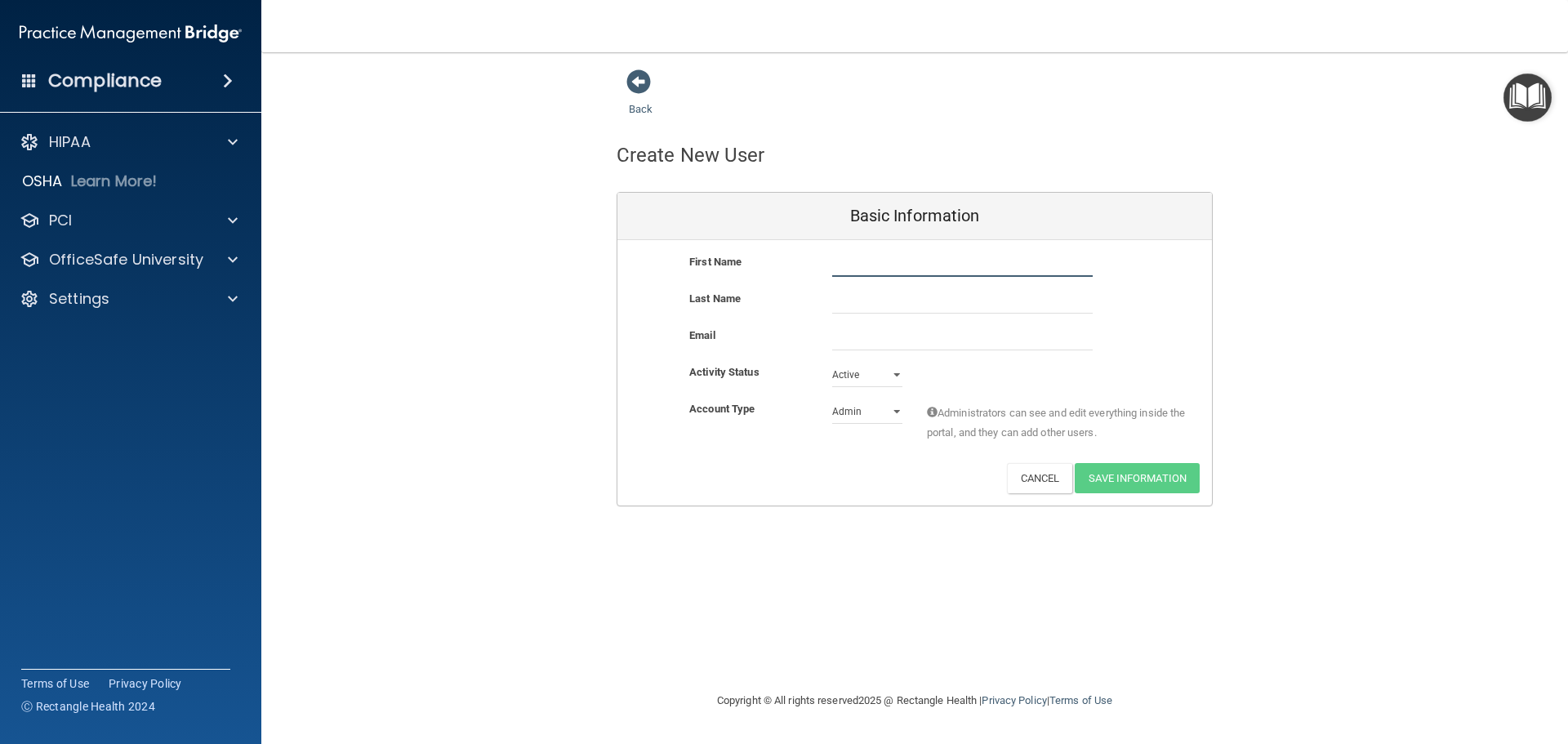
click at [1013, 259] on input "text" at bounding box center [963, 264] width 261 height 24
type input "[PERSON_NAME]"
click at [977, 326] on input "email" at bounding box center [963, 338] width 261 height 24
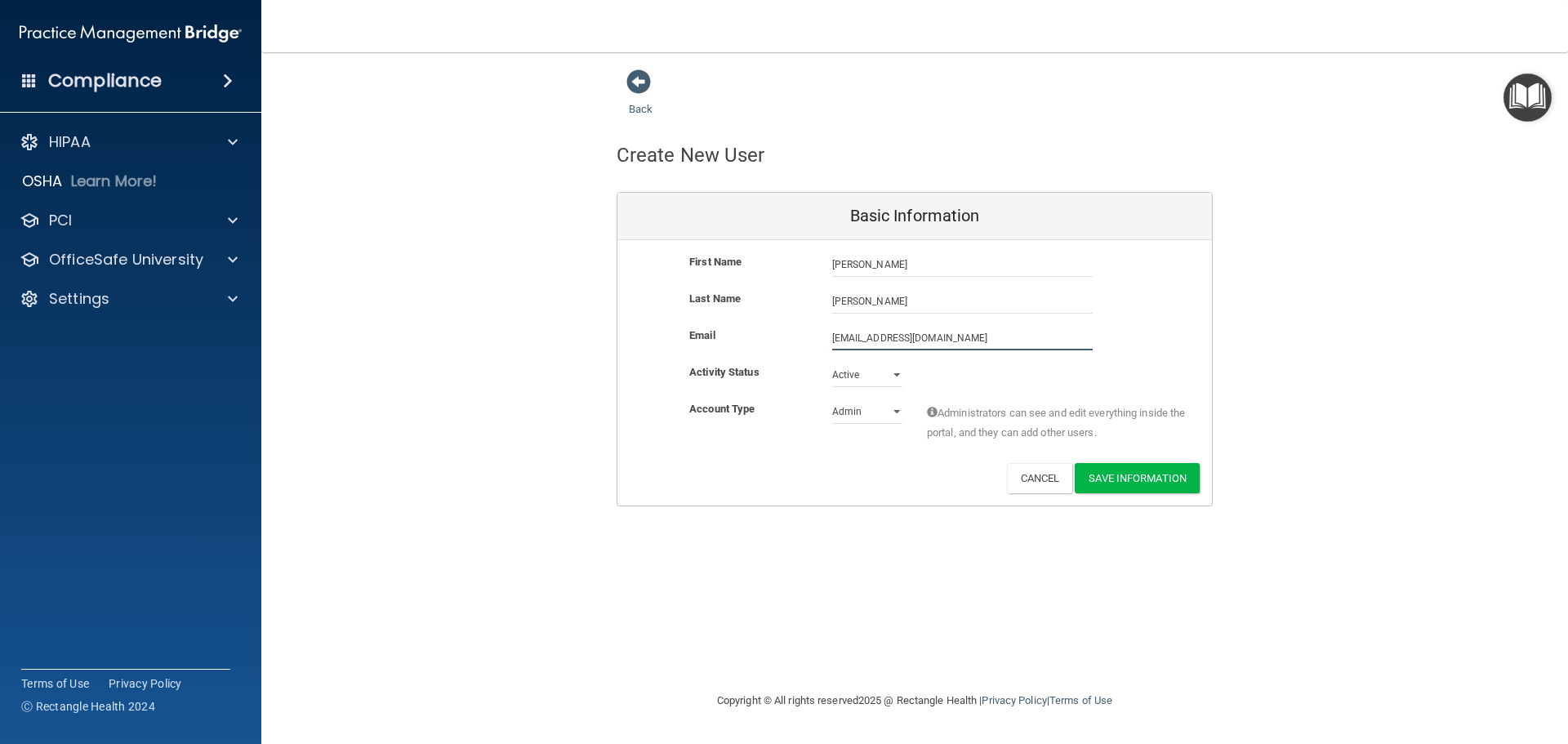
type input "[EMAIL_ADDRESS][DOMAIN_NAME]"
click at [862, 411] on select "Admin Member" at bounding box center [868, 412] width 71 height 24
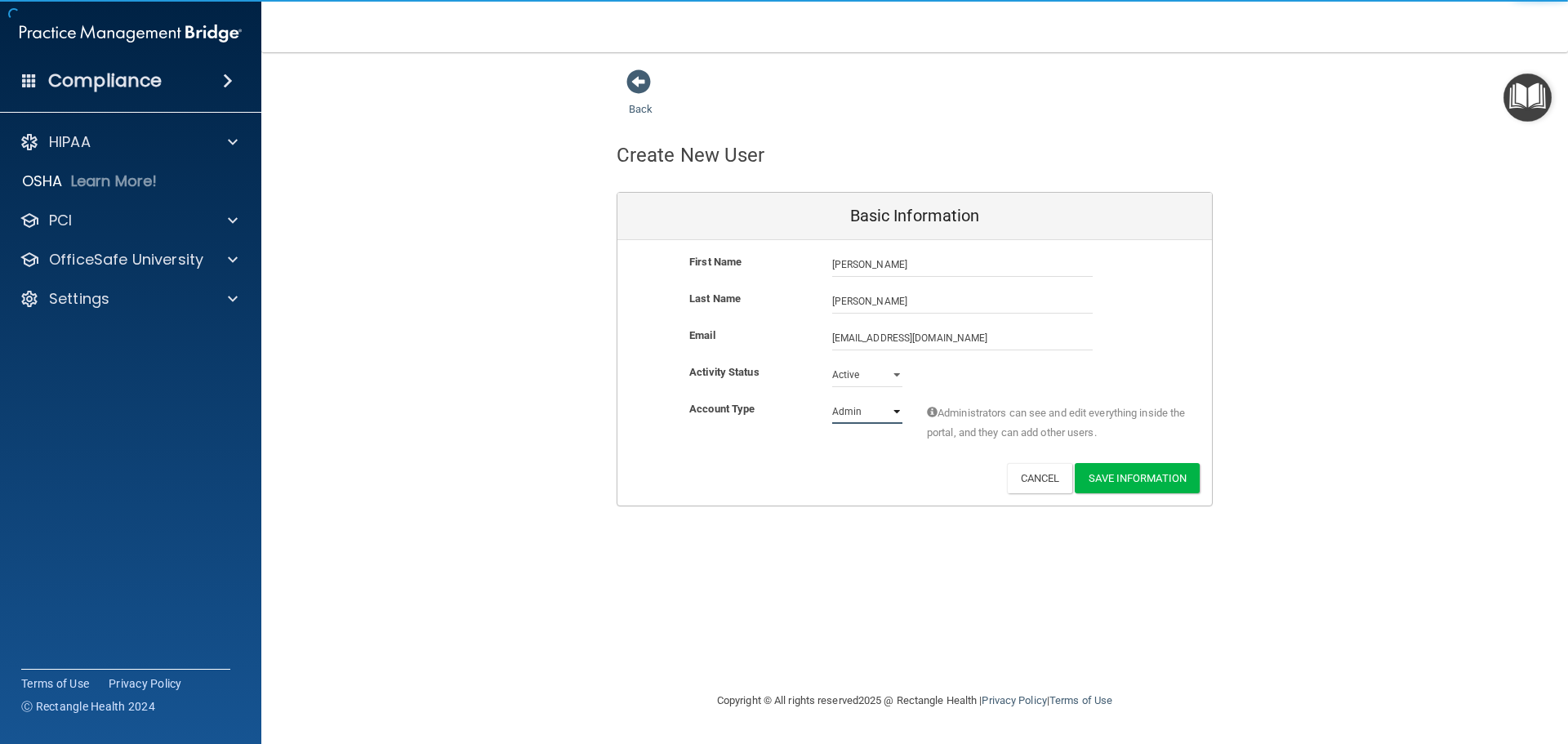
select select "practice_member"
click at [833, 400] on select "Admin Member" at bounding box center [868, 412] width 71 height 24
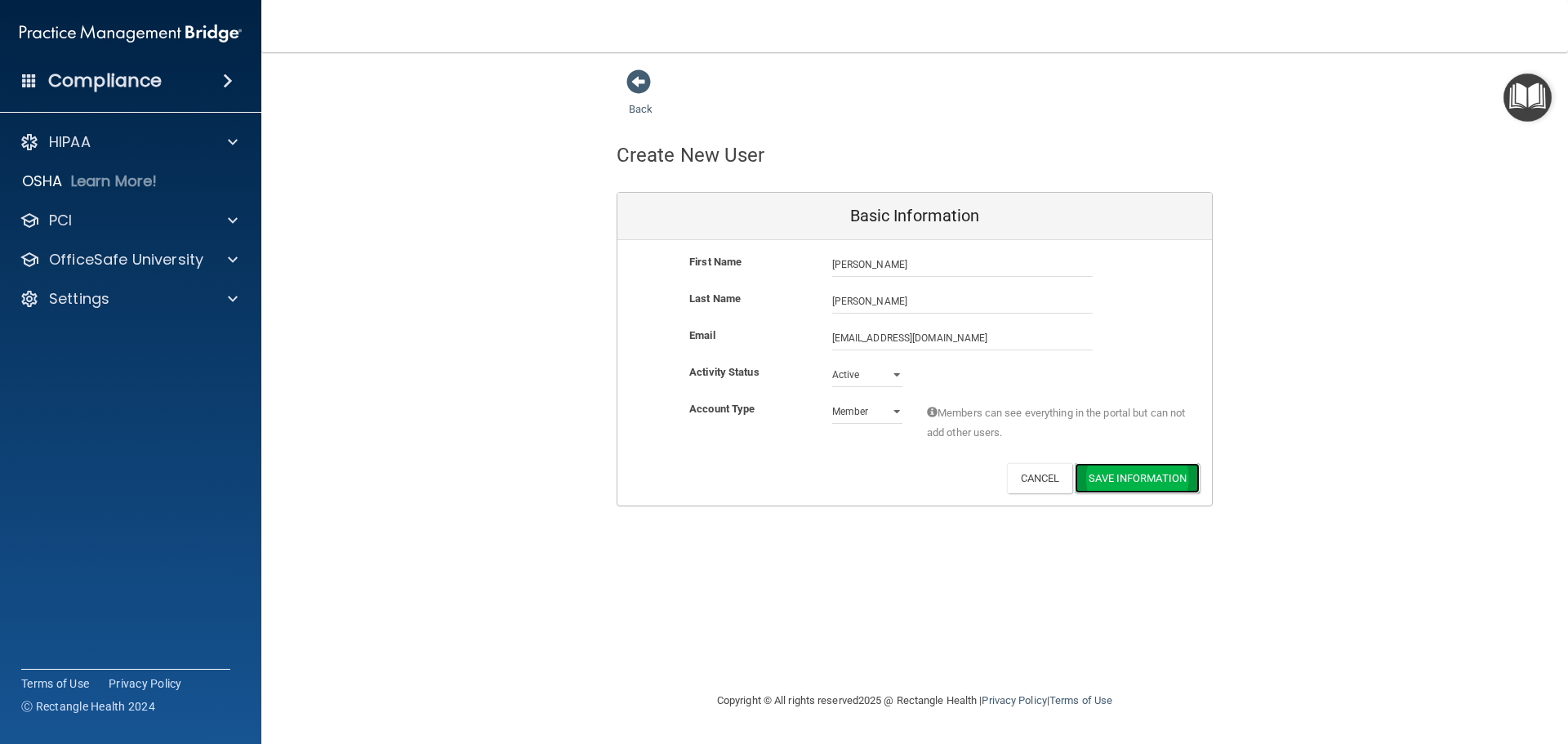
click at [1151, 474] on button "Save Information" at bounding box center [1137, 478] width 125 height 30
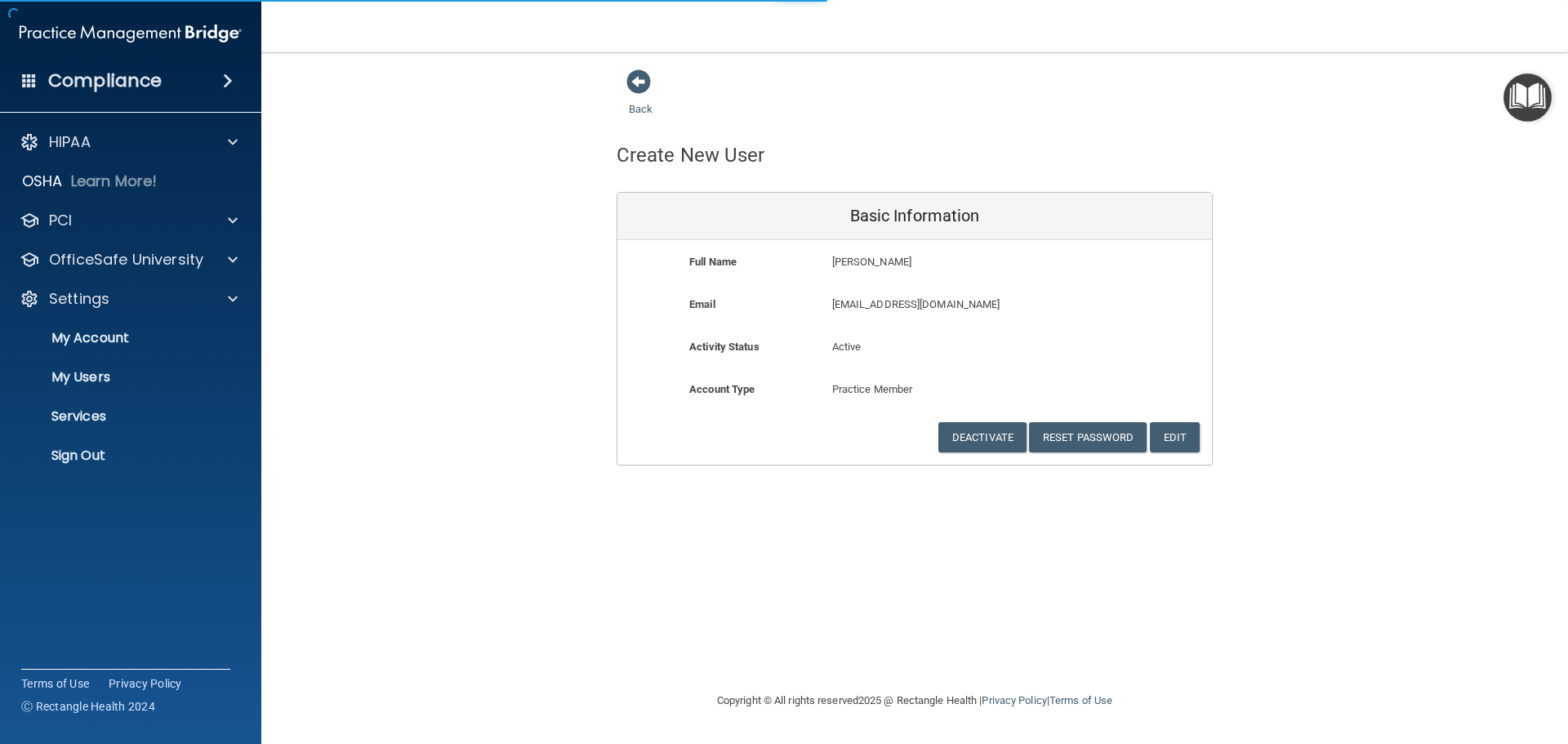
select select "20"
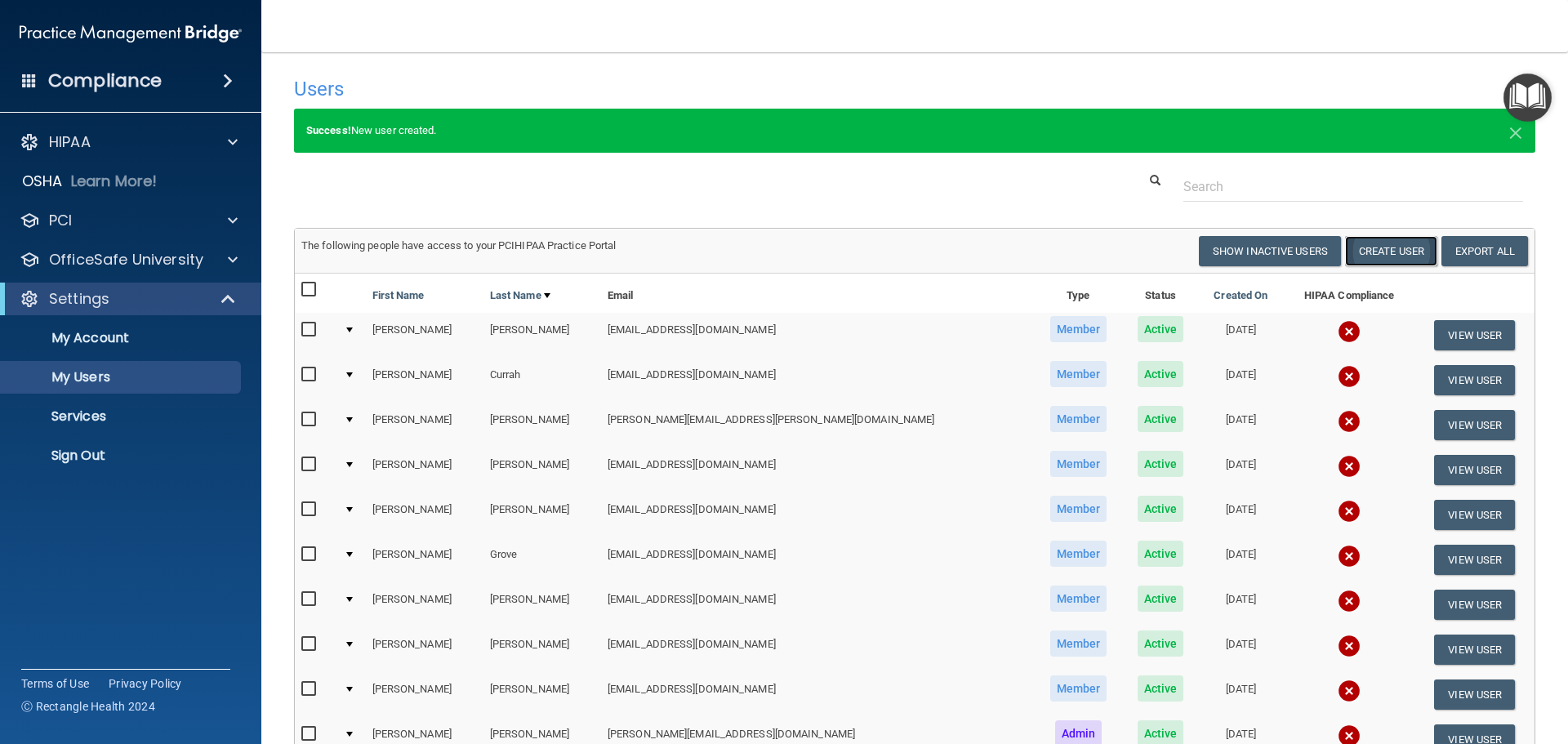
click at [1376, 251] on button "Create User" at bounding box center [1391, 251] width 92 height 30
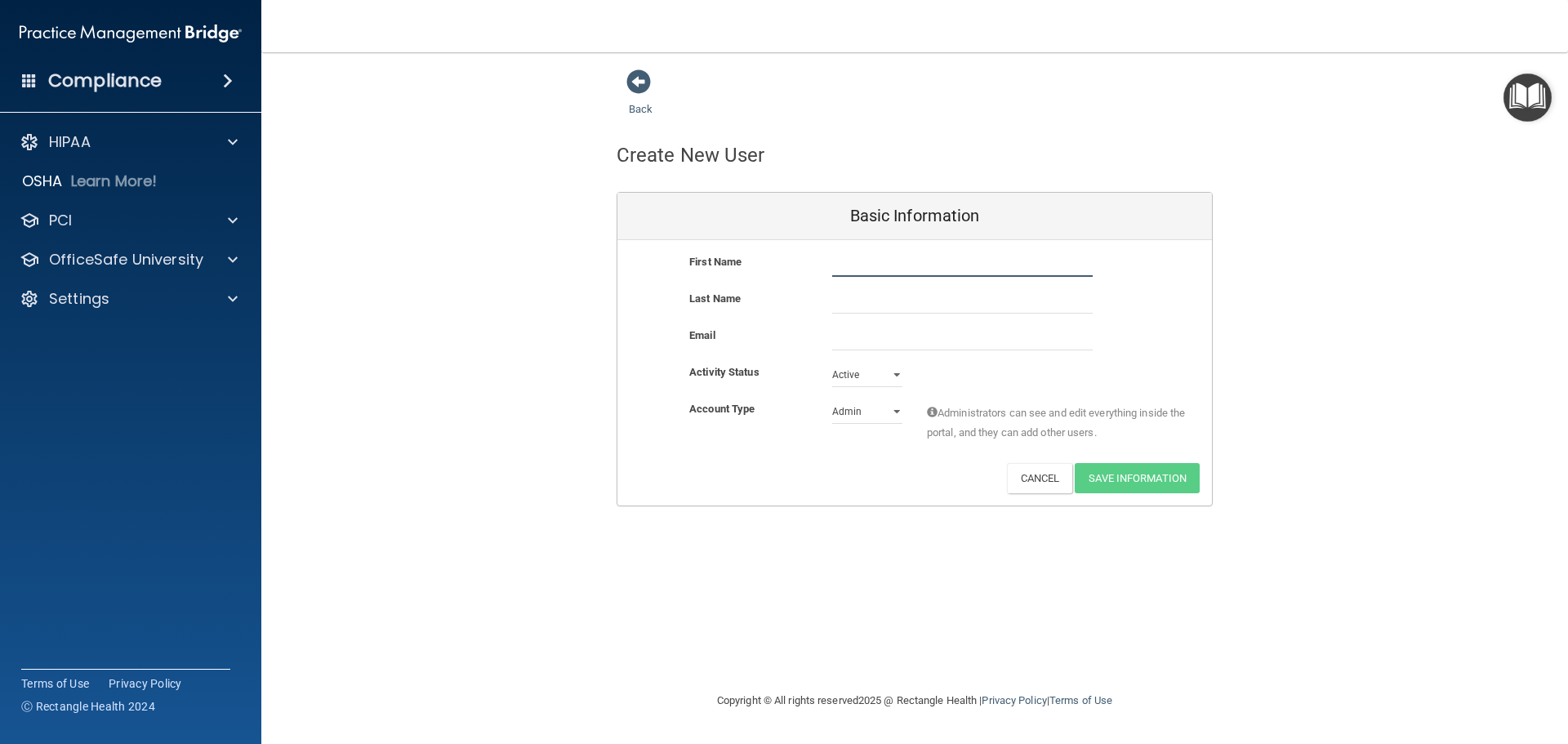
click at [882, 258] on input "text" at bounding box center [963, 264] width 261 height 24
type input "S"
type input "[PERSON_NAME]"
click at [865, 292] on input "text" at bounding box center [963, 301] width 261 height 24
type input "[PERSON_NAME]"
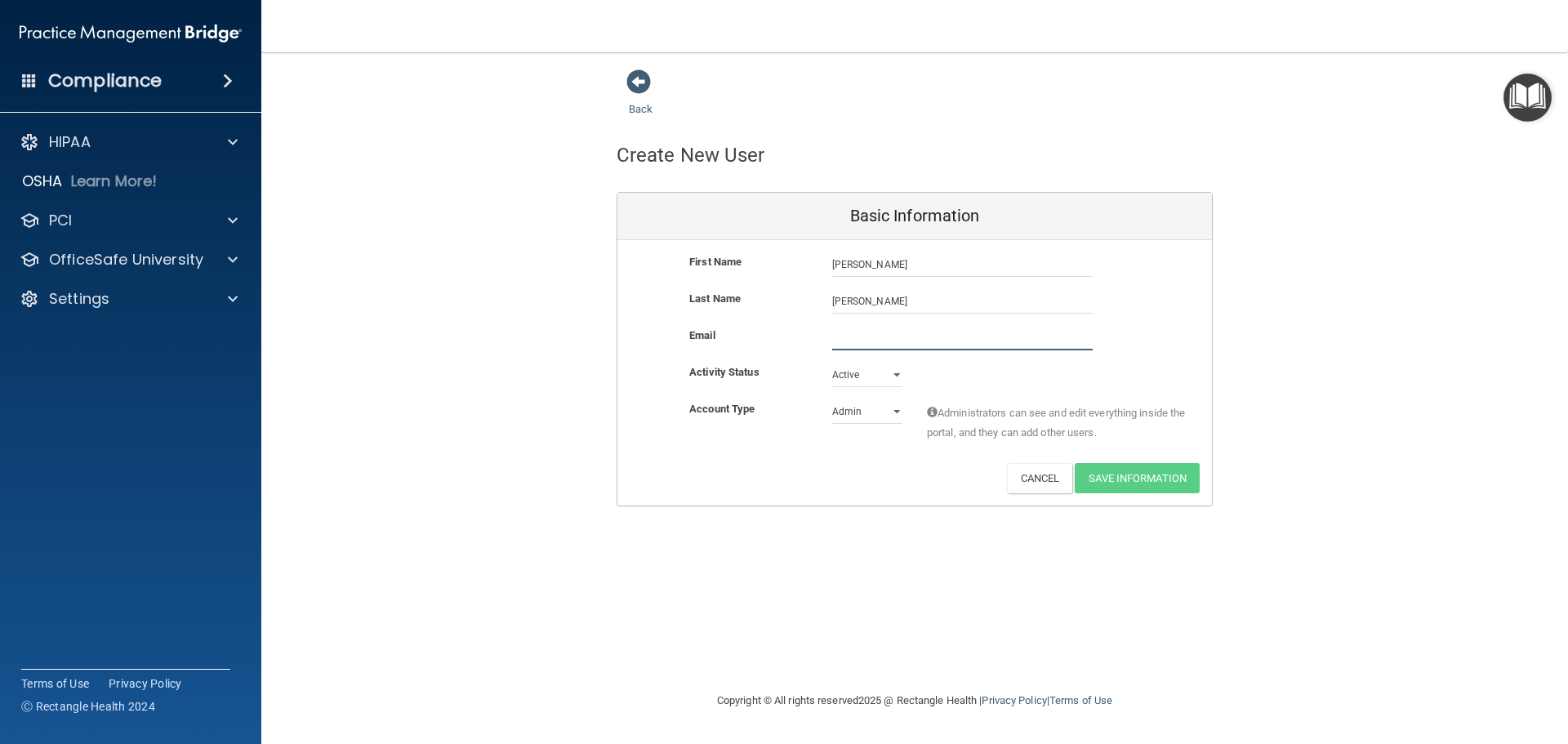
click at [896, 337] on input "email" at bounding box center [963, 338] width 261 height 24
type input "[PERSON_NAME][EMAIL_ADDRESS][DOMAIN_NAME]"
click at [871, 419] on select "Admin Member" at bounding box center [868, 415] width 71 height 24
select select "practice_member"
click at [833, 400] on select "Admin Member" at bounding box center [868, 412] width 71 height 24
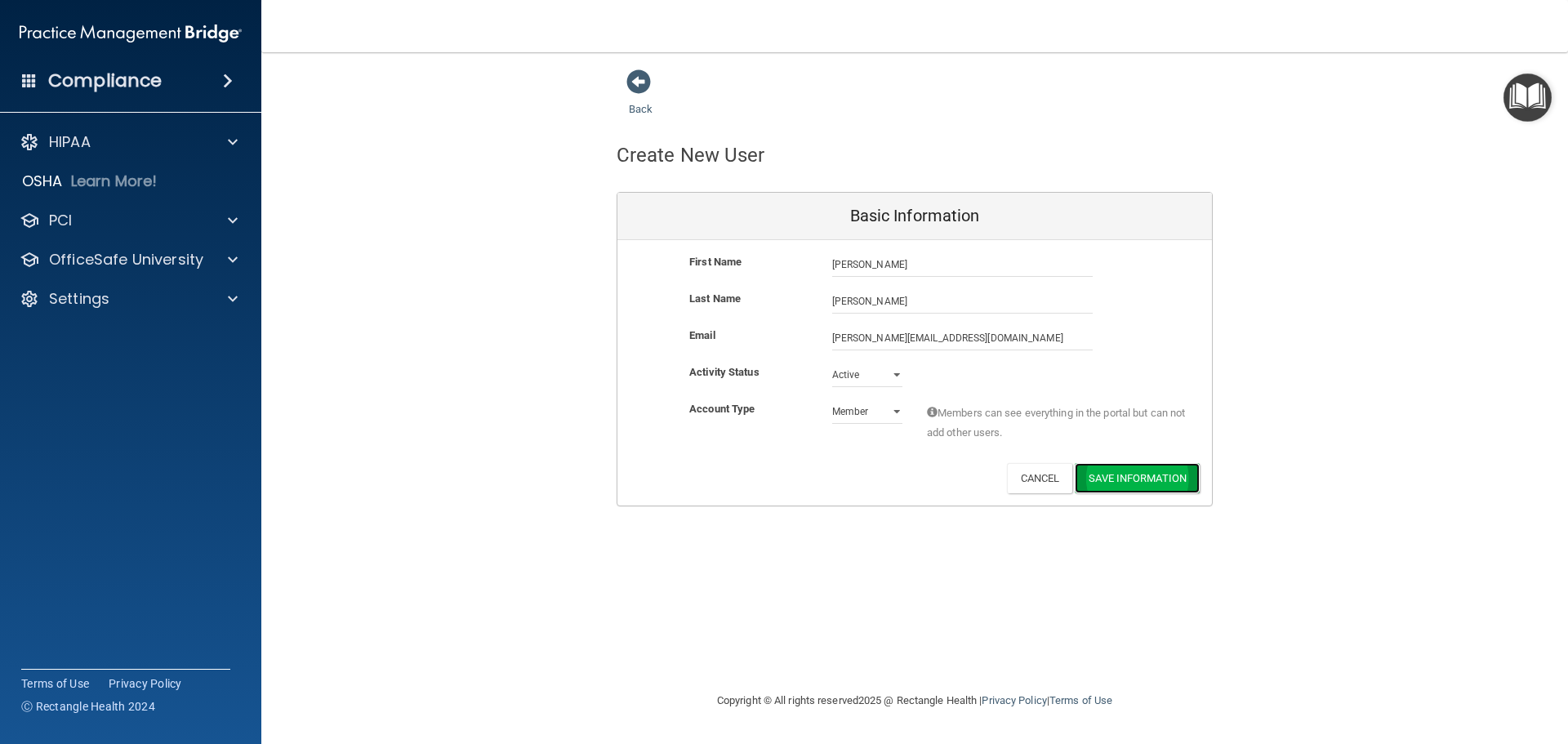
click at [1120, 483] on button "Save Information" at bounding box center [1137, 478] width 125 height 30
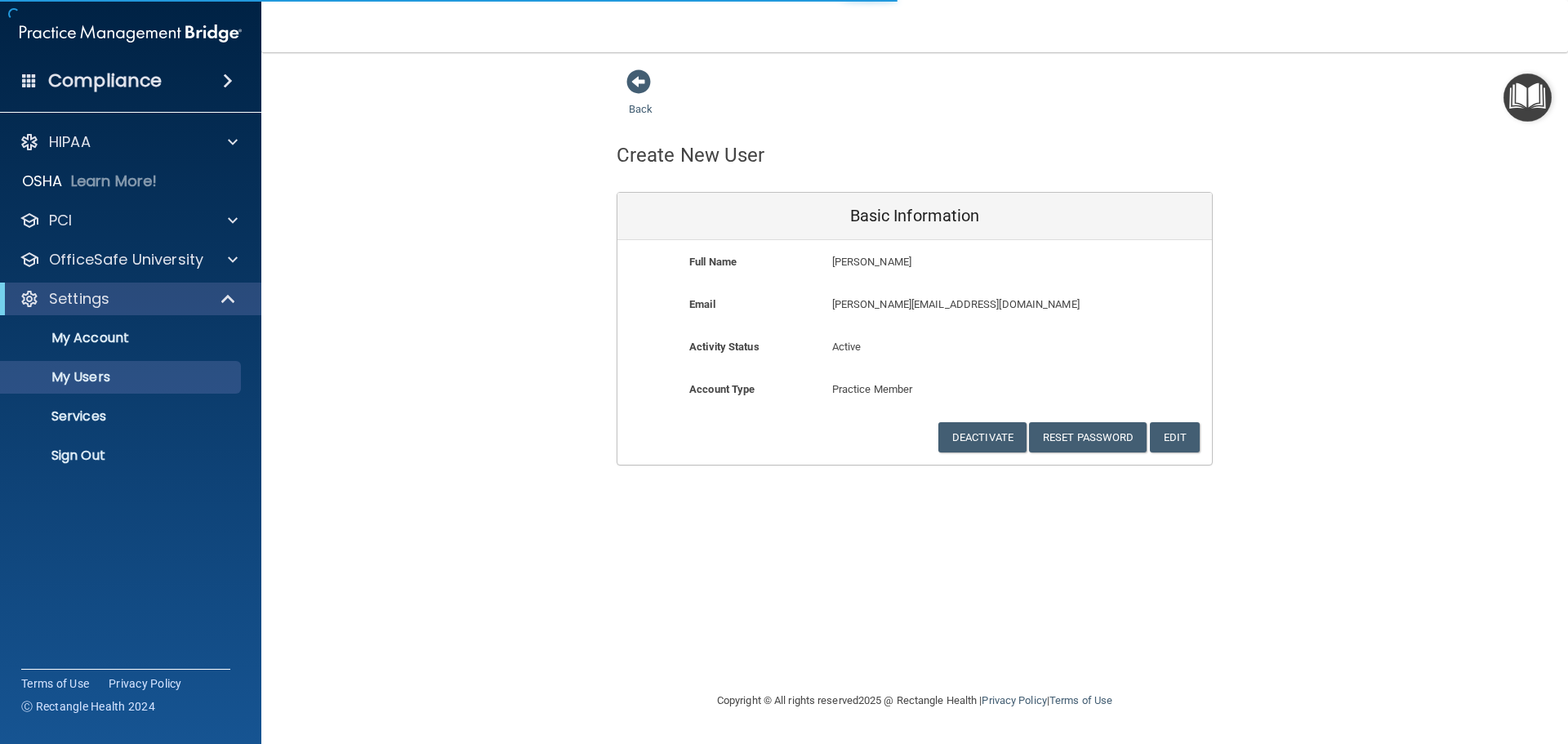
select select "20"
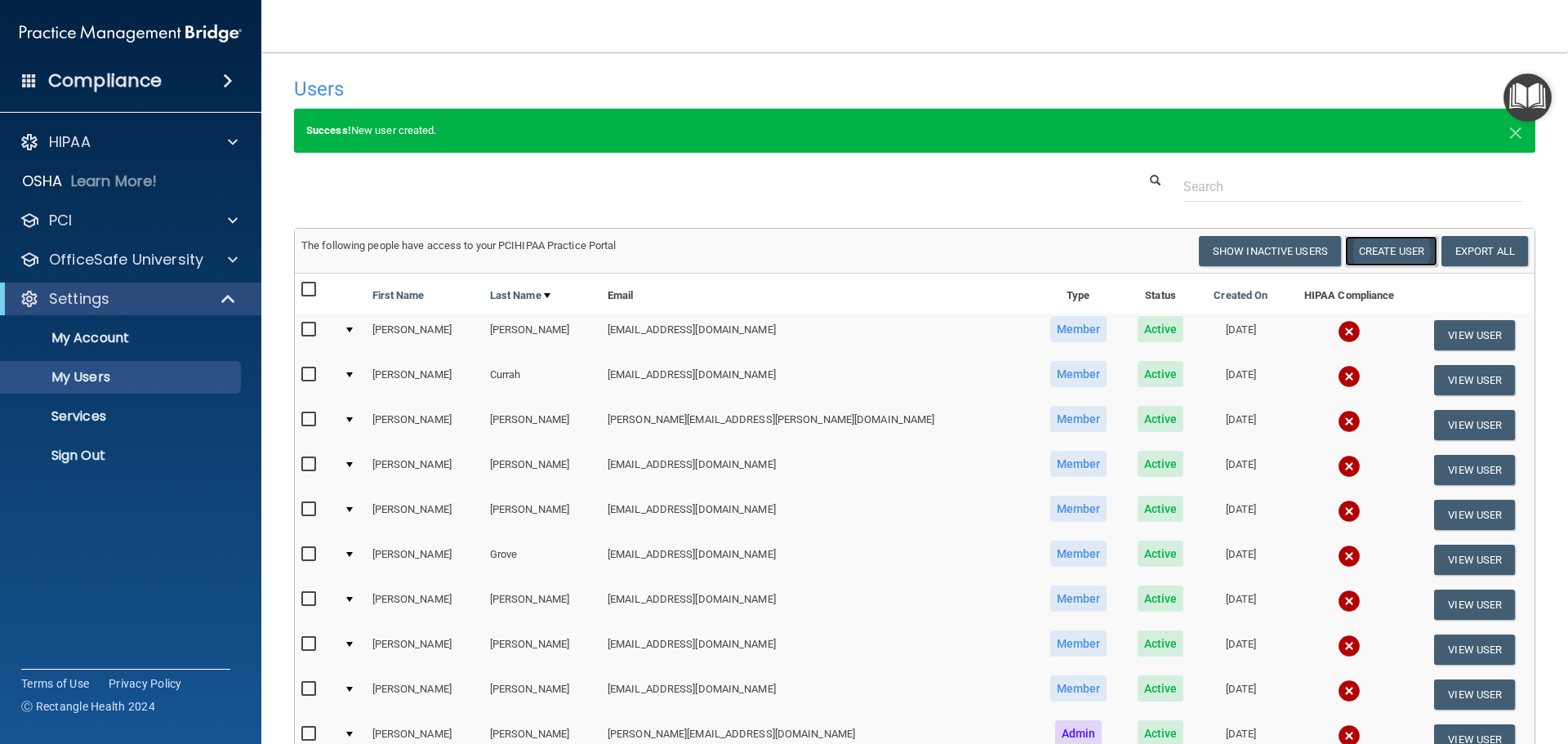
click at [1352, 260] on button "Create User" at bounding box center [1391, 251] width 92 height 30
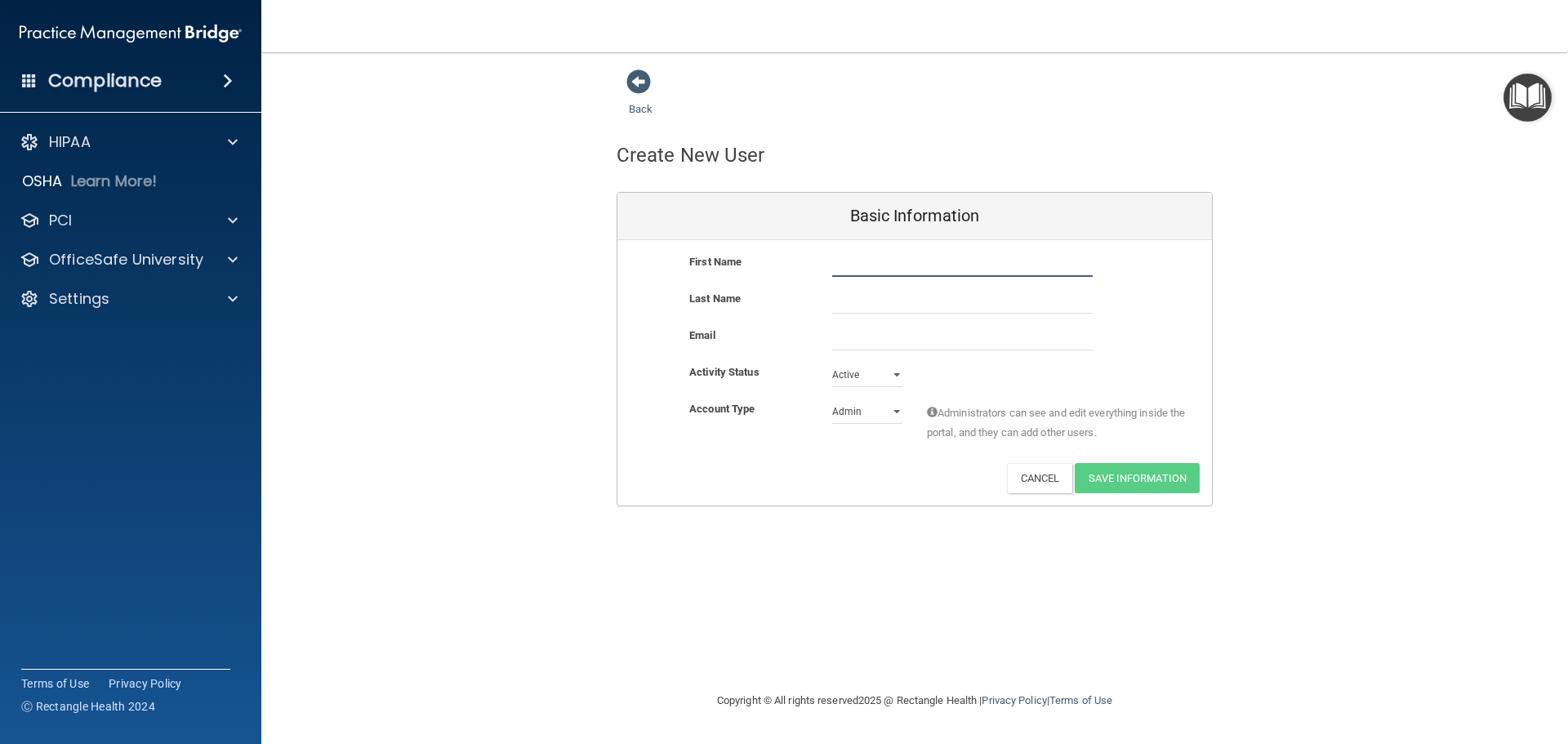
click at [879, 271] on input "text" at bounding box center [963, 264] width 261 height 24
type input "Kayla"
click at [876, 300] on input "text" at bounding box center [963, 301] width 261 height 24
type input "Szpek"
click at [915, 338] on input "email" at bounding box center [963, 338] width 261 height 24
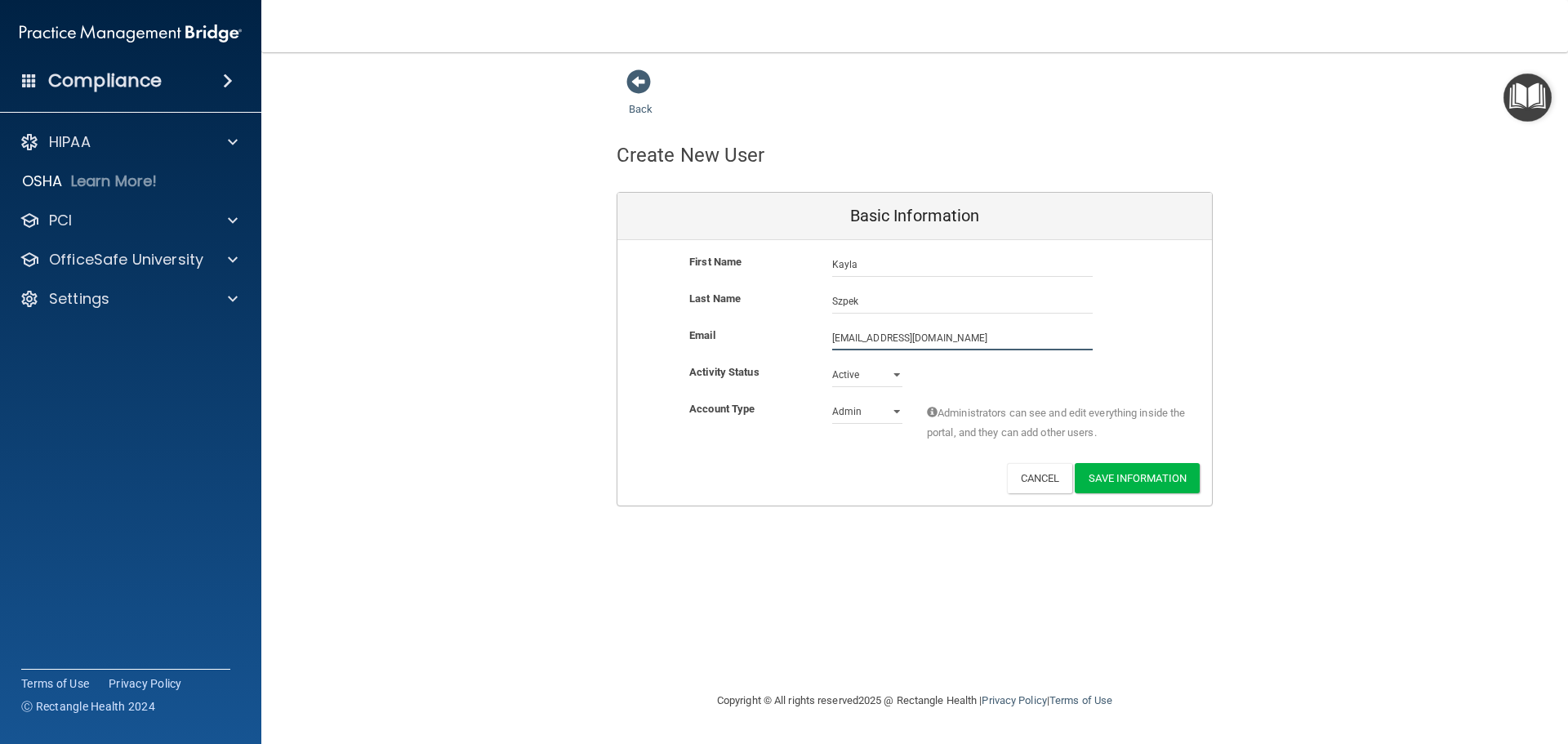
type input "[EMAIL_ADDRESS][DOMAIN_NAME]"
click at [865, 412] on select "Admin Member" at bounding box center [868, 412] width 71 height 24
select select "practice_member"
click at [833, 400] on select "Admin Member" at bounding box center [868, 412] width 71 height 24
click at [1135, 482] on button "Save Information" at bounding box center [1137, 478] width 125 height 30
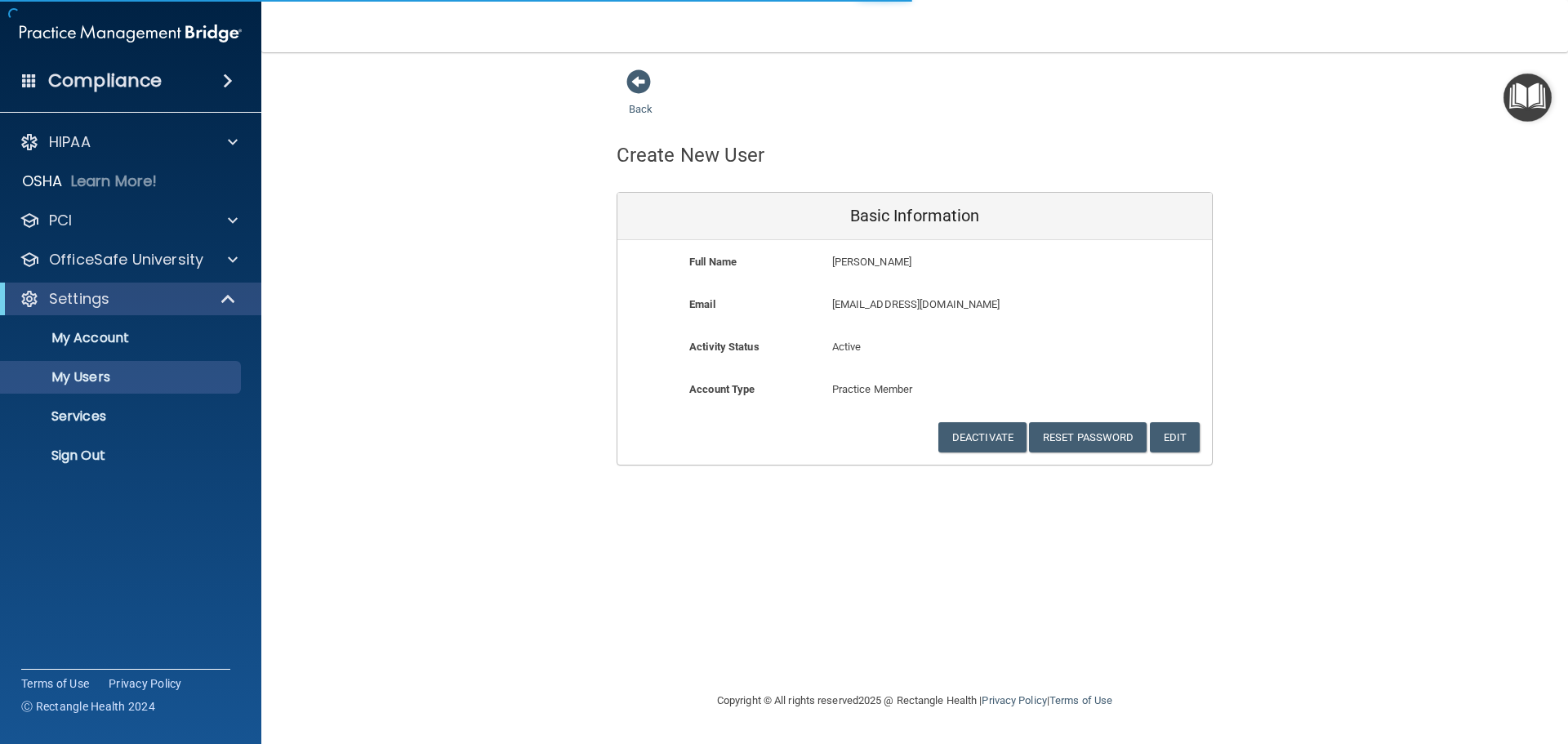
select select "20"
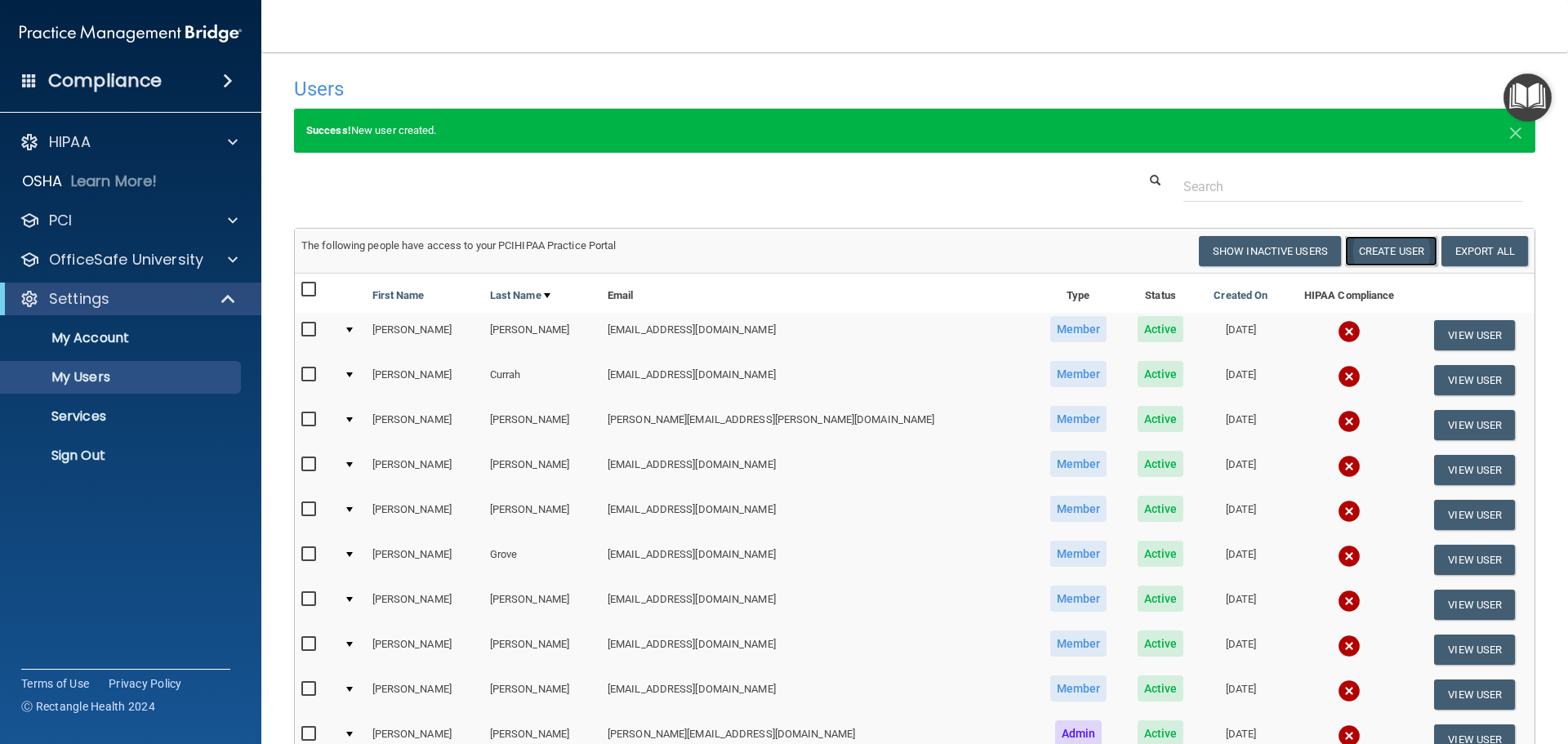
click at [1372, 252] on button "Create User" at bounding box center [1391, 251] width 92 height 30
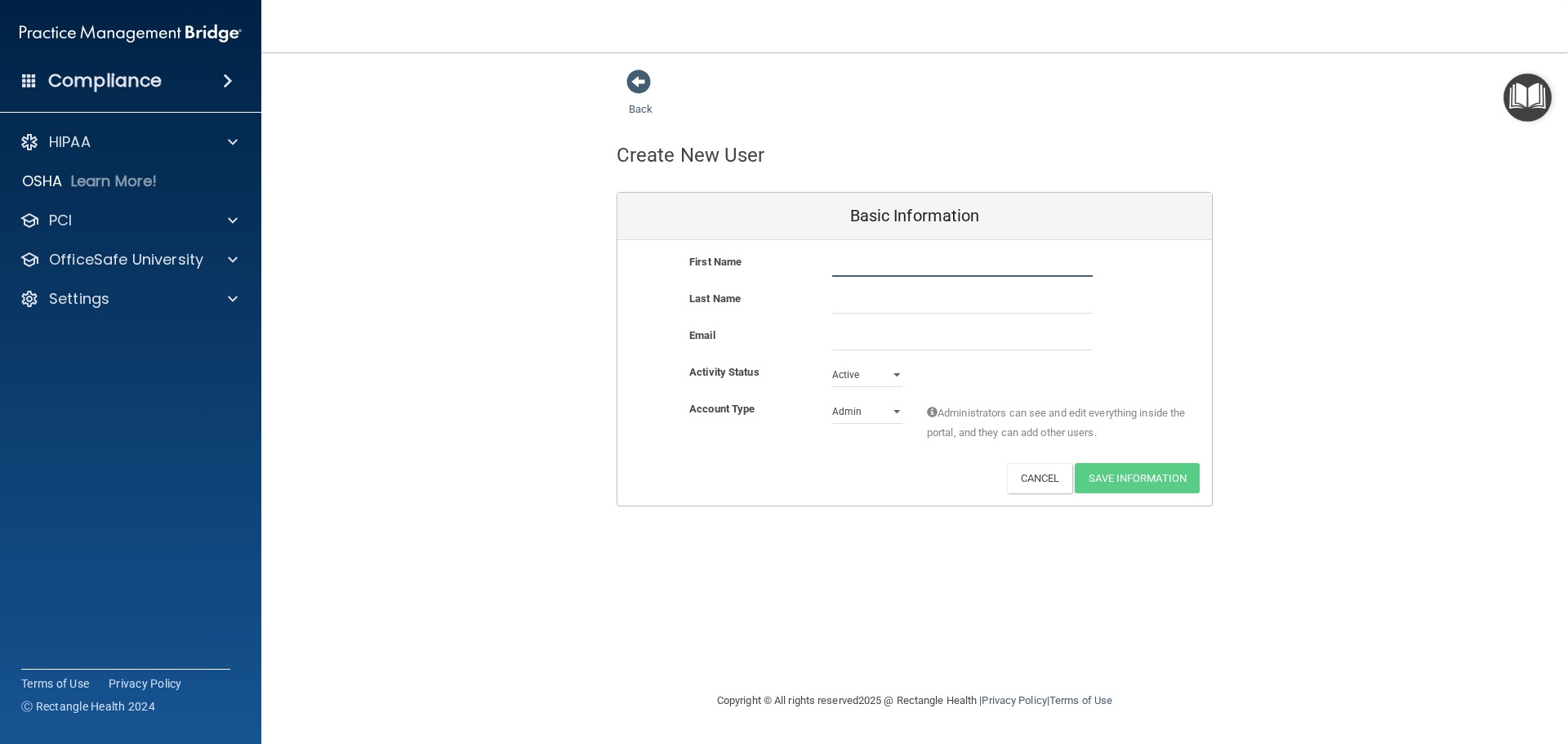
click at [839, 257] on input "text" at bounding box center [963, 264] width 261 height 24
type input "[PERSON_NAME]"
click at [846, 304] on input "[PERSON_NAME]" at bounding box center [963, 301] width 261 height 24
click at [866, 303] on input "[PERSON_NAME]" at bounding box center [963, 301] width 261 height 24
type input "[PERSON_NAME]"
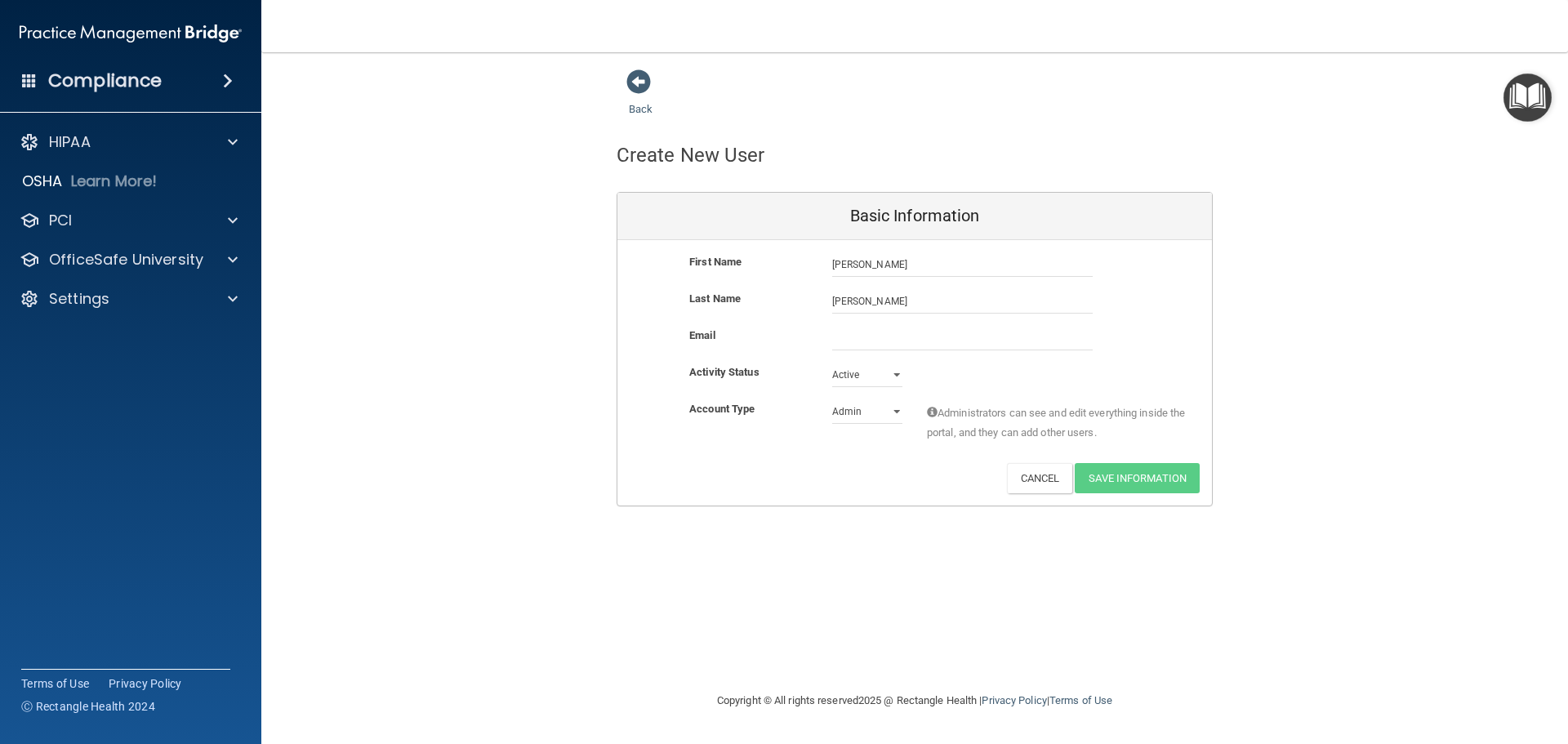
click at [866, 324] on div "Last Name [PERSON_NAME]" at bounding box center [914, 307] width 595 height 37
click at [865, 333] on input "email" at bounding box center [963, 338] width 261 height 24
type input "[EMAIL_ADDRESS][DOMAIN_NAME]"
click at [847, 418] on select "Admin Member" at bounding box center [868, 412] width 71 height 24
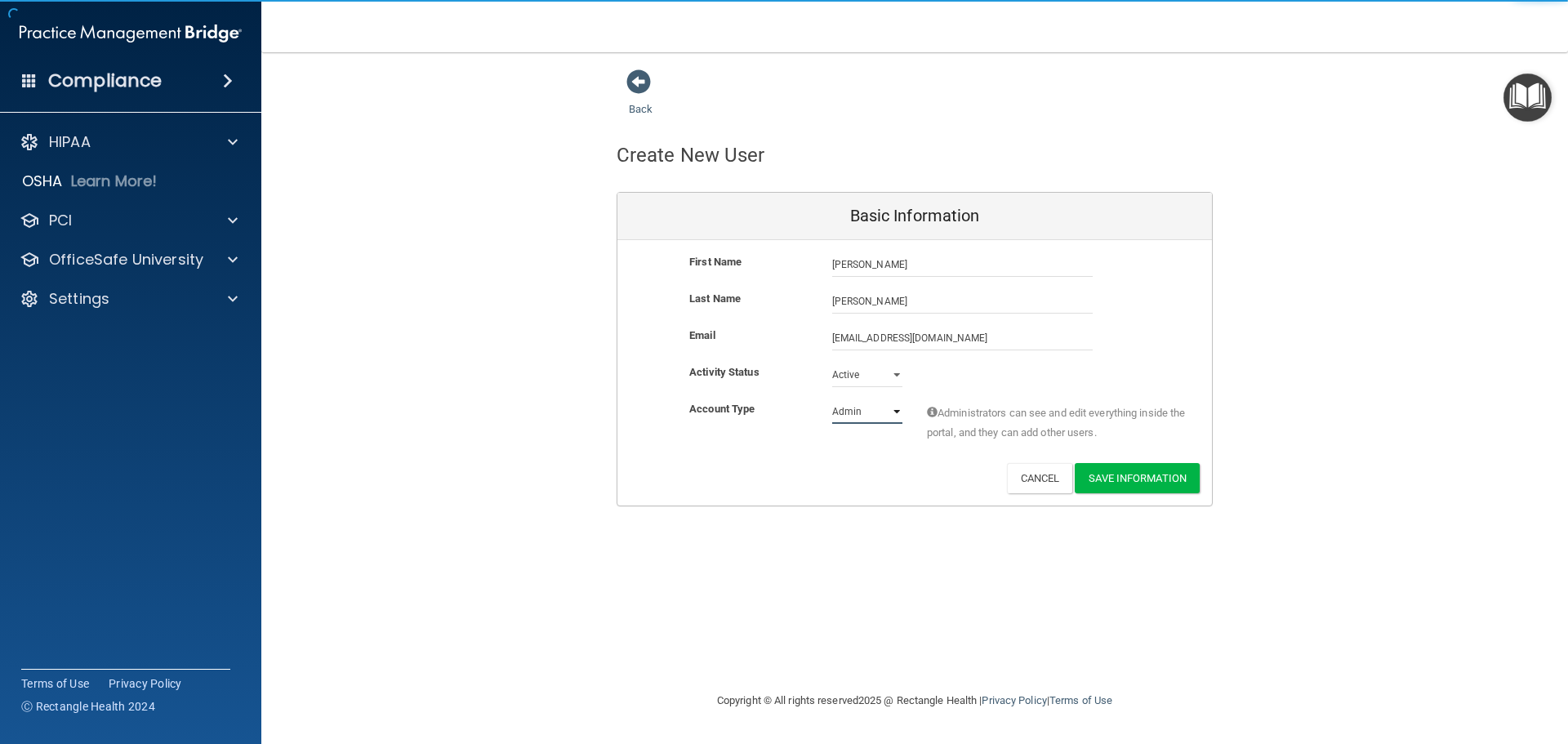
select select "practice_member"
click at [833, 400] on select "Admin Member" at bounding box center [868, 412] width 71 height 24
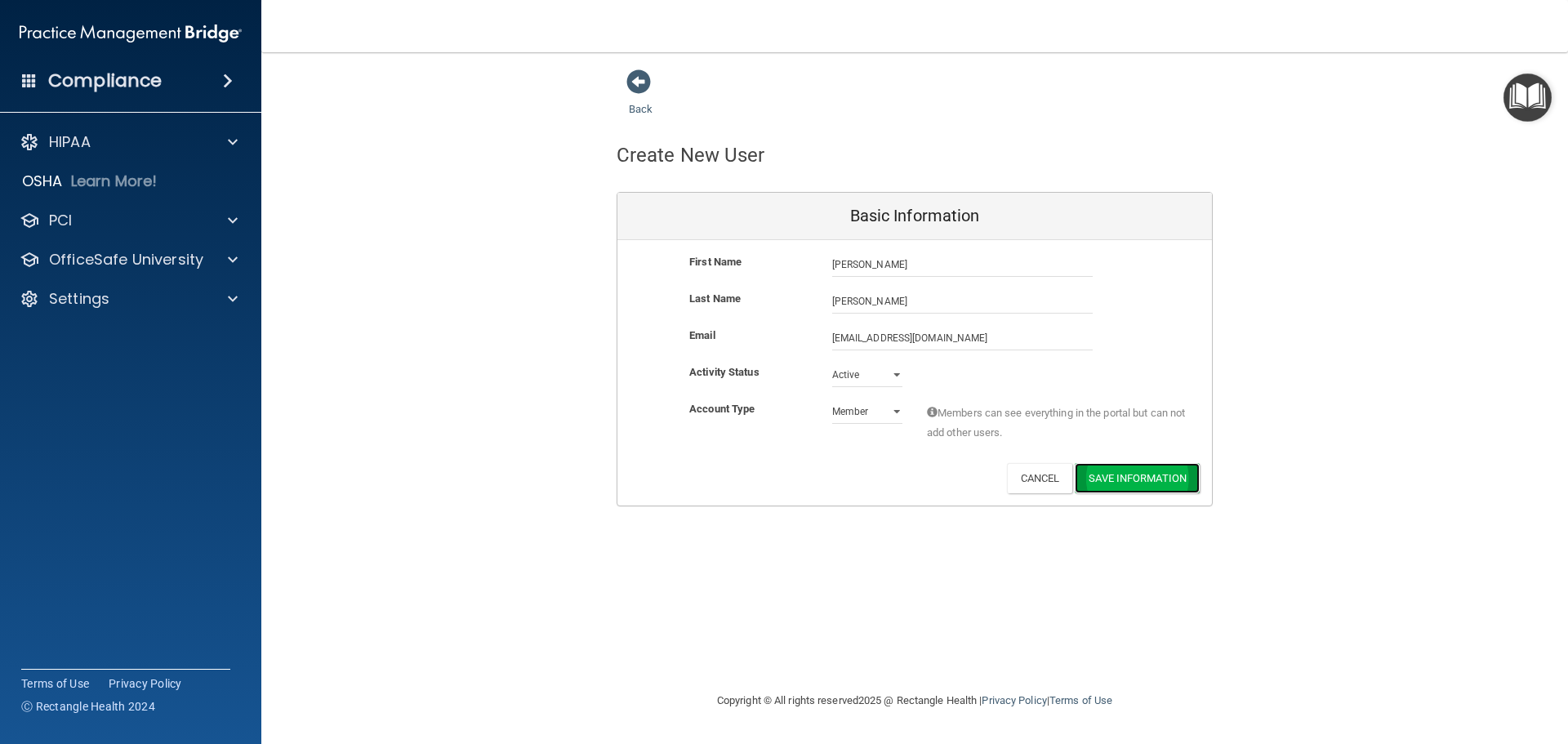
click at [1117, 474] on button "Save Information" at bounding box center [1137, 478] width 125 height 30
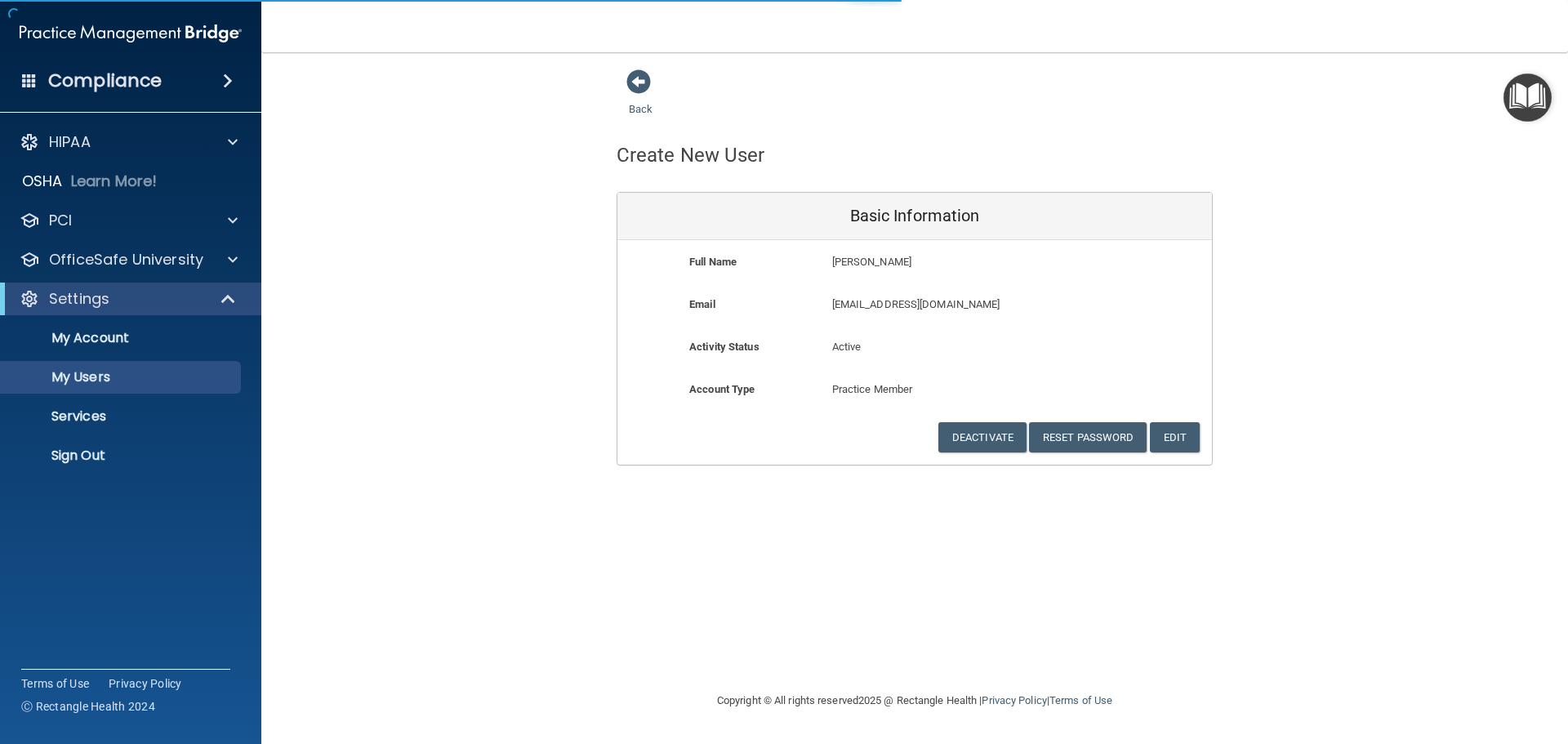
select select "20"
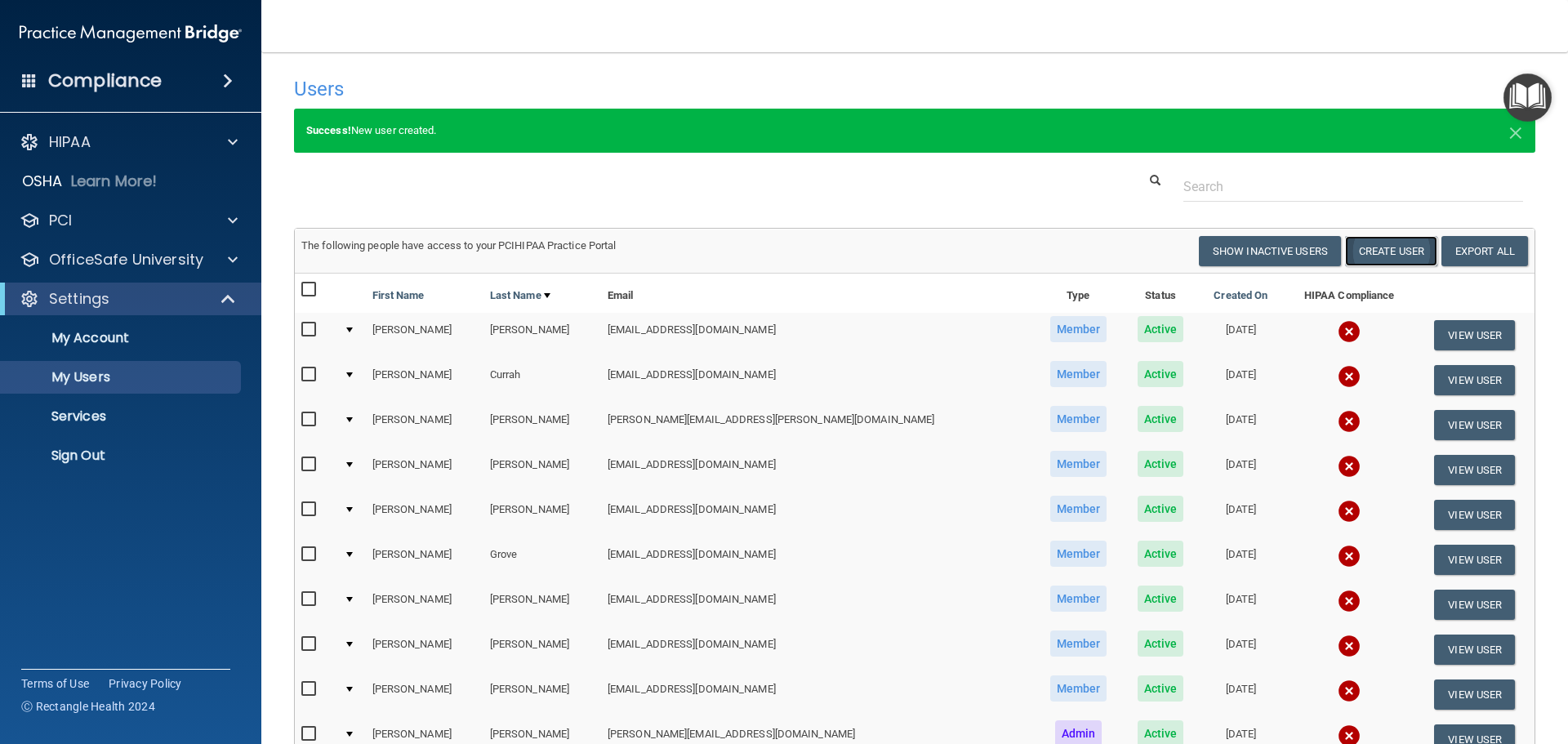
click at [1385, 251] on button "Create User" at bounding box center [1391, 251] width 92 height 30
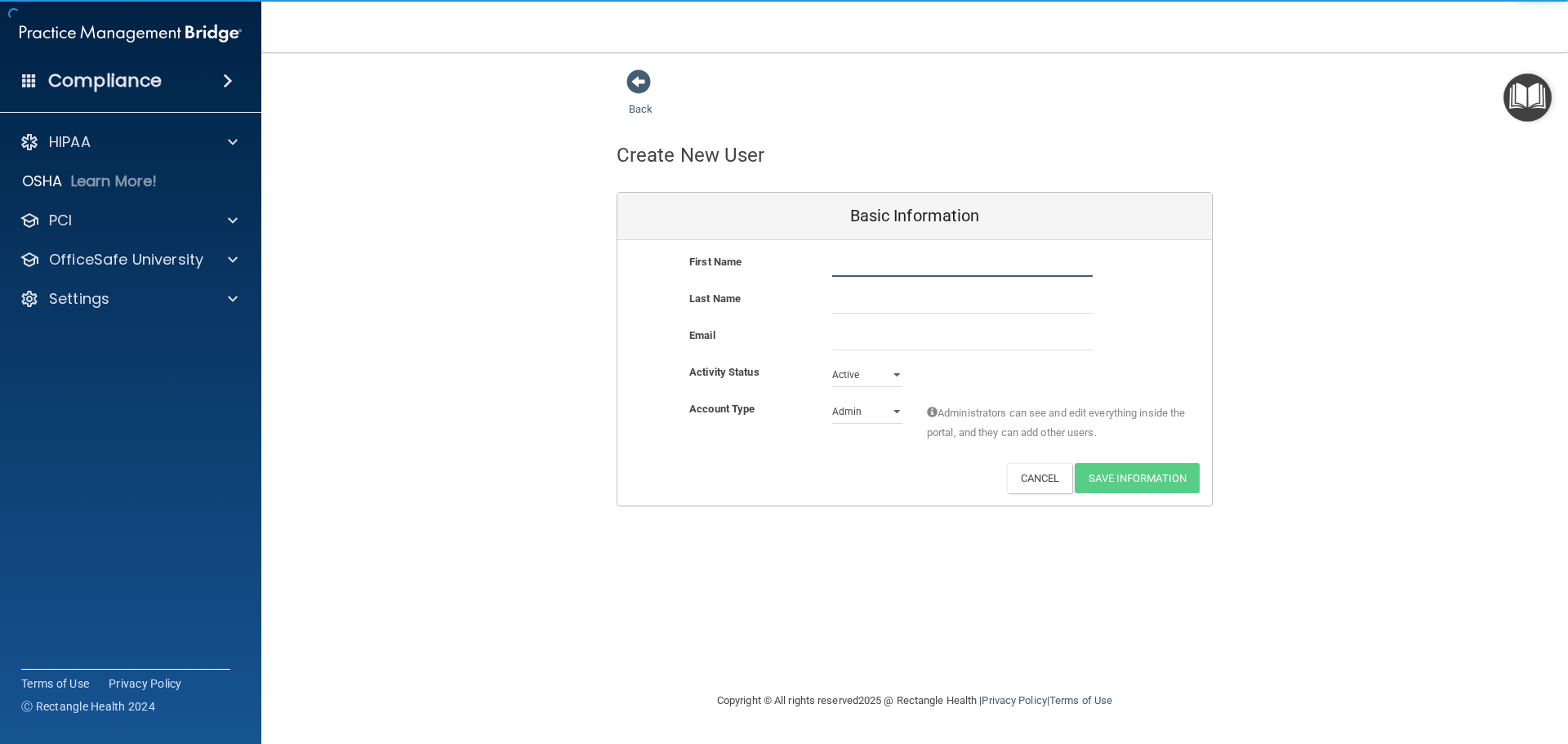
click at [879, 261] on input "text" at bounding box center [963, 264] width 261 height 24
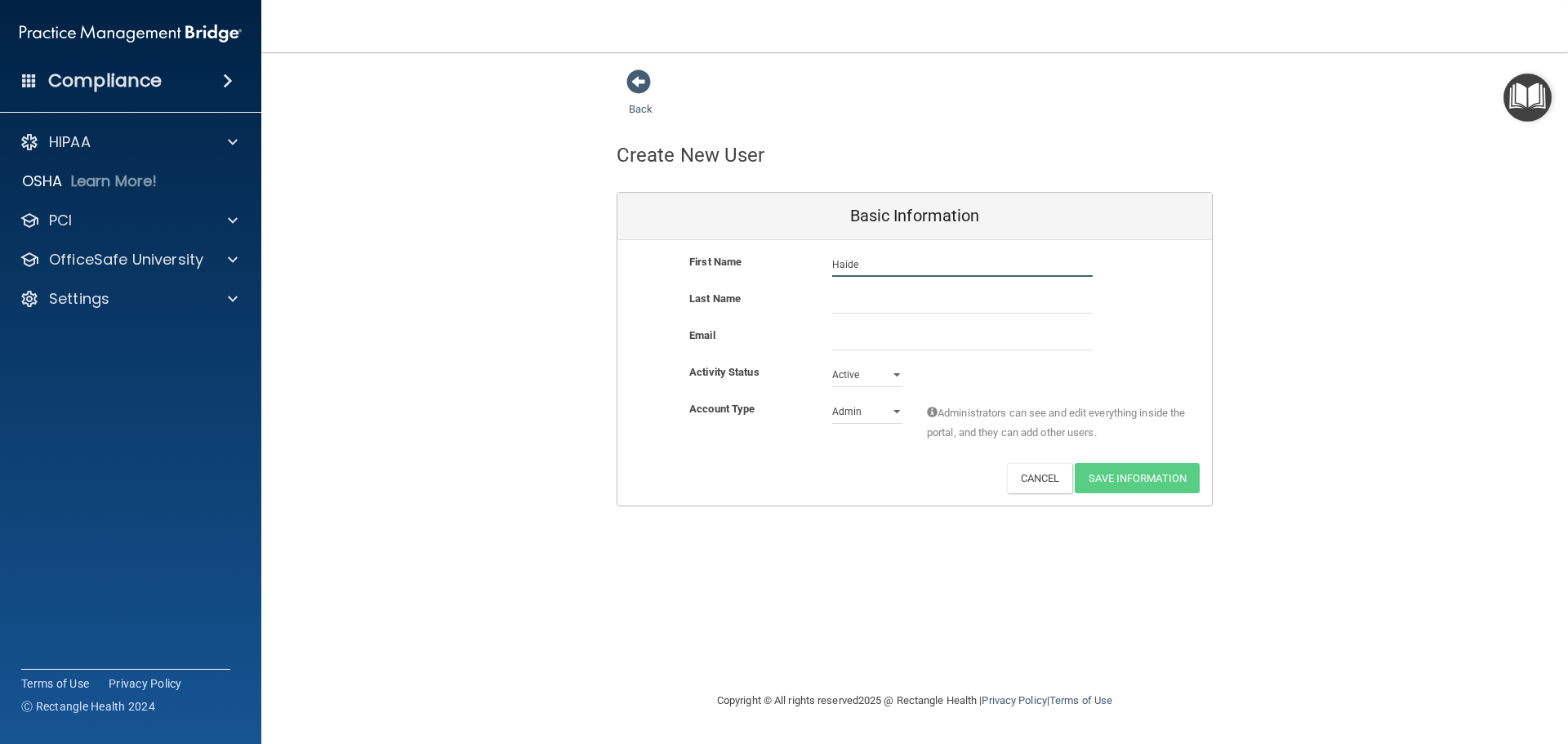
type input "Haide"
type input "Bravo [PERSON_NAME]"
click at [842, 339] on input "email" at bounding box center [963, 338] width 261 height 24
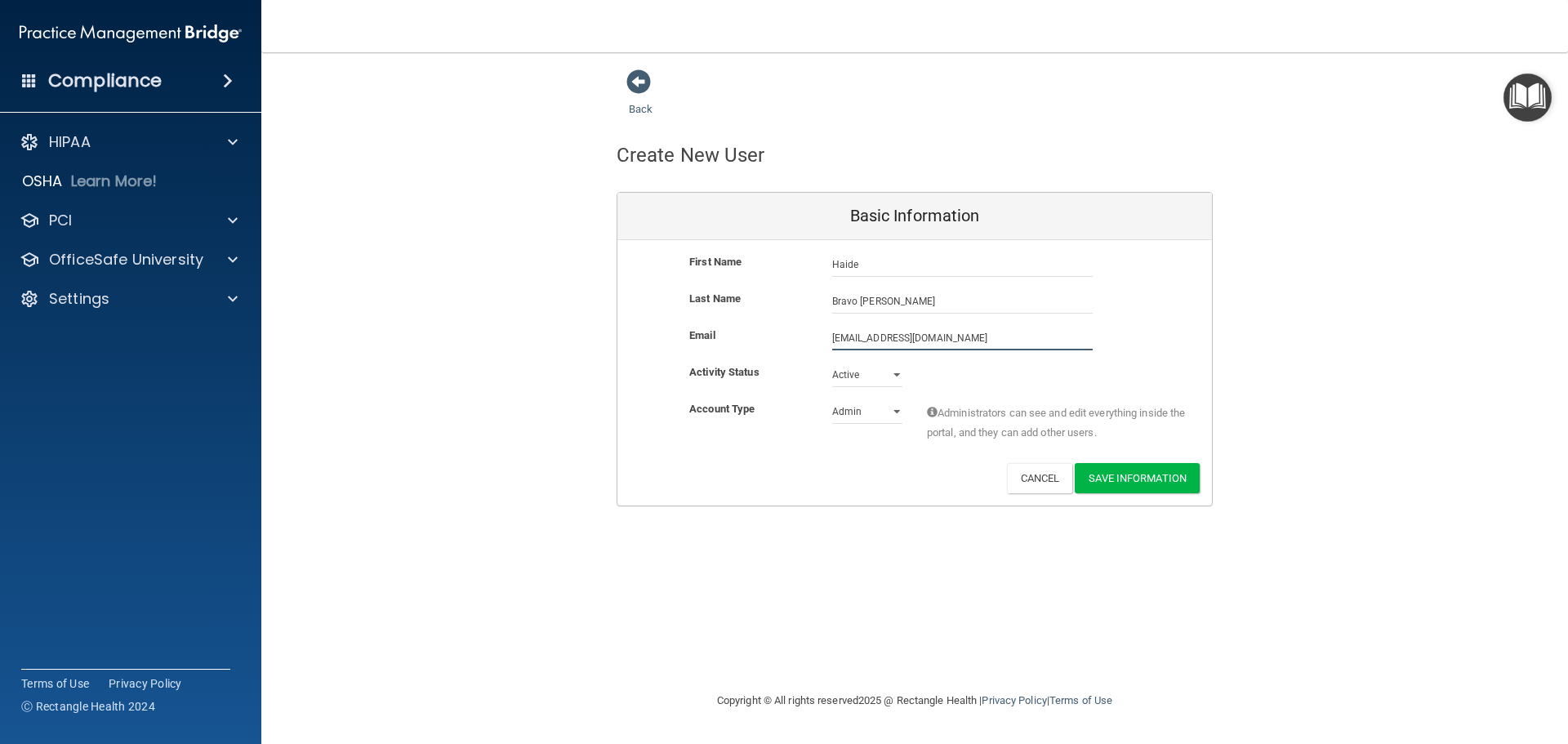
type input "[EMAIL_ADDRESS][DOMAIN_NAME]"
click at [847, 410] on select "Admin Member" at bounding box center [868, 412] width 71 height 24
select select "practice_member"
click at [833, 400] on select "Admin Member" at bounding box center [868, 412] width 71 height 24
click at [1115, 479] on button "Save Information" at bounding box center [1137, 478] width 125 height 30
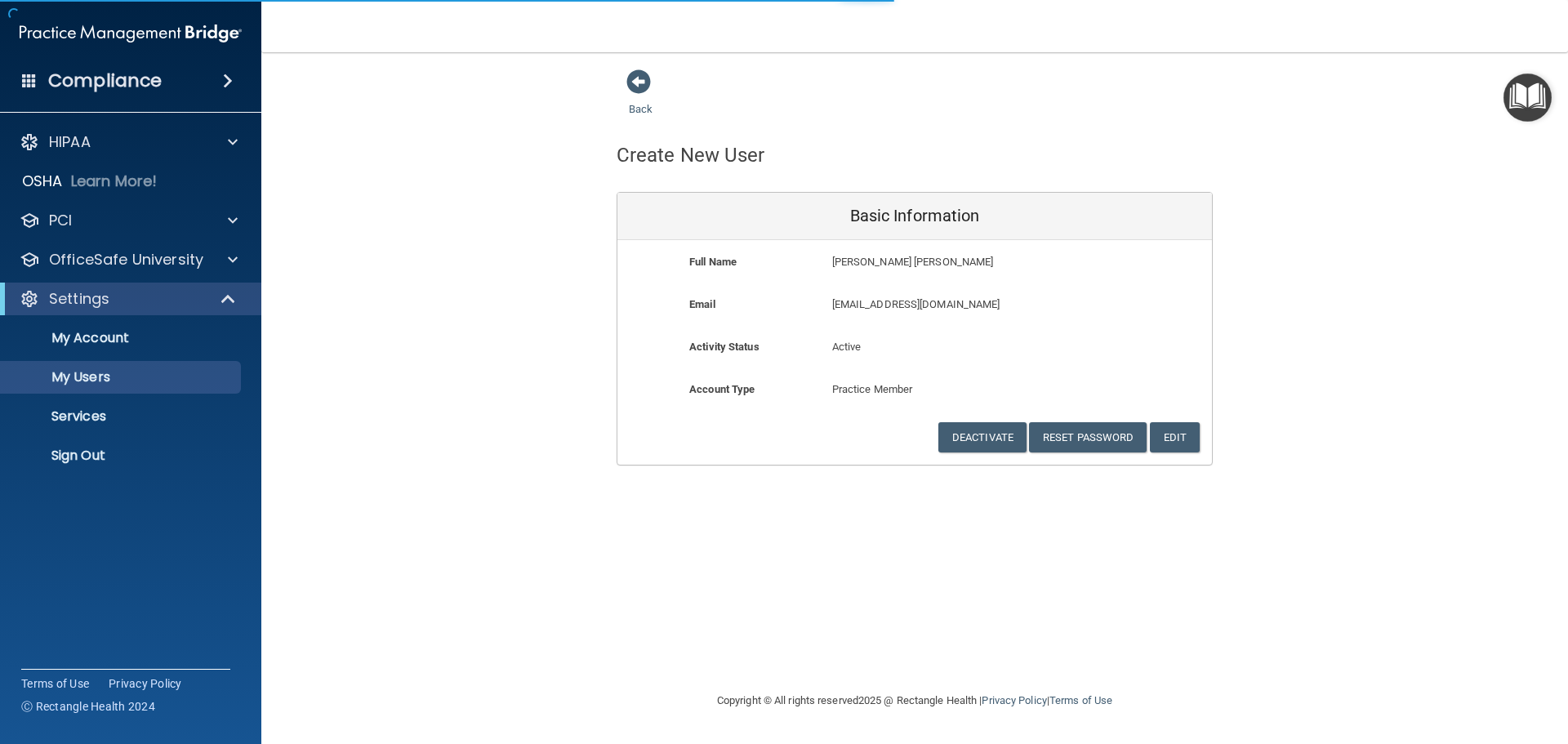
select select "20"
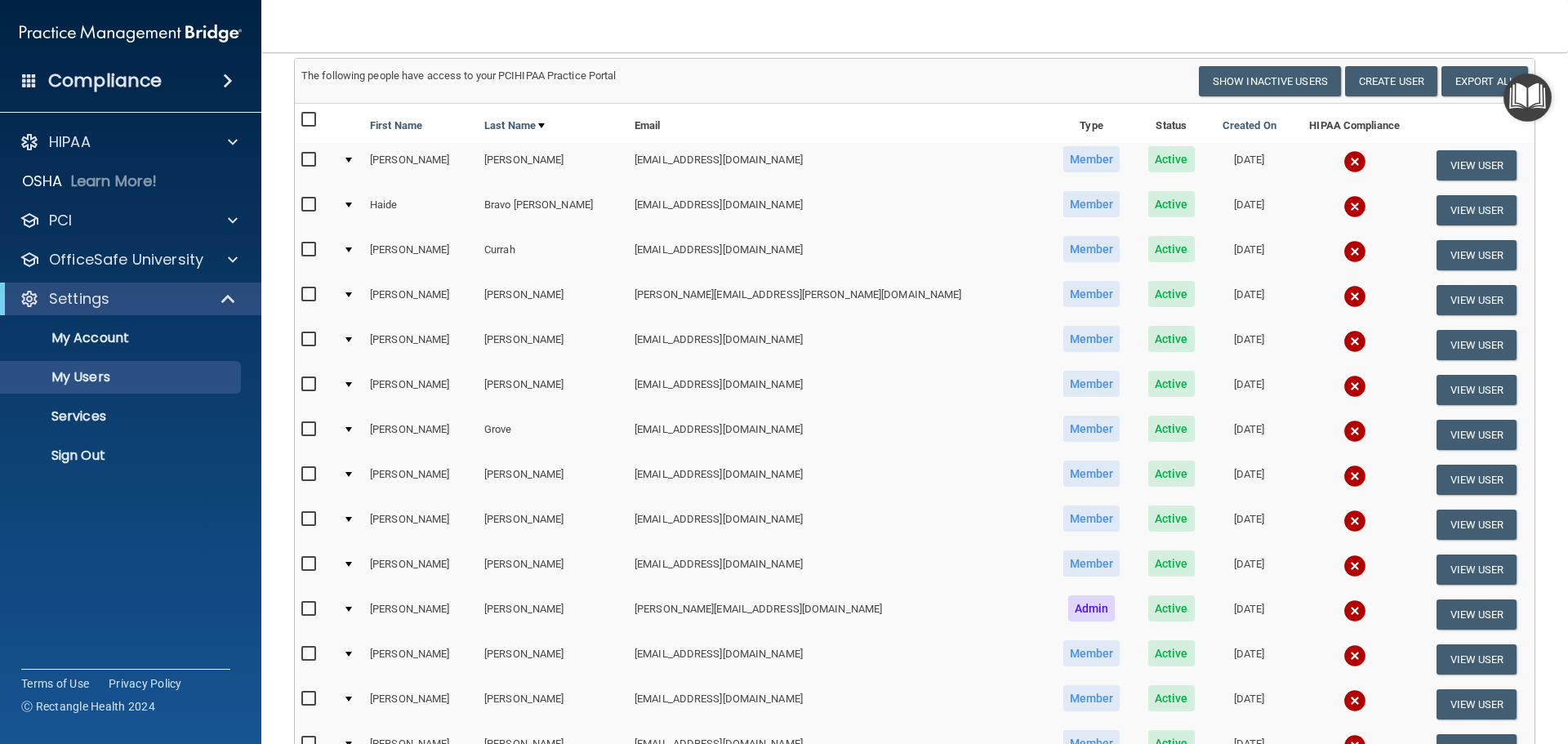
scroll to position [127, 0]
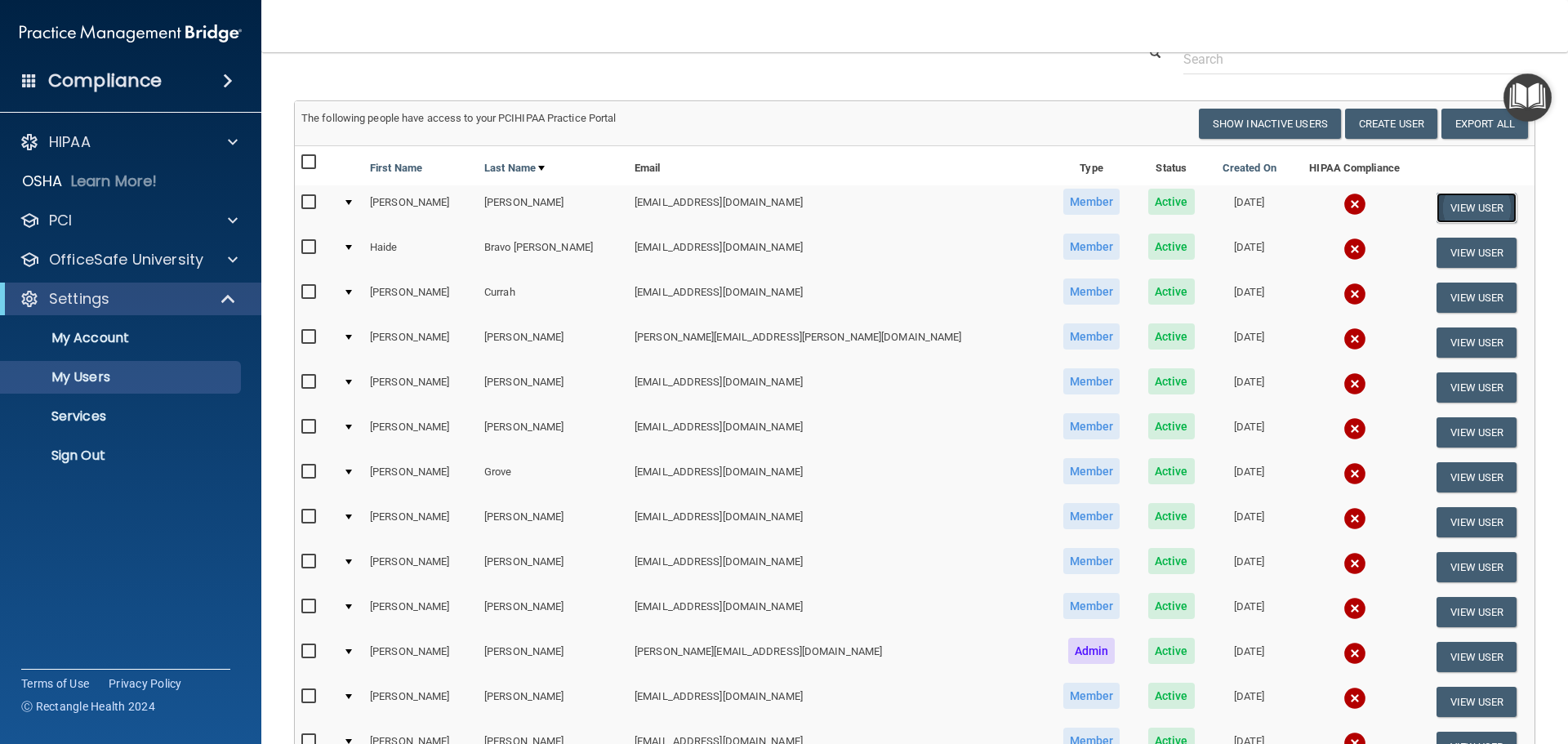
click at [1458, 208] on button "View User" at bounding box center [1478, 208] width 81 height 30
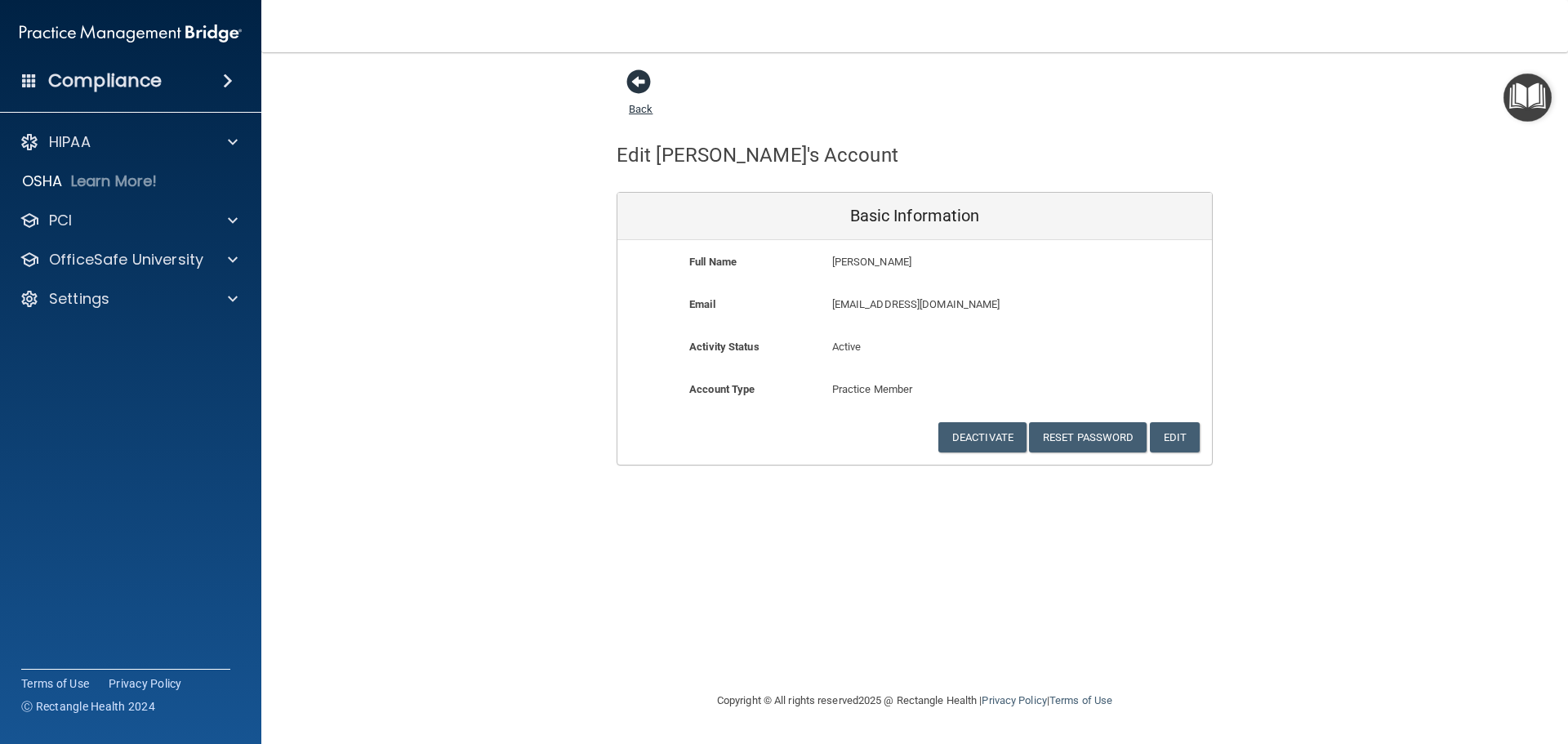
click at [638, 71] on span at bounding box center [639, 82] width 24 height 24
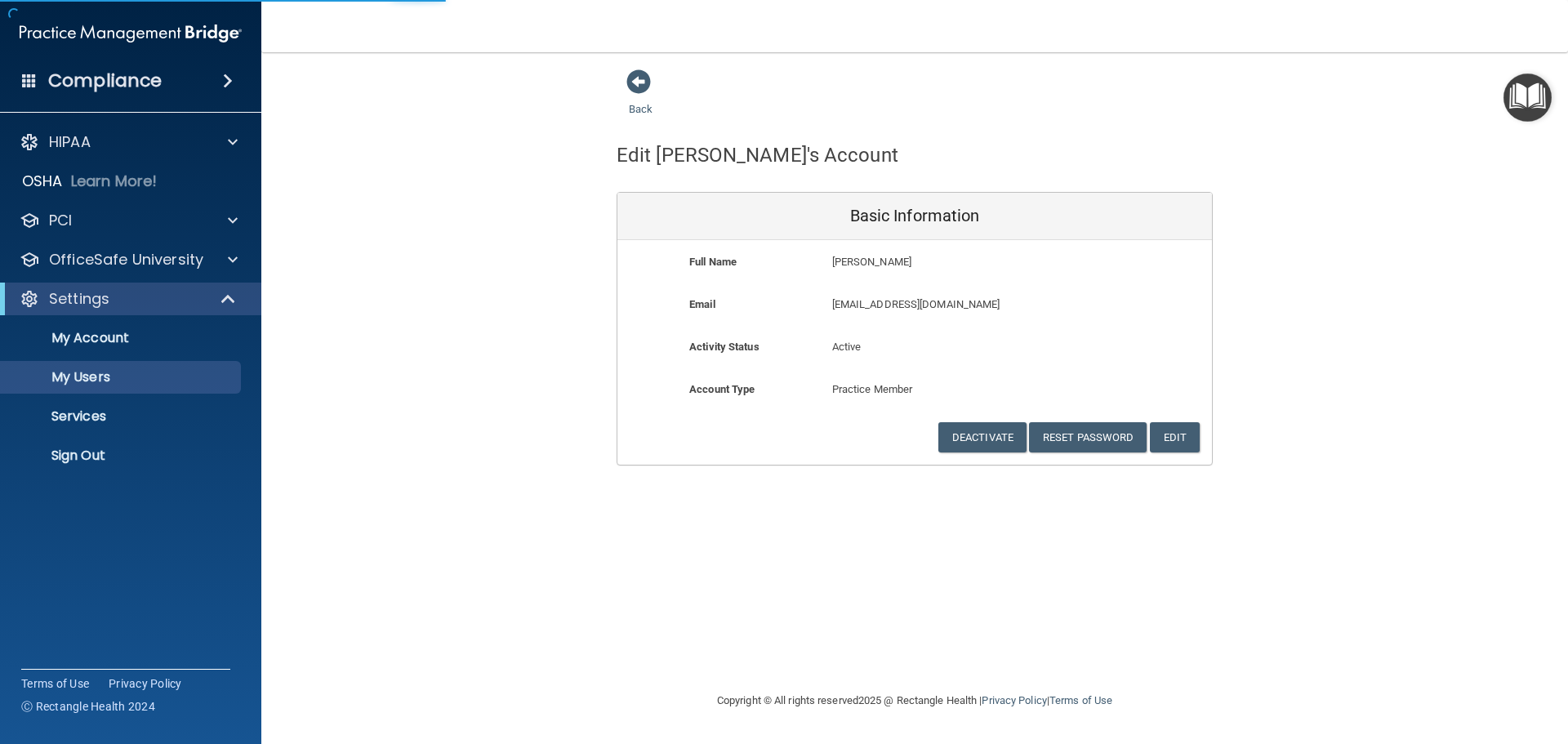
select select "20"
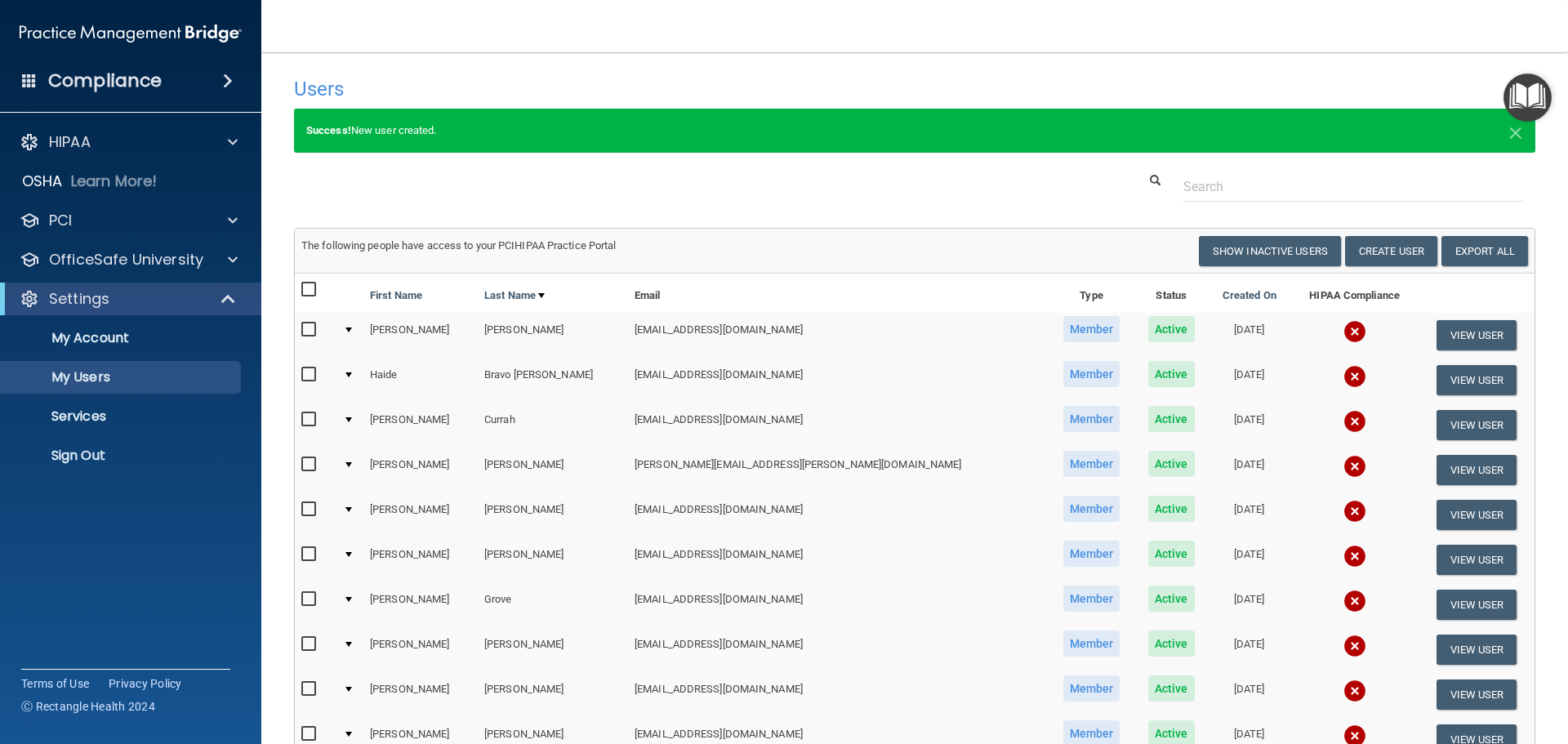
click at [1343, 328] on img at bounding box center [1354, 332] width 23 height 23
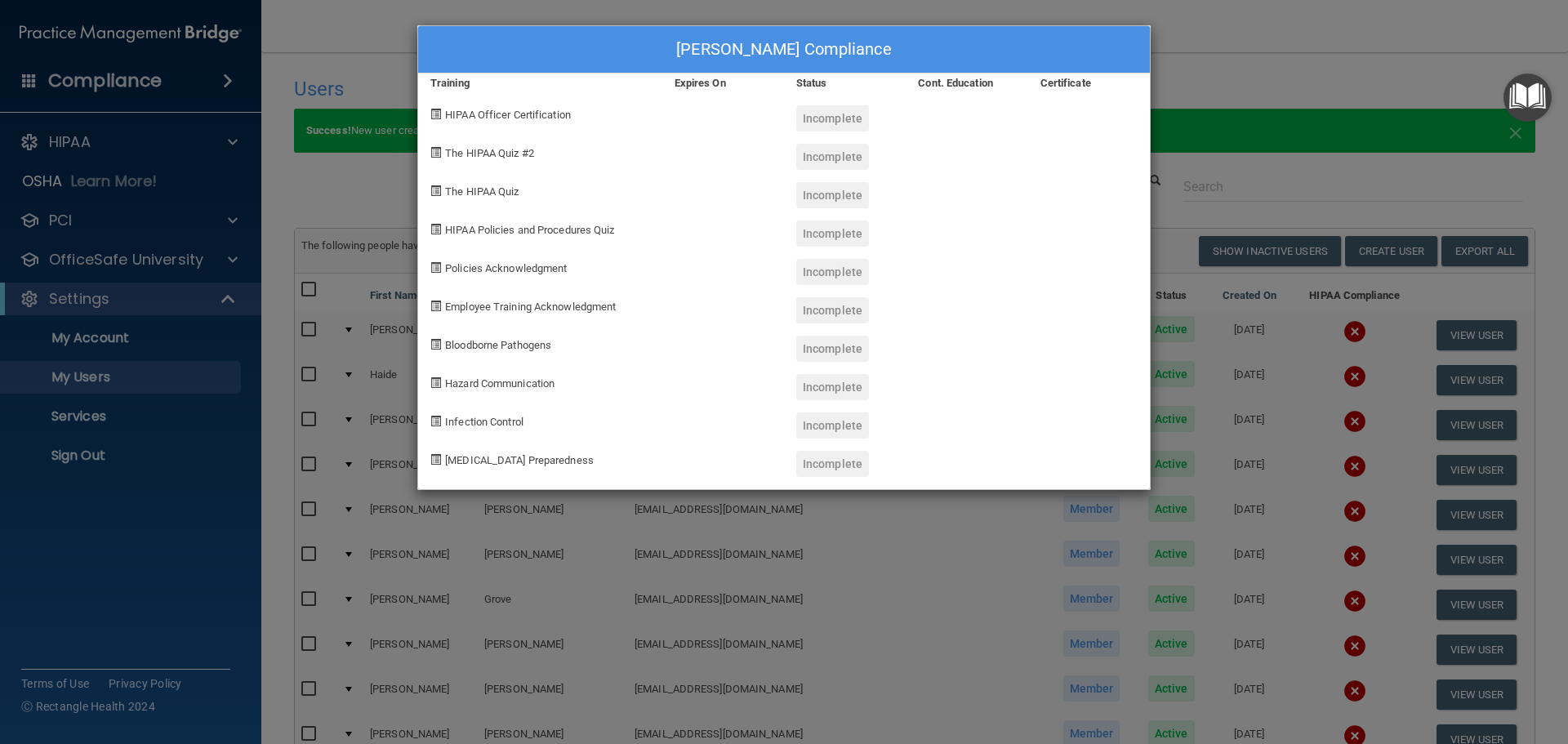
click at [1230, 46] on div "[PERSON_NAME] Compliance Training Expires On Status Cont. Education Certificate…" at bounding box center [784, 372] width 1568 height 744
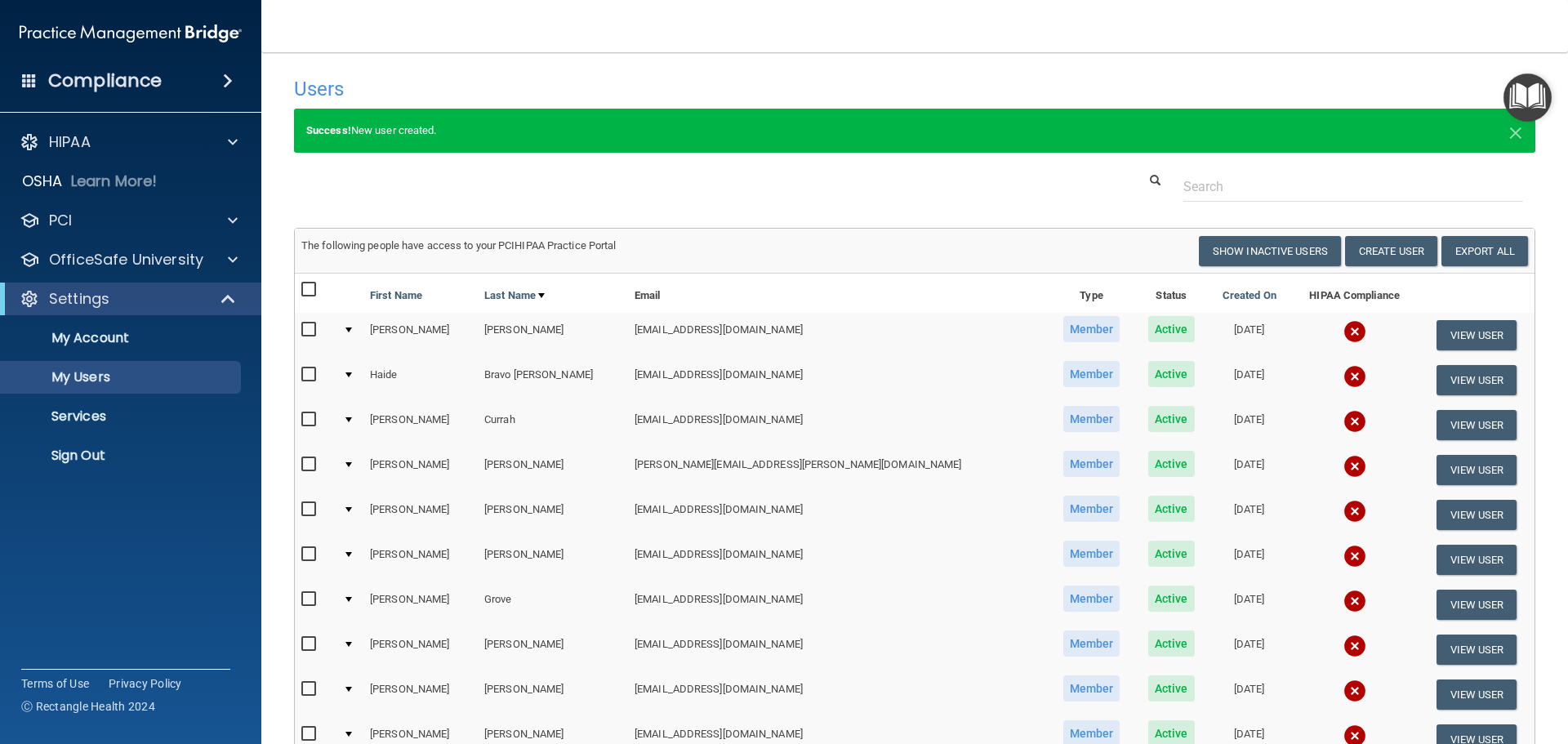
click at [223, 83] on span at bounding box center [227, 81] width 9 height 20
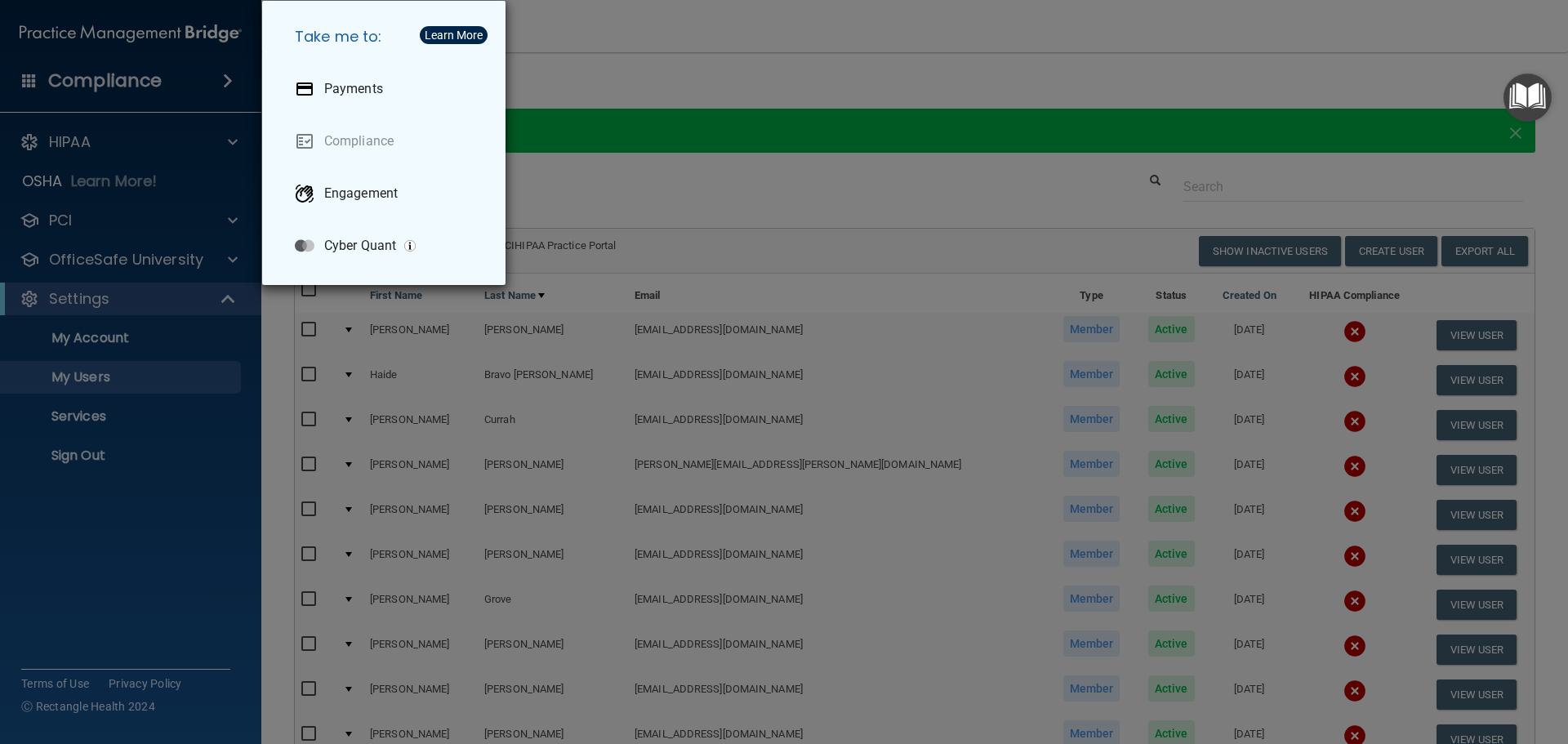
click at [656, 77] on div "Take me to: Payments Compliance Engagement Cyber Quant" at bounding box center [784, 372] width 1568 height 744
